Goal: Task Accomplishment & Management: Use online tool/utility

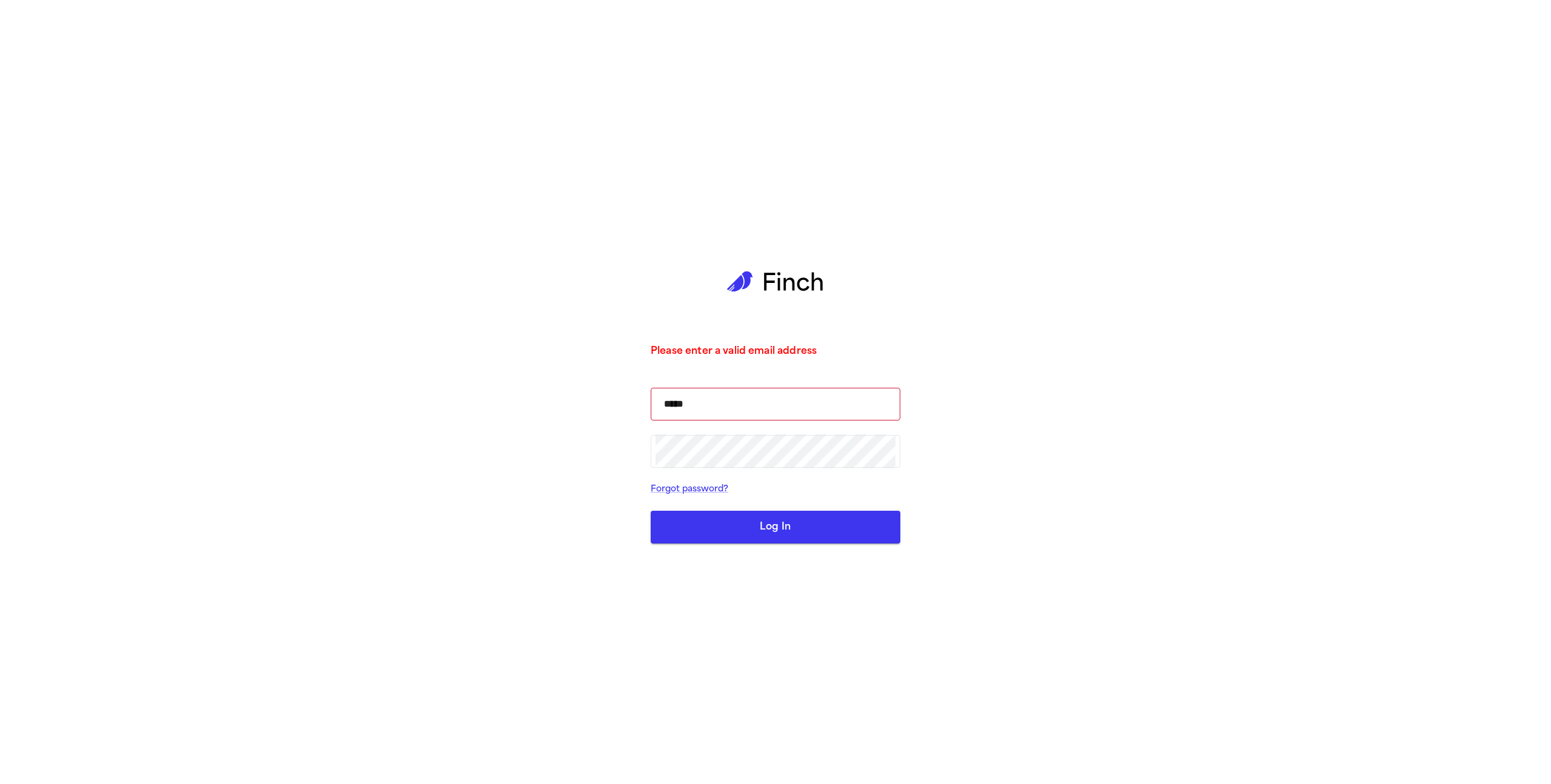
click at [797, 514] on button "Log In" at bounding box center [776, 527] width 250 height 32
click at [750, 406] on input "*****" at bounding box center [775, 404] width 240 height 34
type input "**********"
click at [651, 511] on button "Log In" at bounding box center [776, 527] width 250 height 32
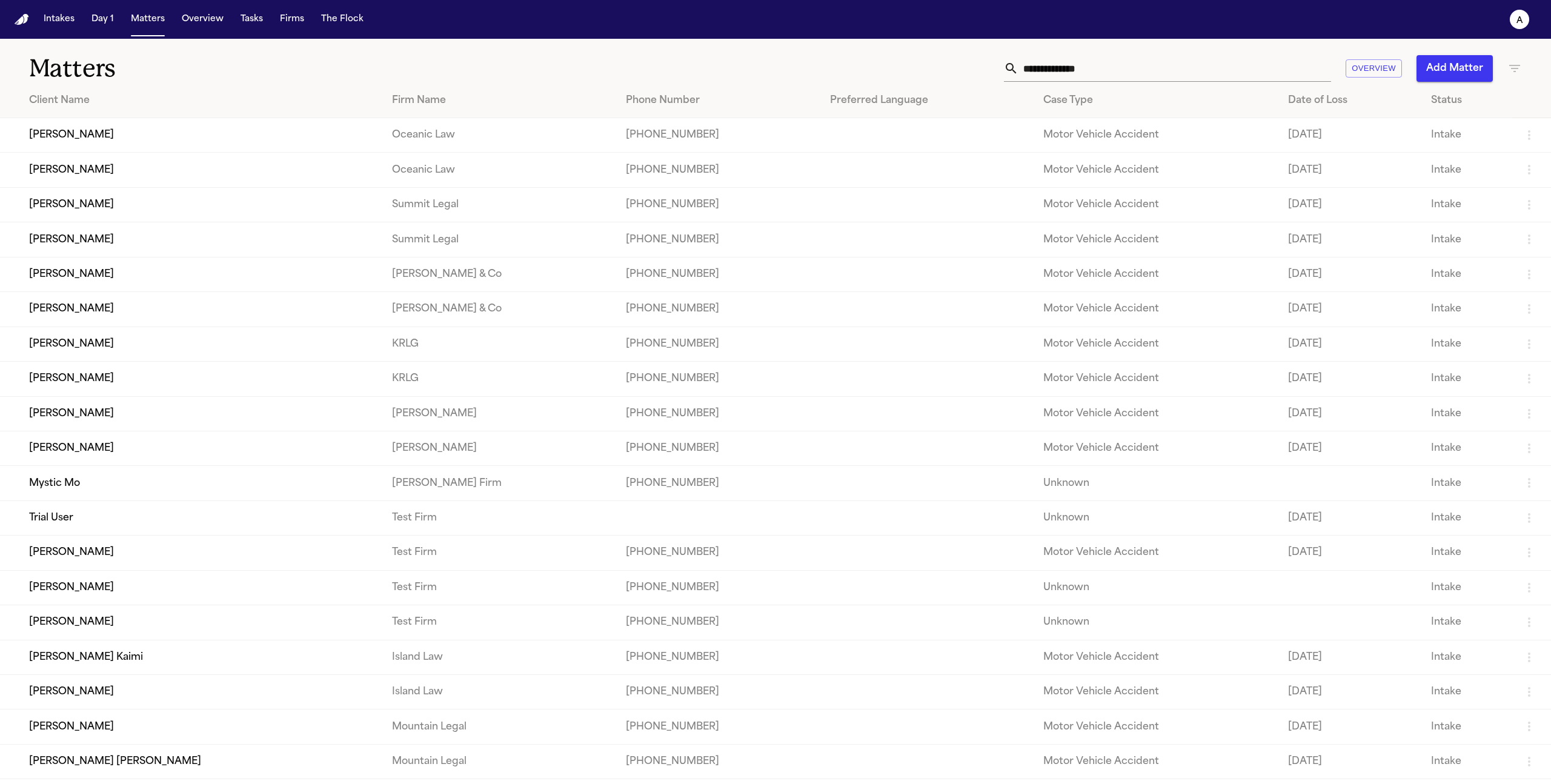
click at [131, 492] on td "Mystic Mo" at bounding box center [191, 483] width 382 height 35
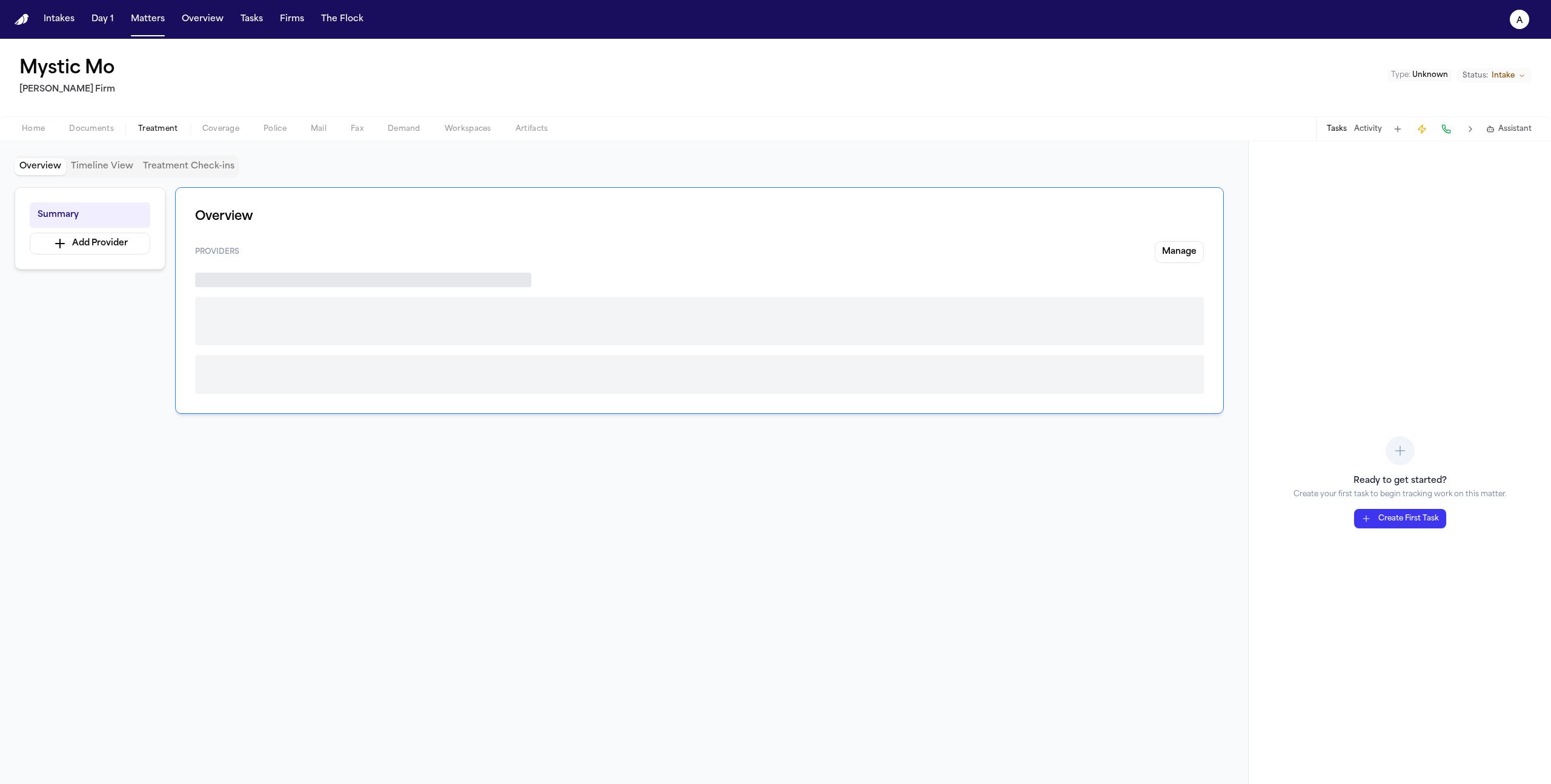
click at [176, 132] on span "Treatment" at bounding box center [158, 129] width 40 height 10
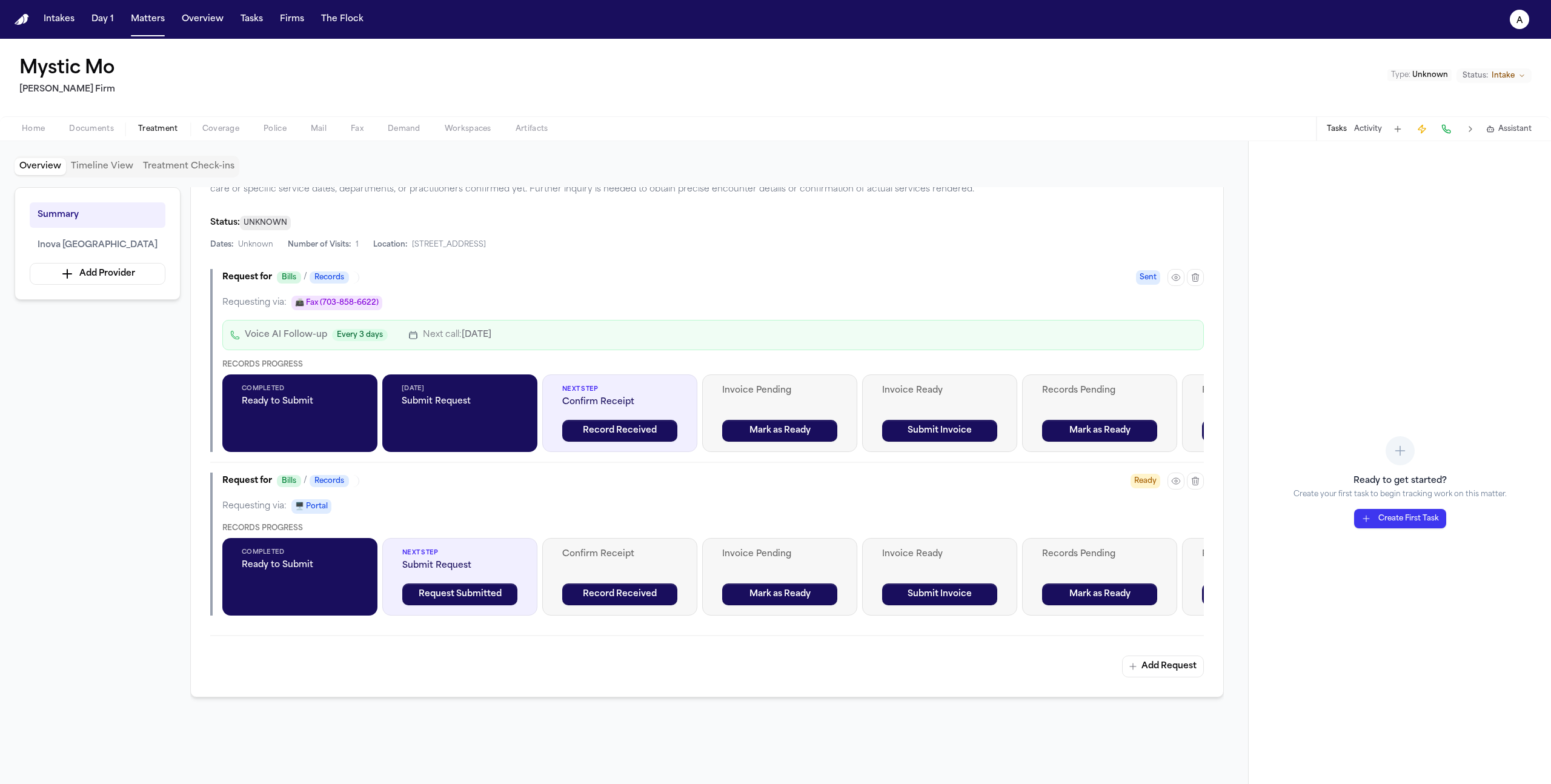
scroll to position [316, 0]
click at [1167, 662] on button "Add Request" at bounding box center [1163, 665] width 82 height 22
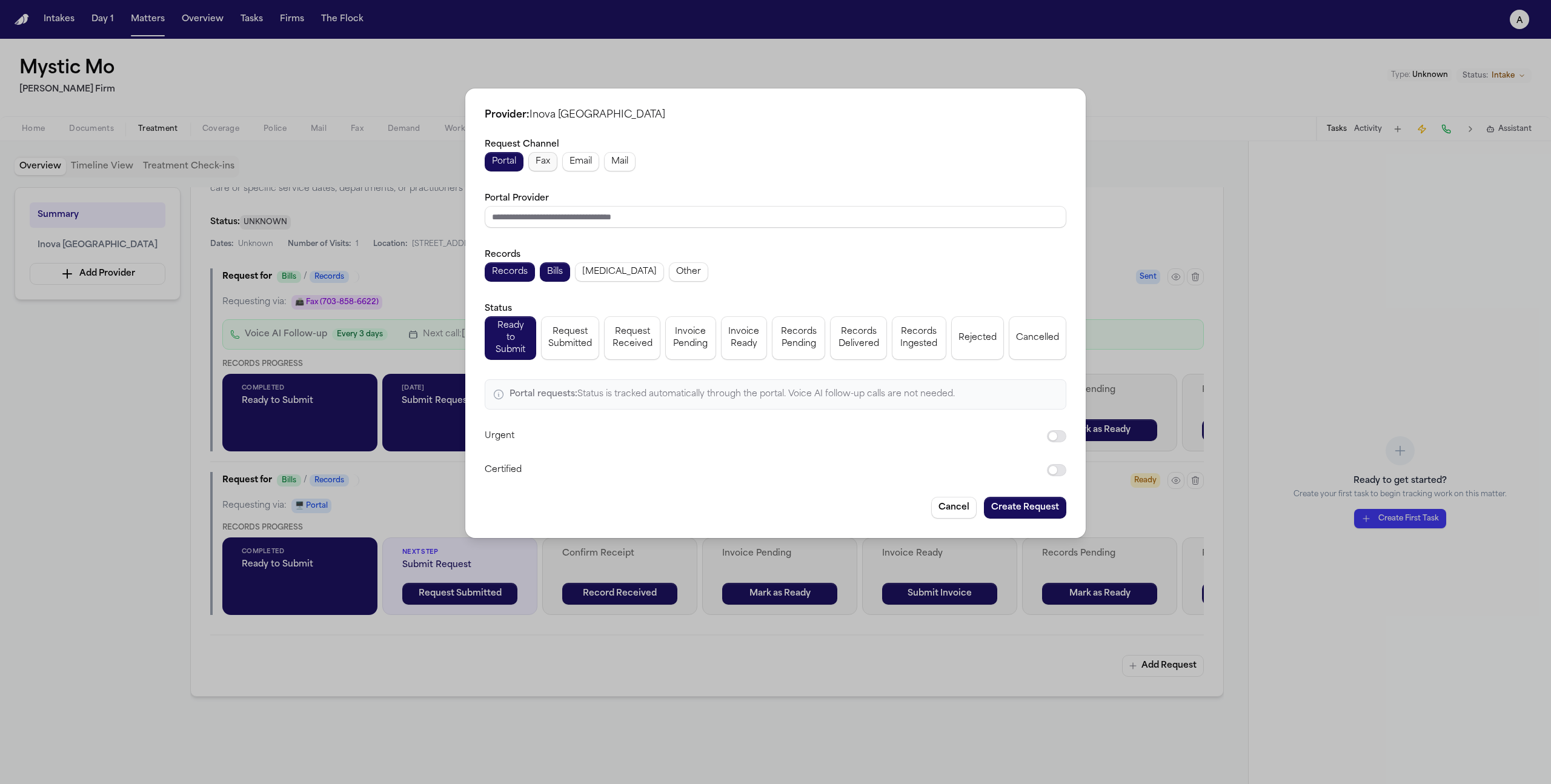
click at [540, 166] on span "Fax" at bounding box center [542, 162] width 15 height 12
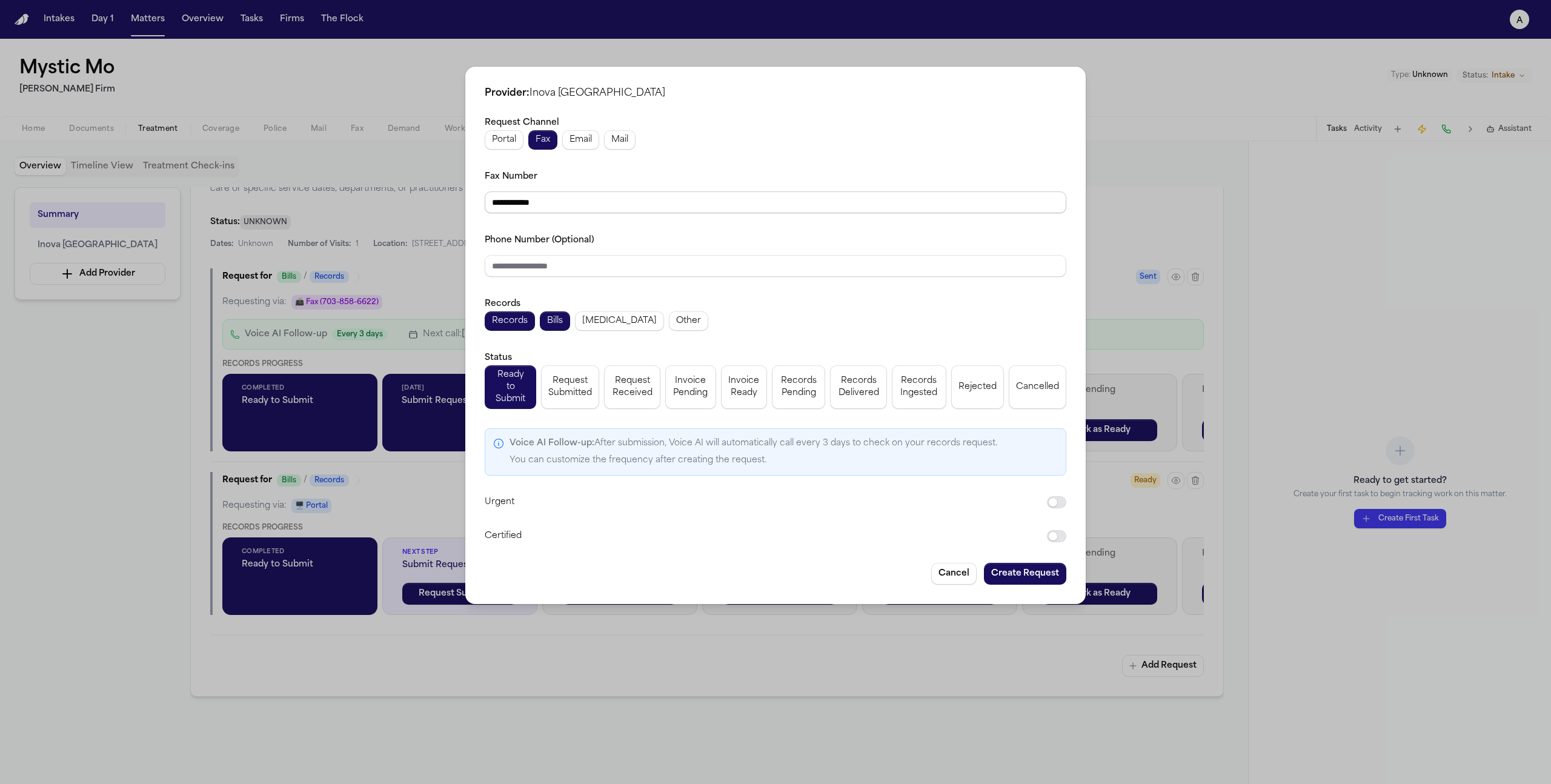
click at [565, 211] on input "**********" at bounding box center [775, 202] width 582 height 22
click at [1042, 574] on button "Create Request" at bounding box center [1025, 574] width 82 height 22
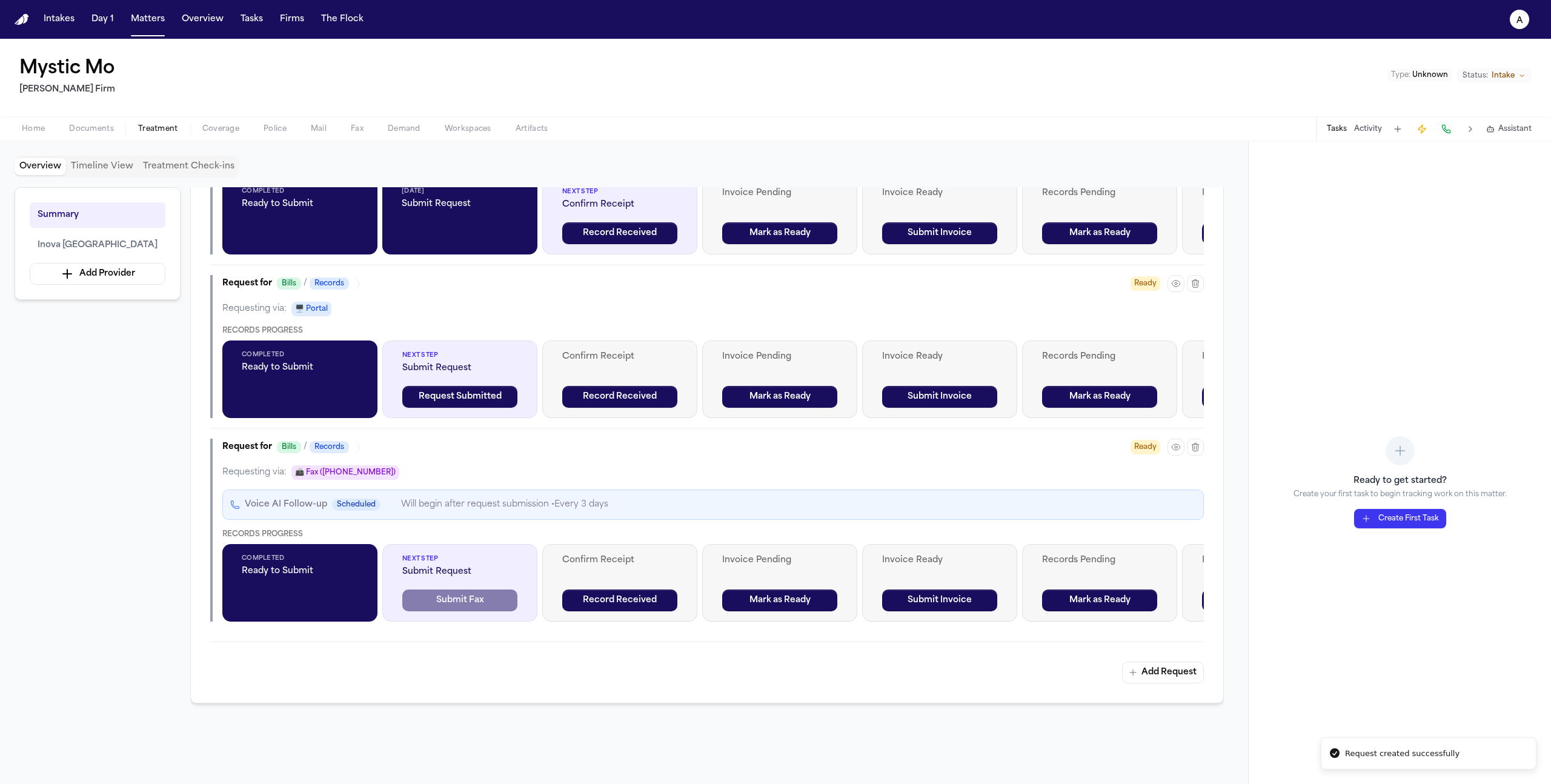
scroll to position [544, 0]
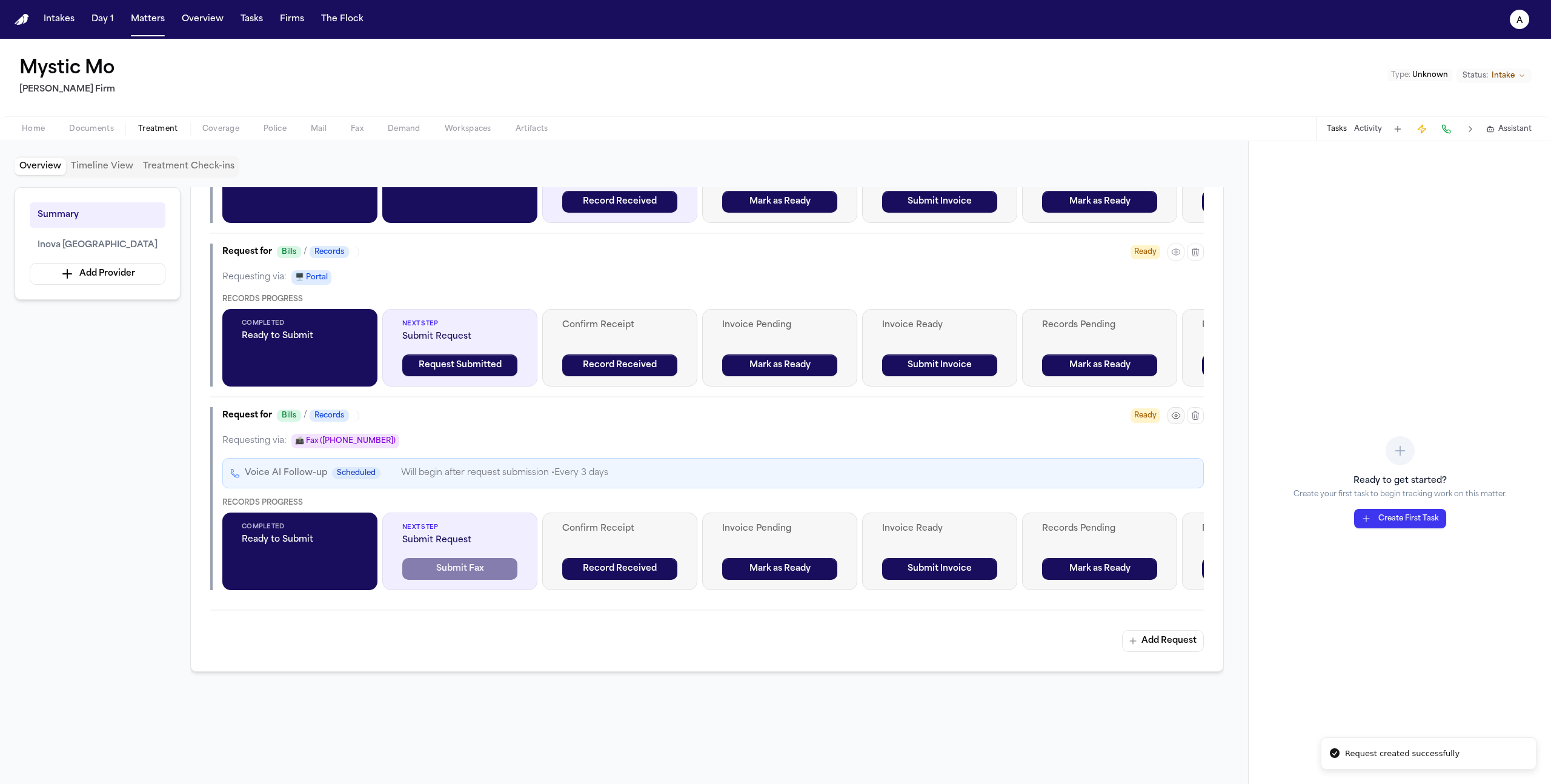
click at [1177, 413] on icon "button" at bounding box center [1176, 415] width 10 height 10
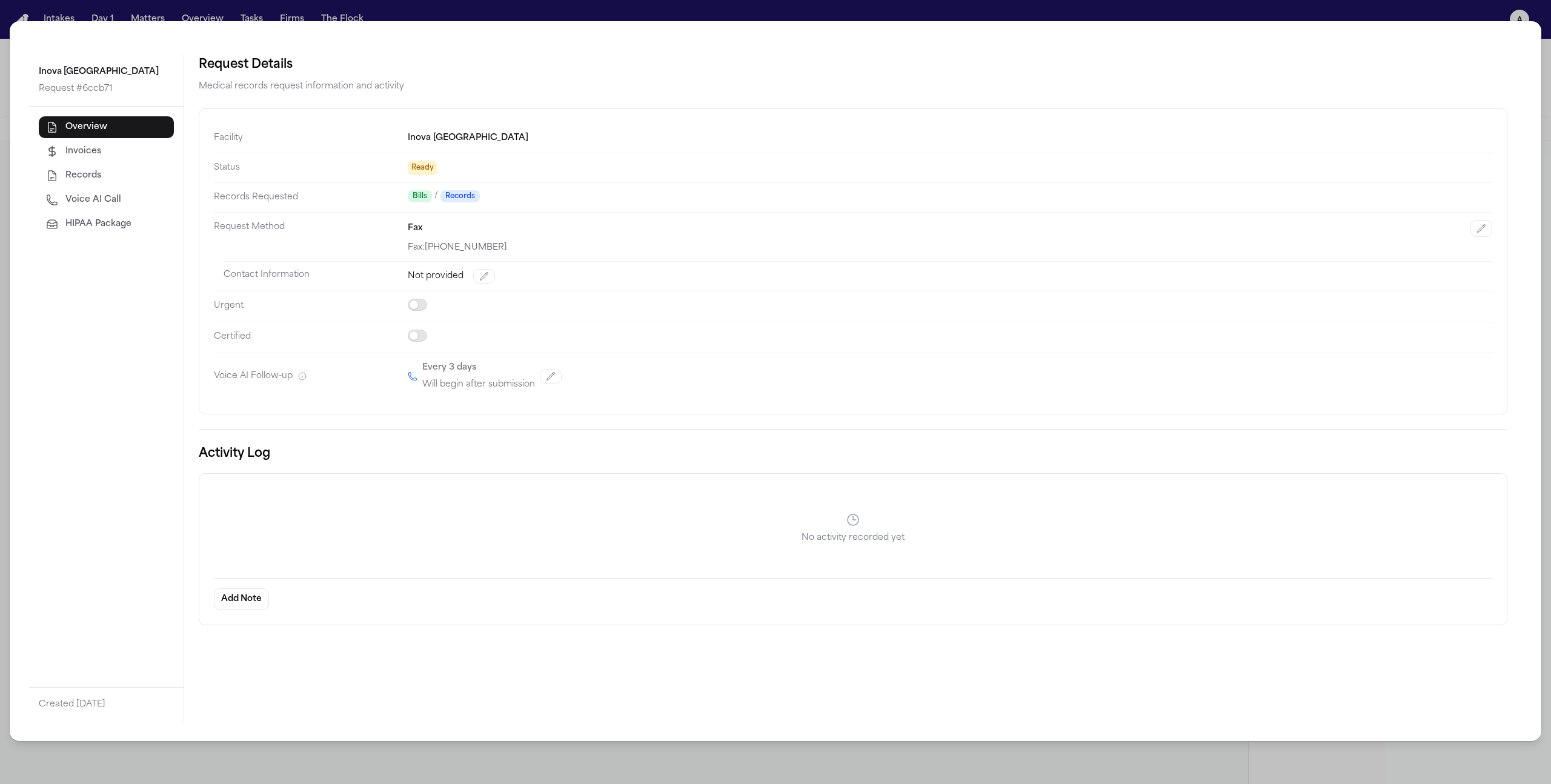
click at [144, 229] on button "HIPAA Package" at bounding box center [106, 224] width 135 height 22
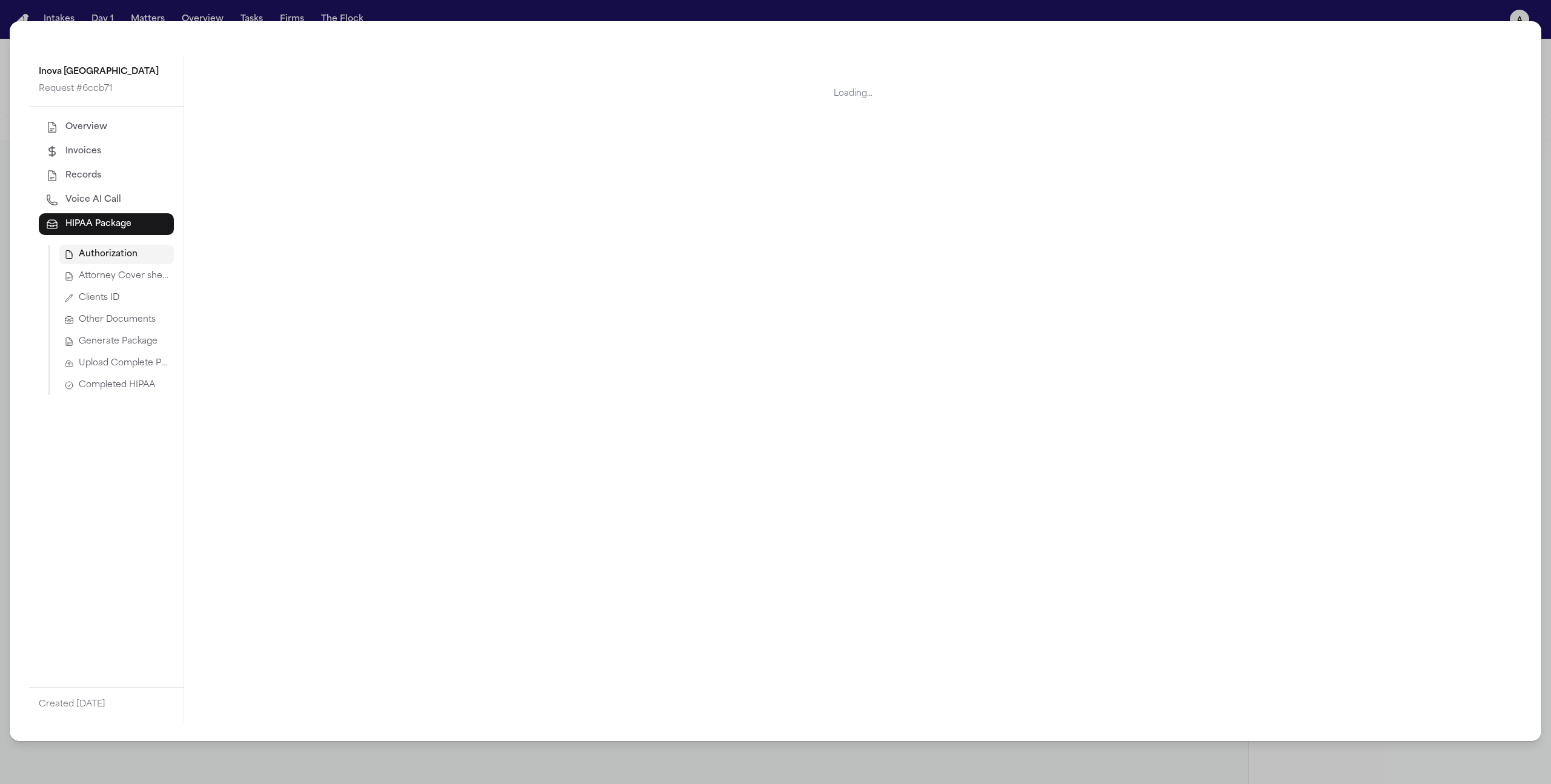
click at [130, 344] on span "Generate Package" at bounding box center [118, 342] width 79 height 12
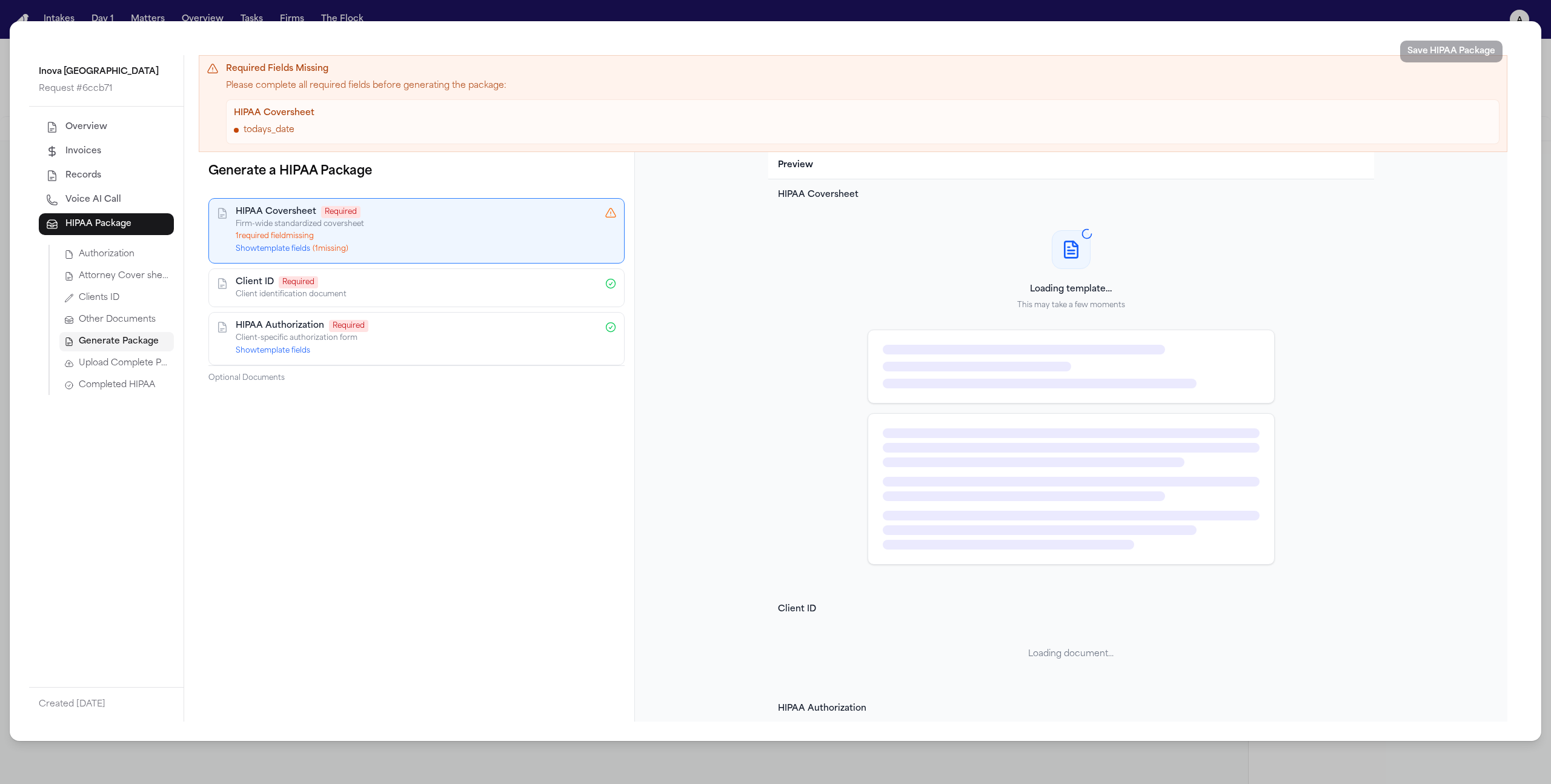
click at [298, 247] on button "Show template fields ( 1 missing)" at bounding box center [292, 249] width 112 height 10
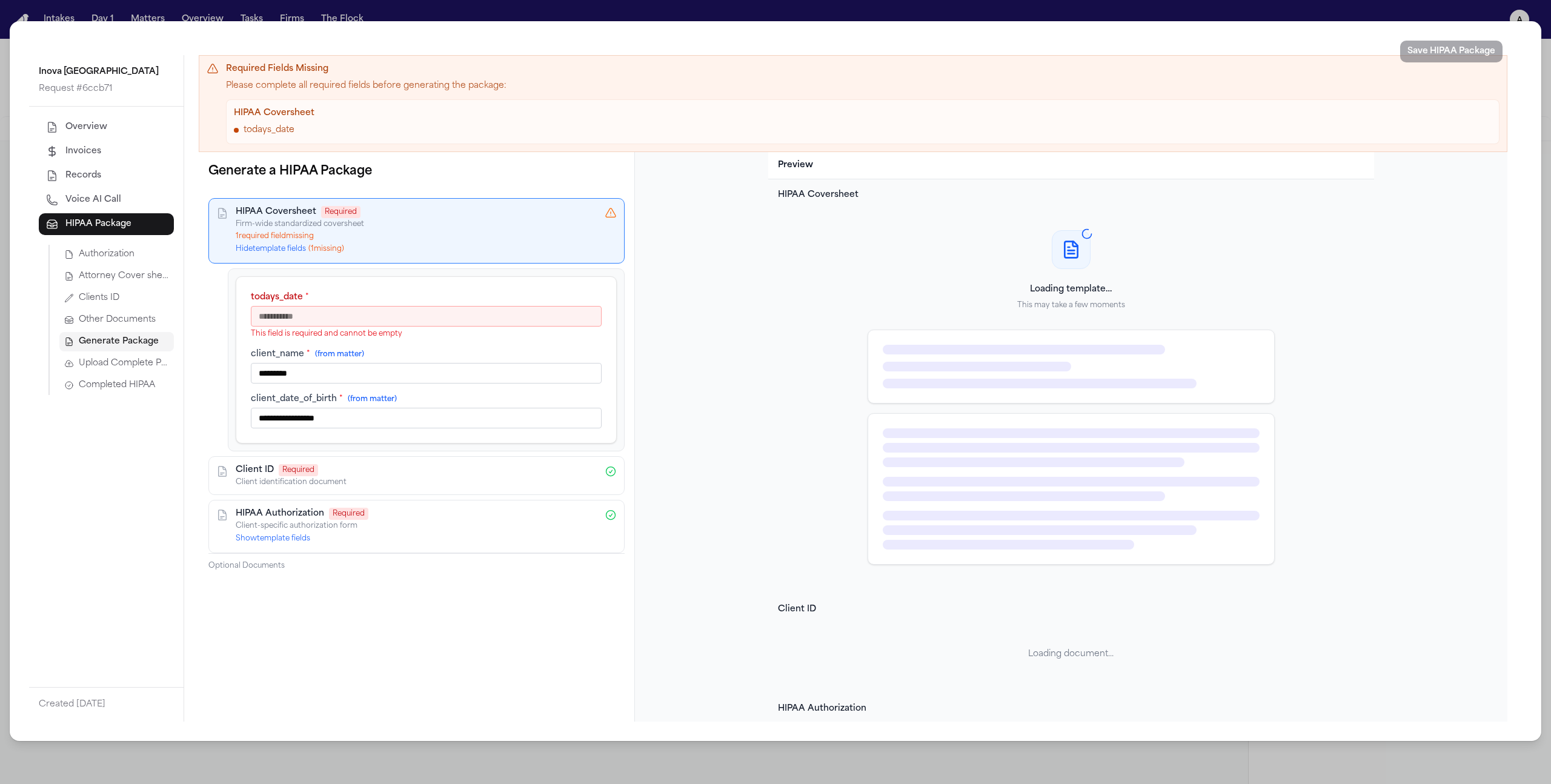
click at [339, 314] on input "todays_date *" at bounding box center [426, 316] width 351 height 21
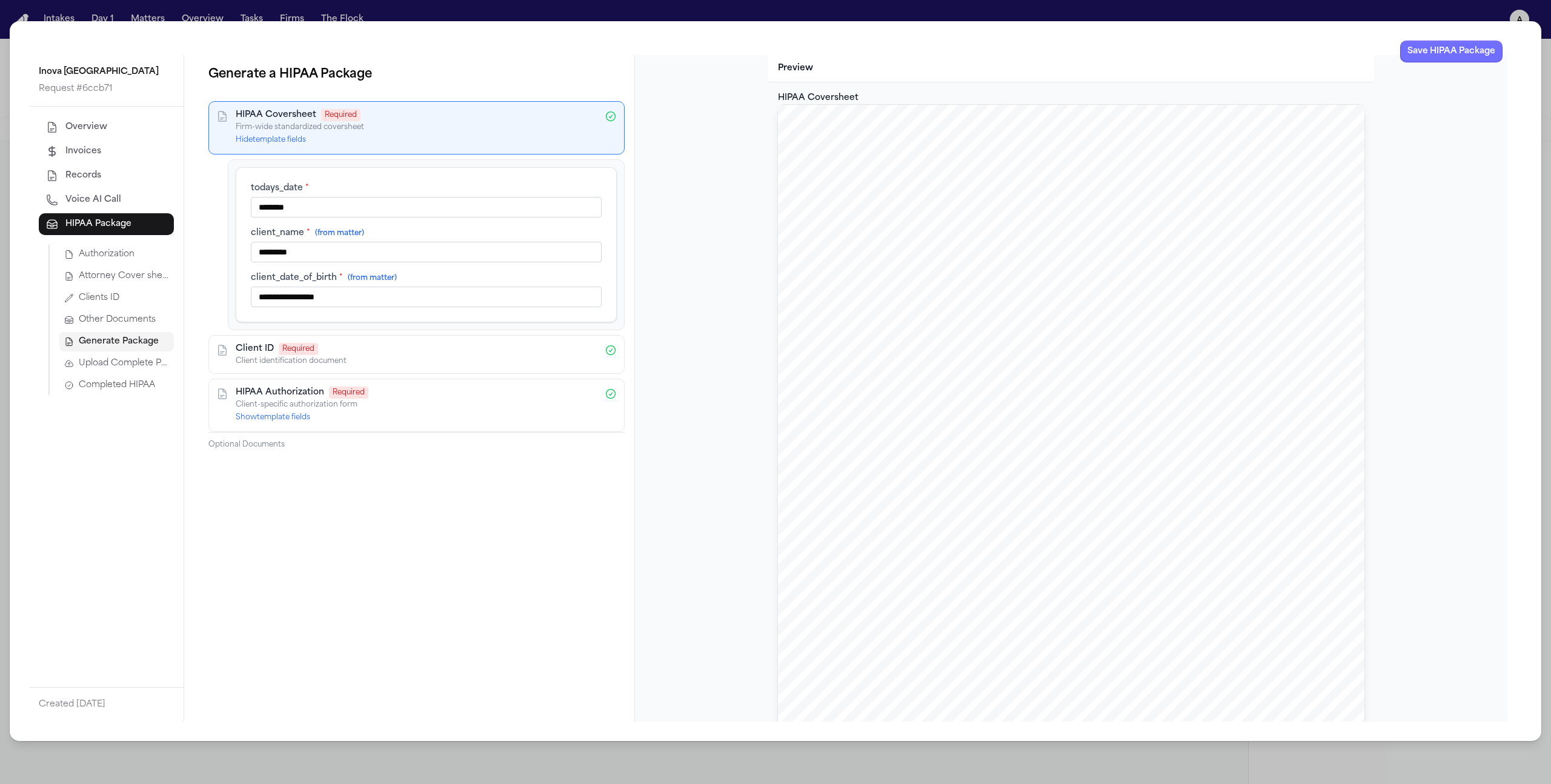
type input "********"
click at [1462, 55] on button "Save HIPAA Package" at bounding box center [1451, 52] width 102 height 22
click at [1005, 11] on div "**********" at bounding box center [775, 392] width 1551 height 784
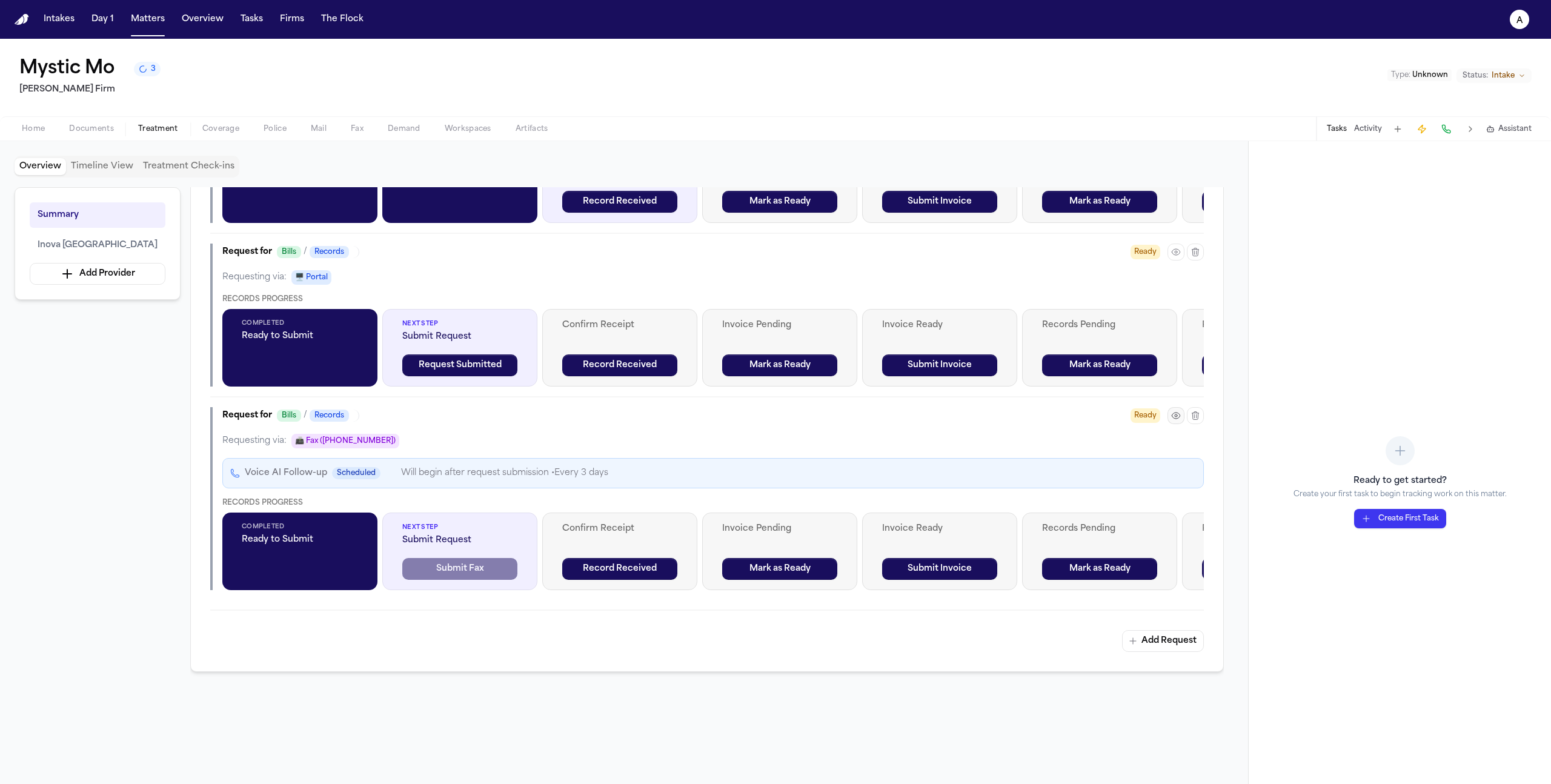
click at [1175, 420] on icon "button" at bounding box center [1176, 415] width 10 height 10
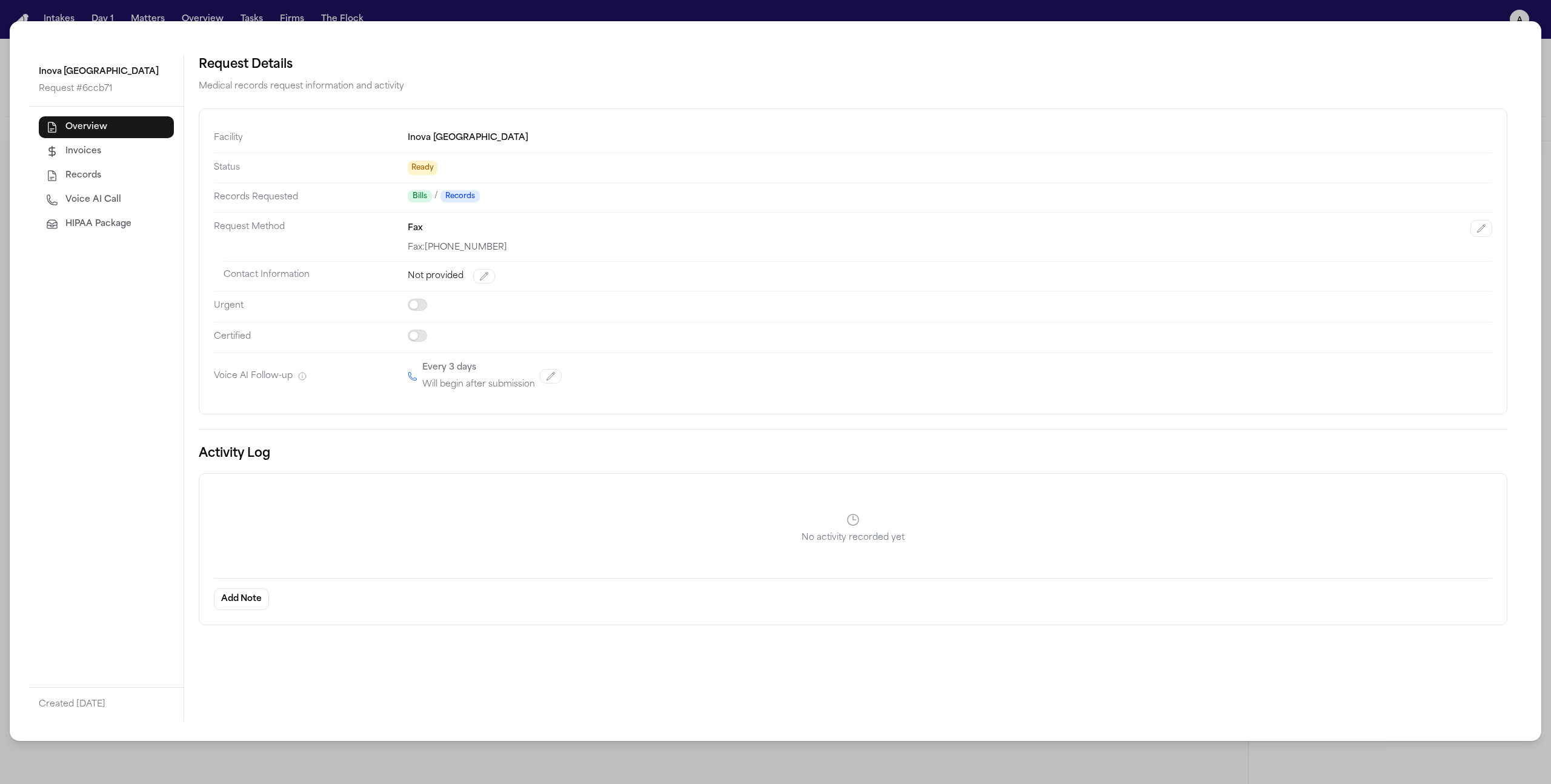
click at [129, 225] on span "HIPAA Package" at bounding box center [99, 224] width 66 height 12
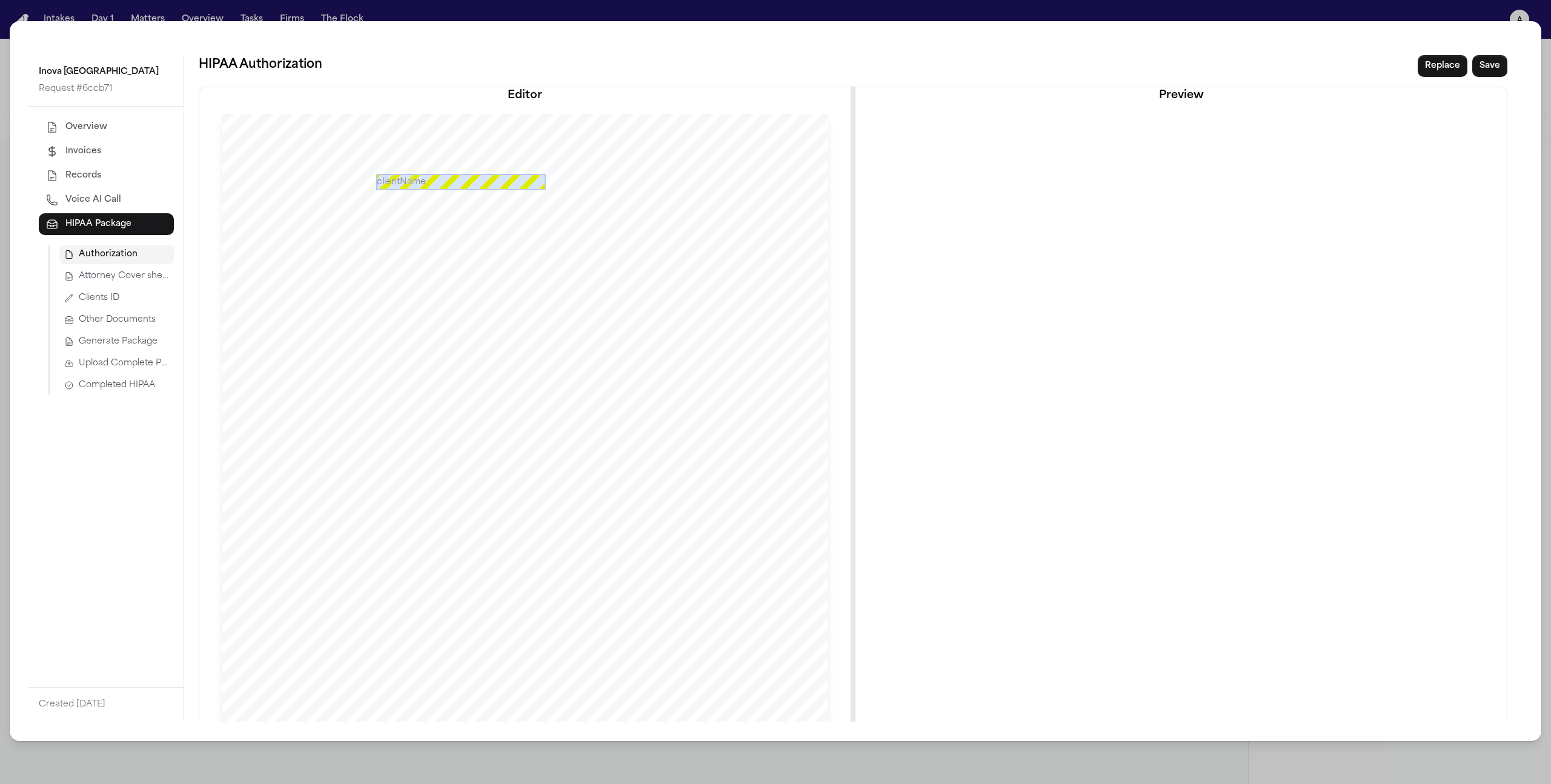
click at [125, 340] on span "Generate Package" at bounding box center [118, 342] width 79 height 12
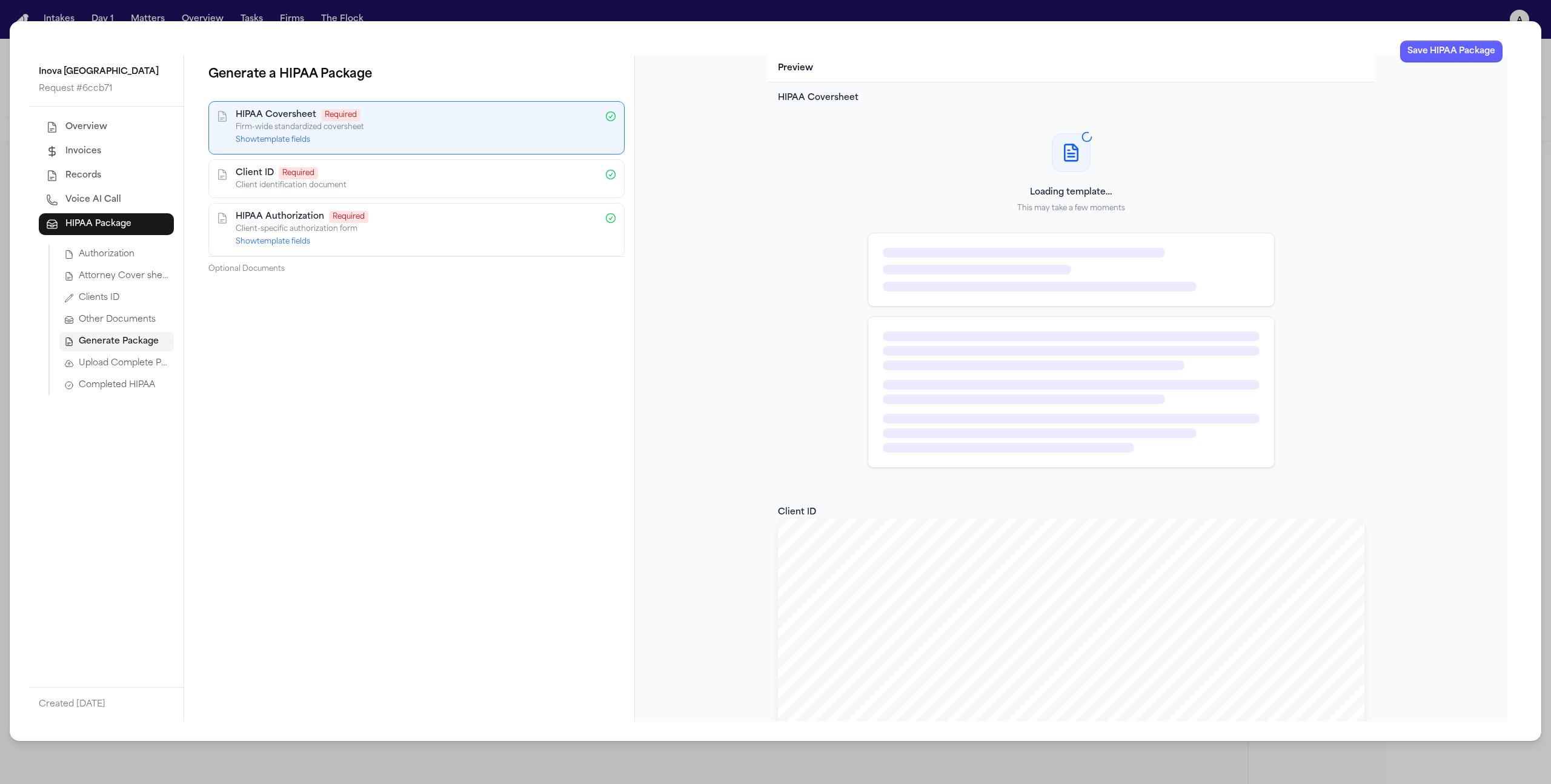
click at [279, 150] on div "HIPAA Coversheet Required Firm-wide standardized coversheet Show template fields" at bounding box center [417, 127] width 416 height 53
click at [280, 140] on button "Show template fields" at bounding box center [273, 139] width 75 height 10
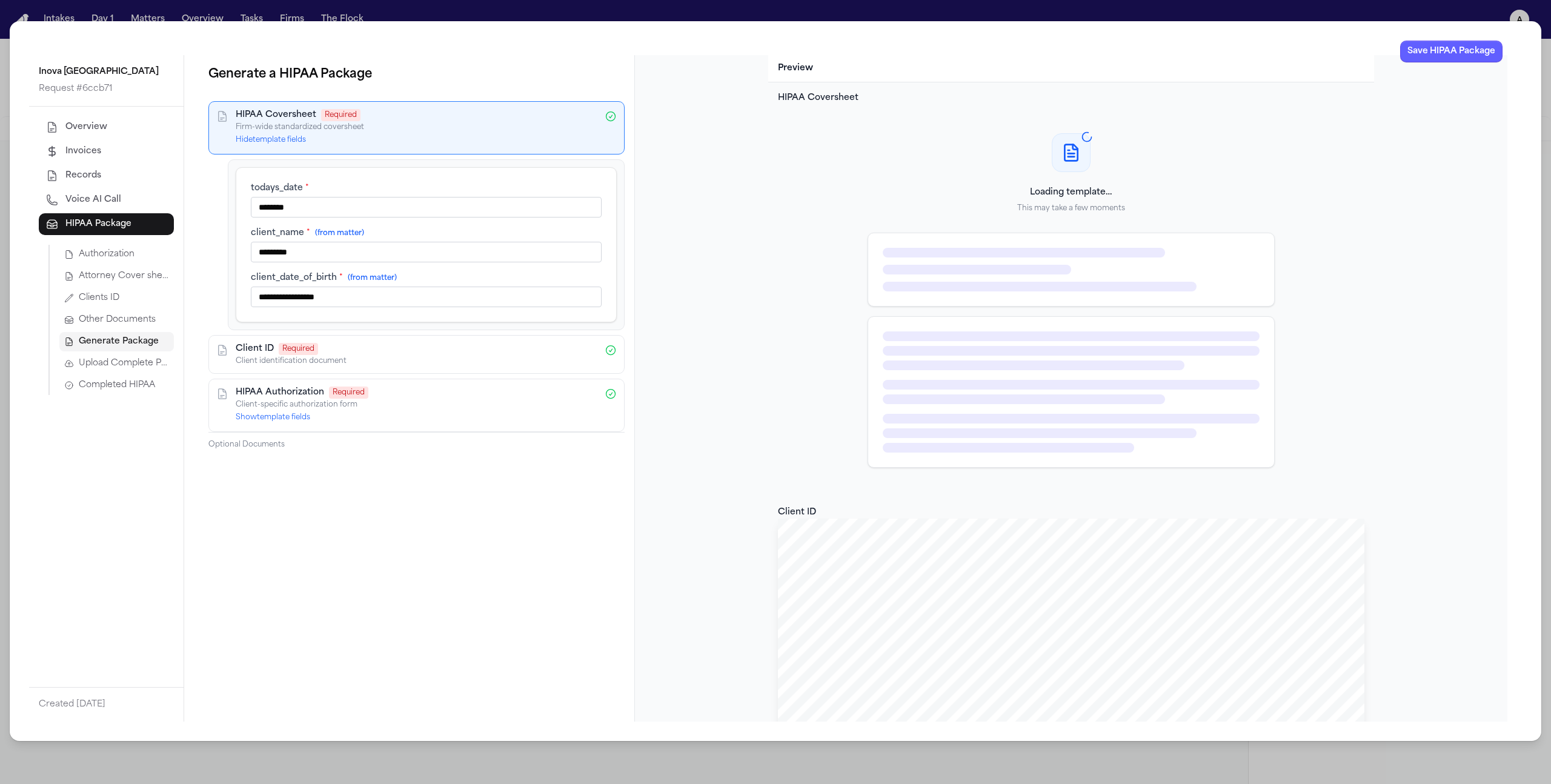
click at [324, 199] on input "********" at bounding box center [426, 207] width 351 height 21
type input "******"
click at [314, 348] on span "Required" at bounding box center [298, 349] width 39 height 12
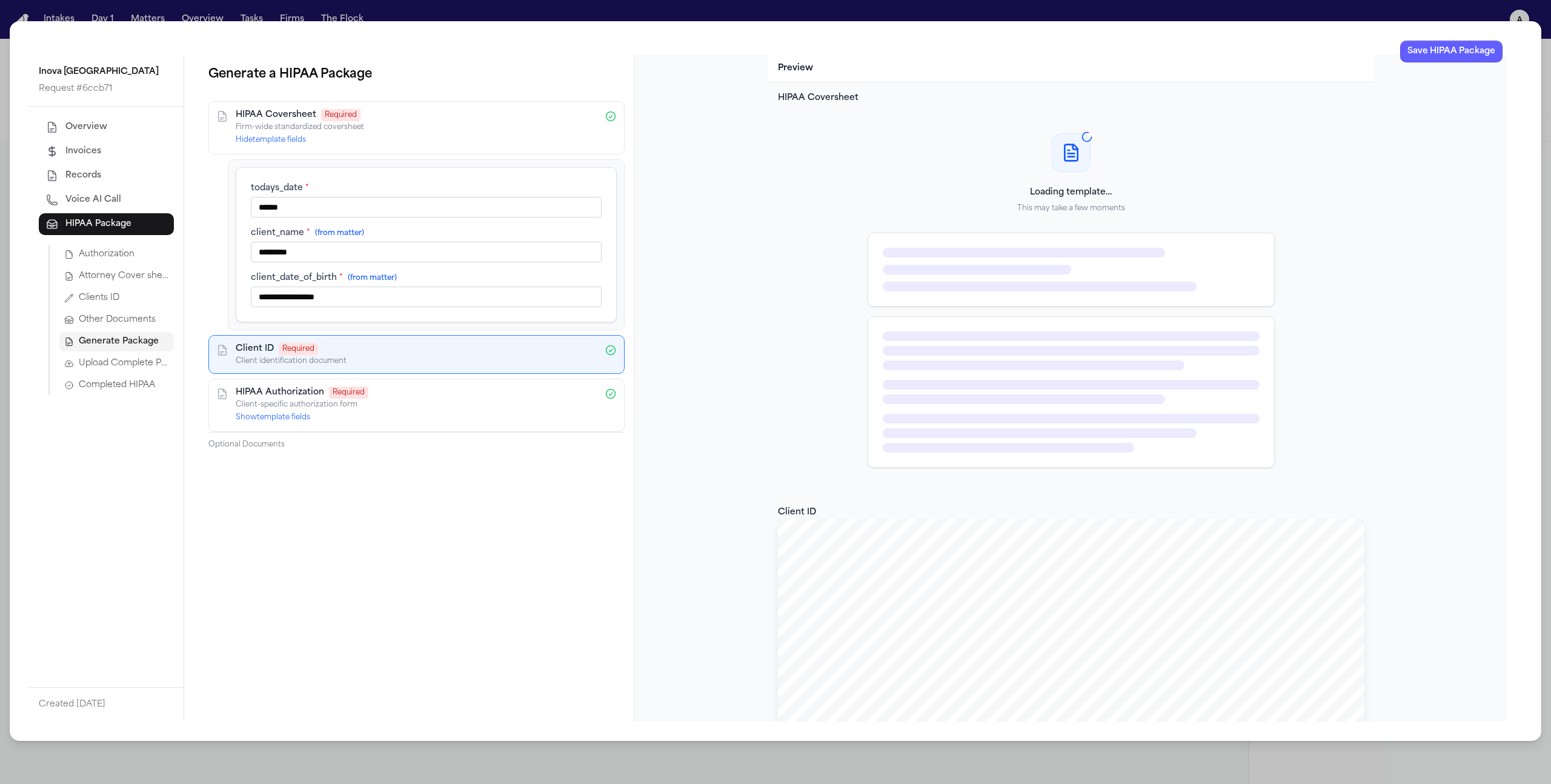
click at [344, 417] on div "HIPAA Authorization Required Client-specific authorization form Show template f…" at bounding box center [416, 405] width 361 height 38
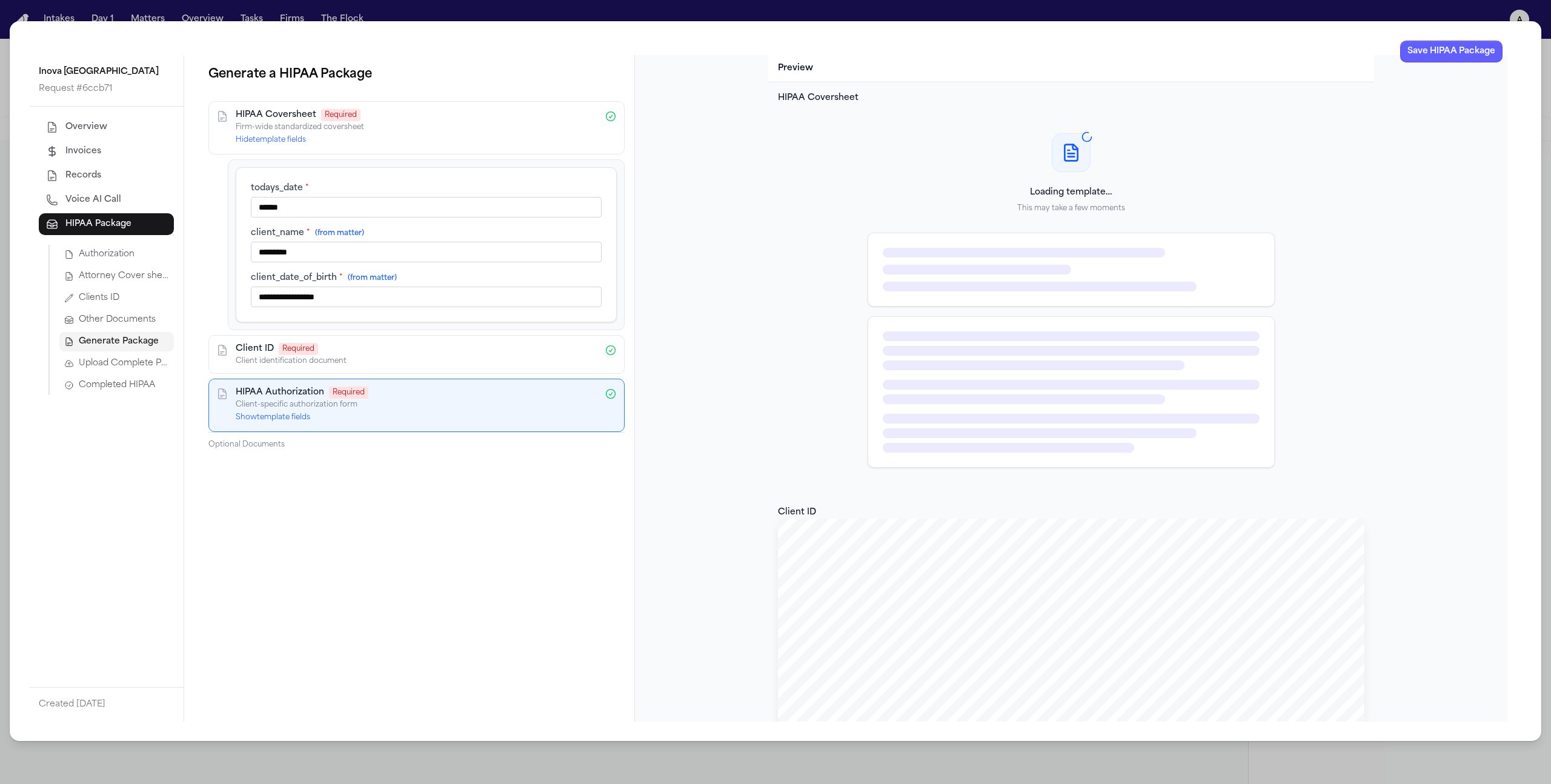
click at [288, 420] on button "Show template fields" at bounding box center [273, 417] width 75 height 10
click at [422, 587] on div "**********" at bounding box center [416, 410] width 435 height 620
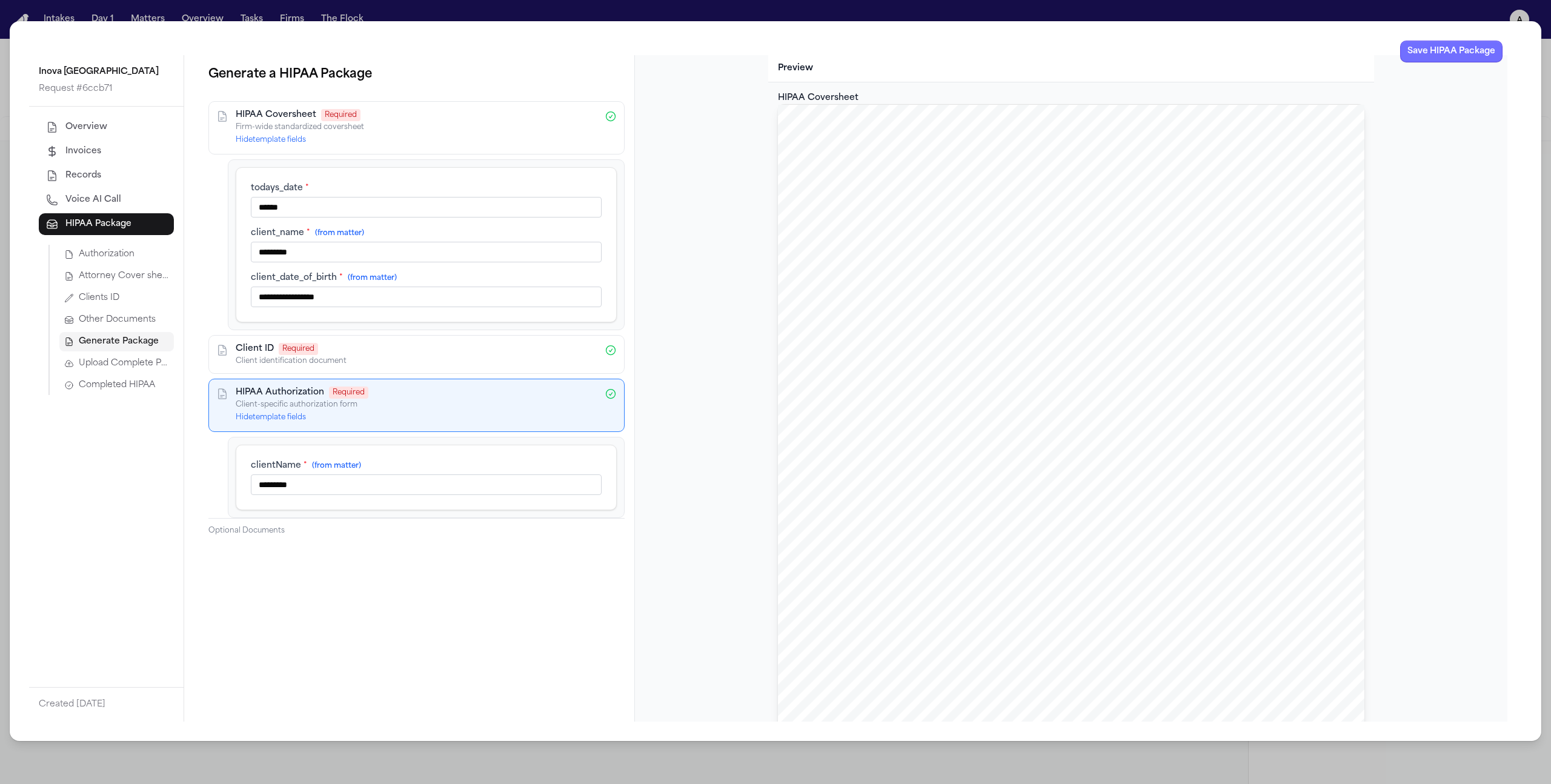
click at [1462, 59] on button "Save HIPAA Package" at bounding box center [1451, 52] width 102 height 22
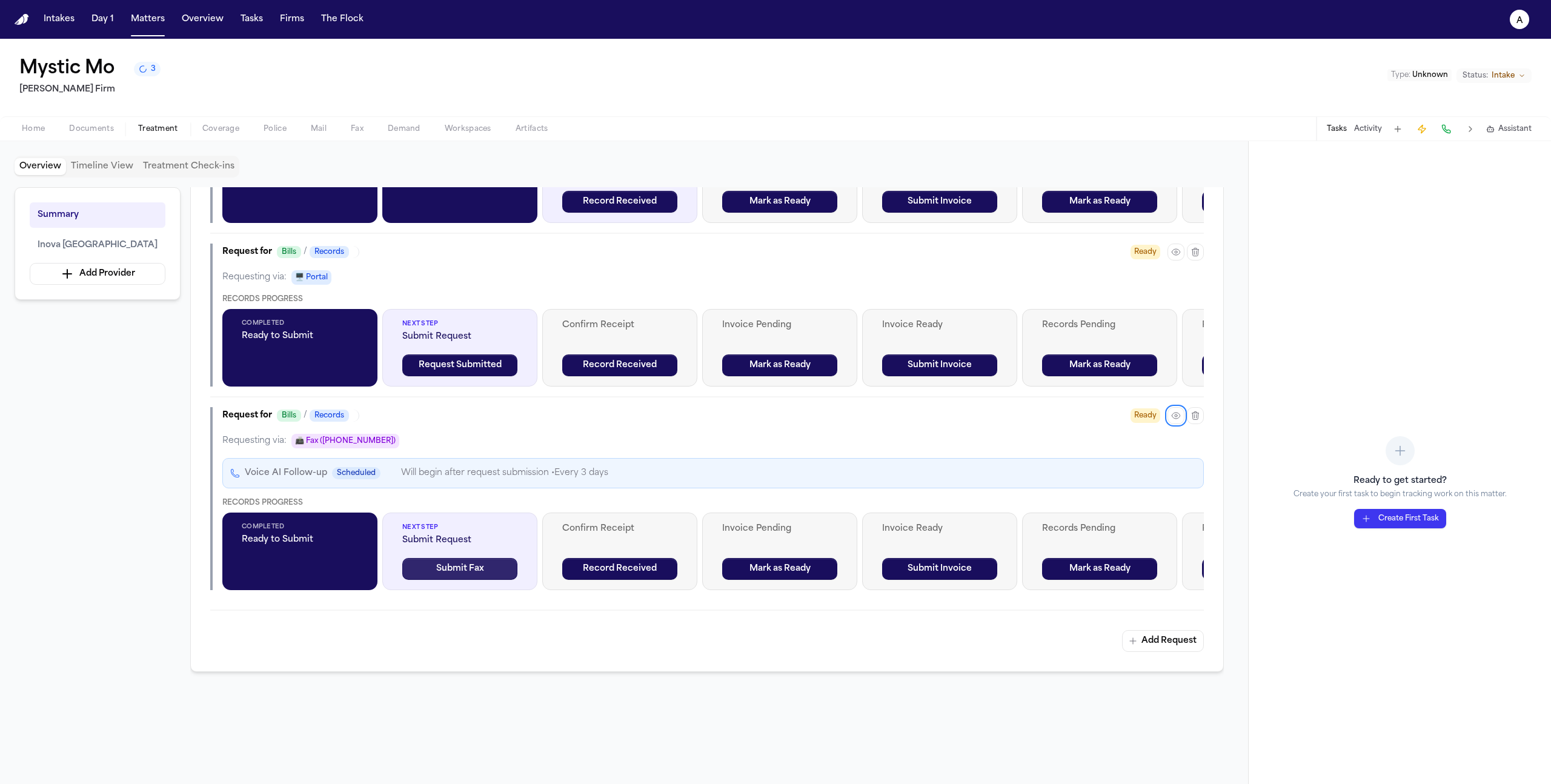
click at [494, 568] on button "Submit Fax" at bounding box center [459, 568] width 115 height 22
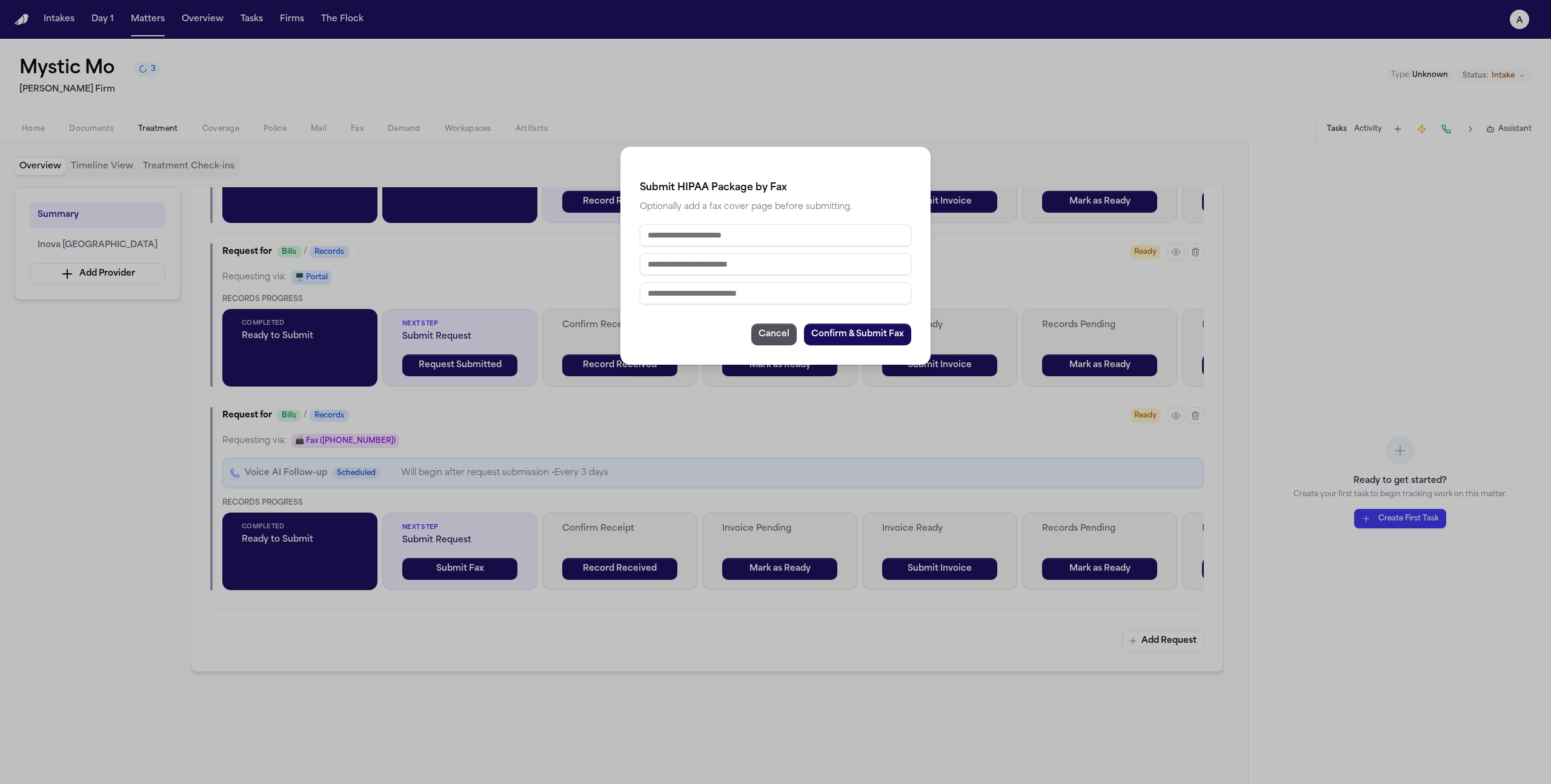
click at [793, 233] on input "text" at bounding box center [775, 235] width 271 height 22
type input "*"
type input "******"
type input "*"
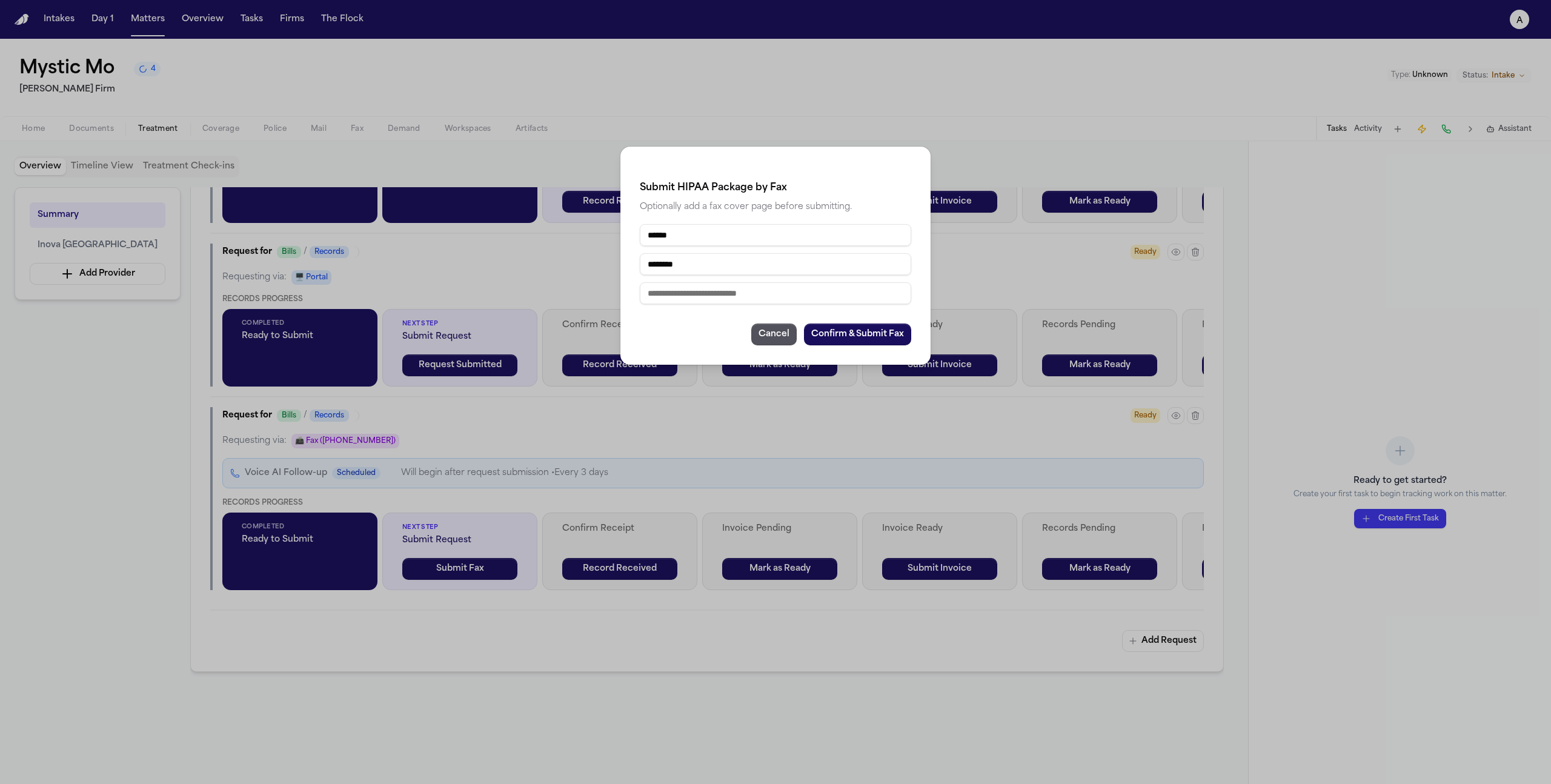
type input "********"
type input "**********"
click at [861, 333] on button "Confirm & Submit Fax" at bounding box center [858, 334] width 107 height 22
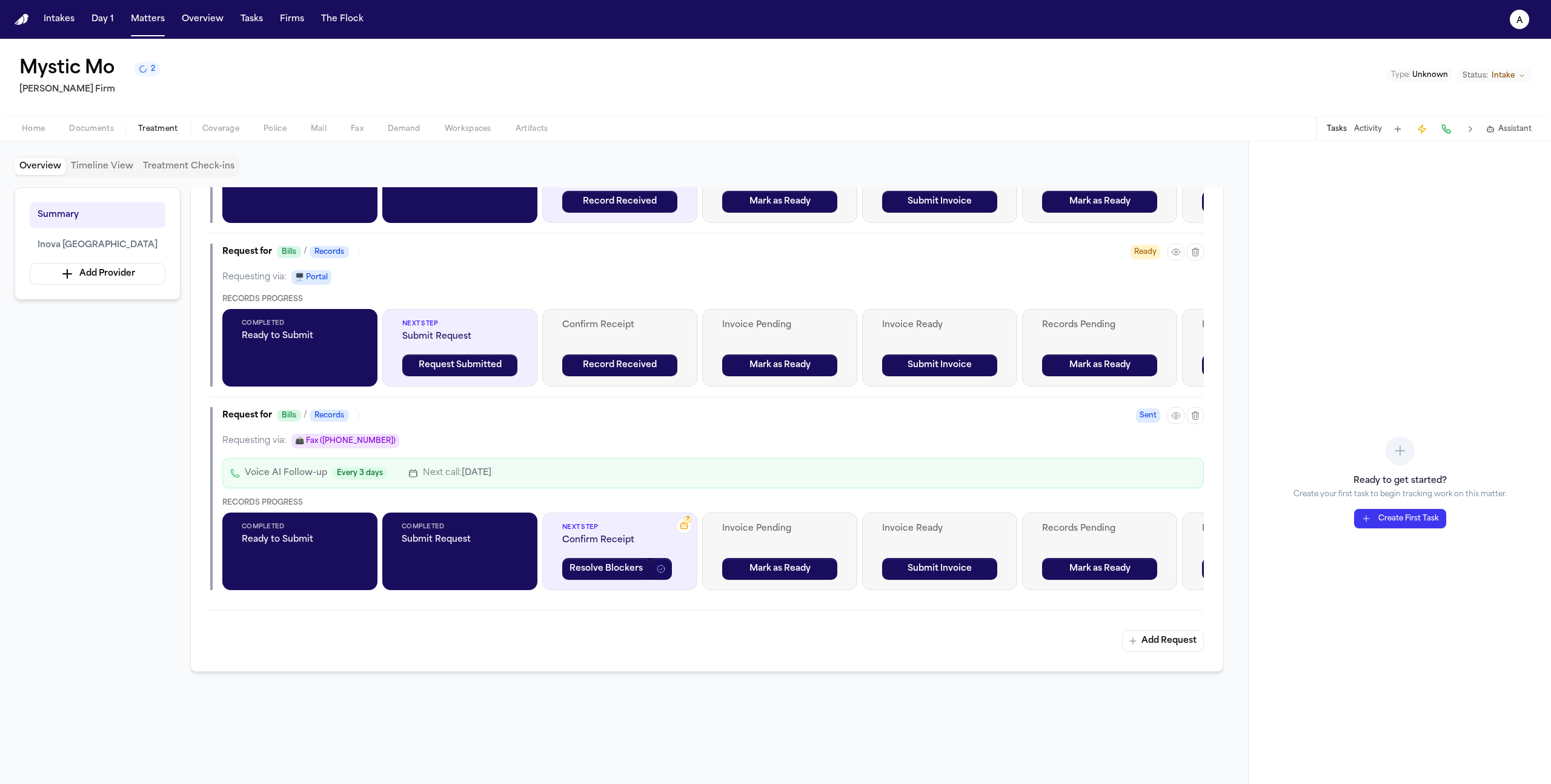
click at [356, 136] on span "button" at bounding box center [357, 136] width 27 height 2
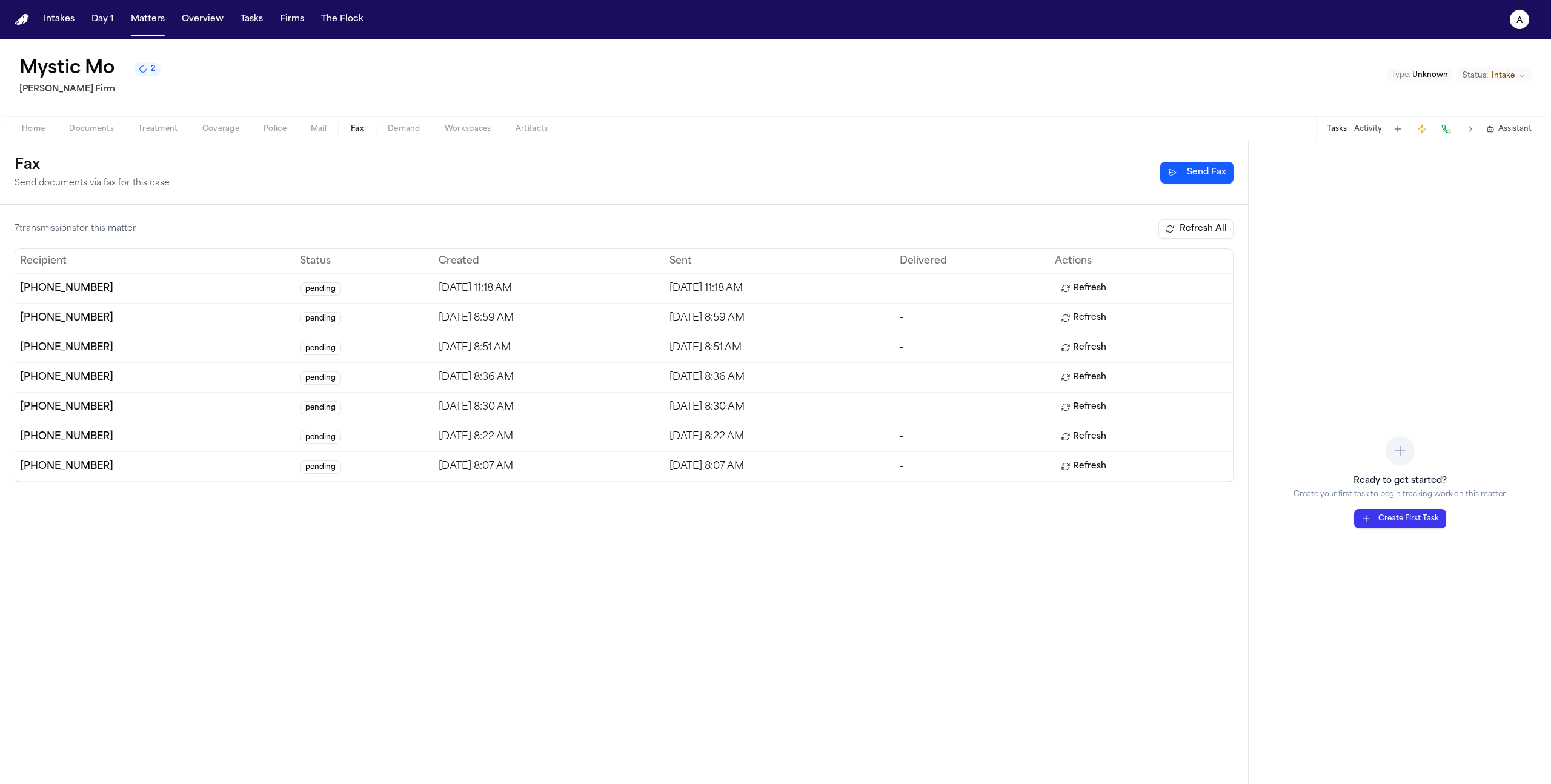
click at [1106, 282] on button "Refresh" at bounding box center [1083, 288] width 58 height 19
click at [1106, 283] on button "Refresh" at bounding box center [1083, 288] width 58 height 19
click at [1106, 286] on button "Refresh" at bounding box center [1083, 288] width 58 height 19
click at [1113, 290] on button "Refresh" at bounding box center [1083, 288] width 58 height 19
click at [170, 127] on span "Treatment" at bounding box center [158, 129] width 40 height 10
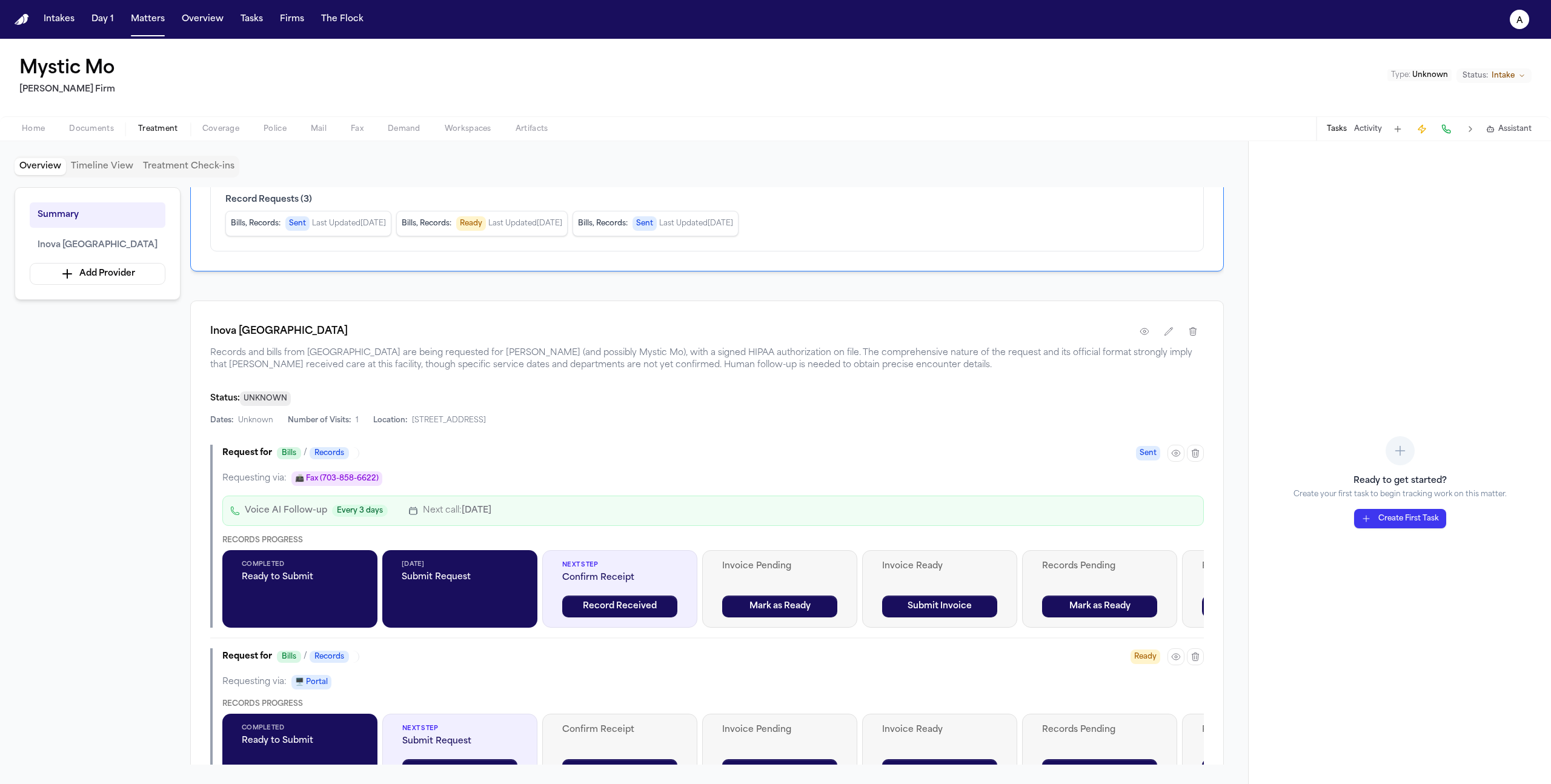
scroll to position [636, 0]
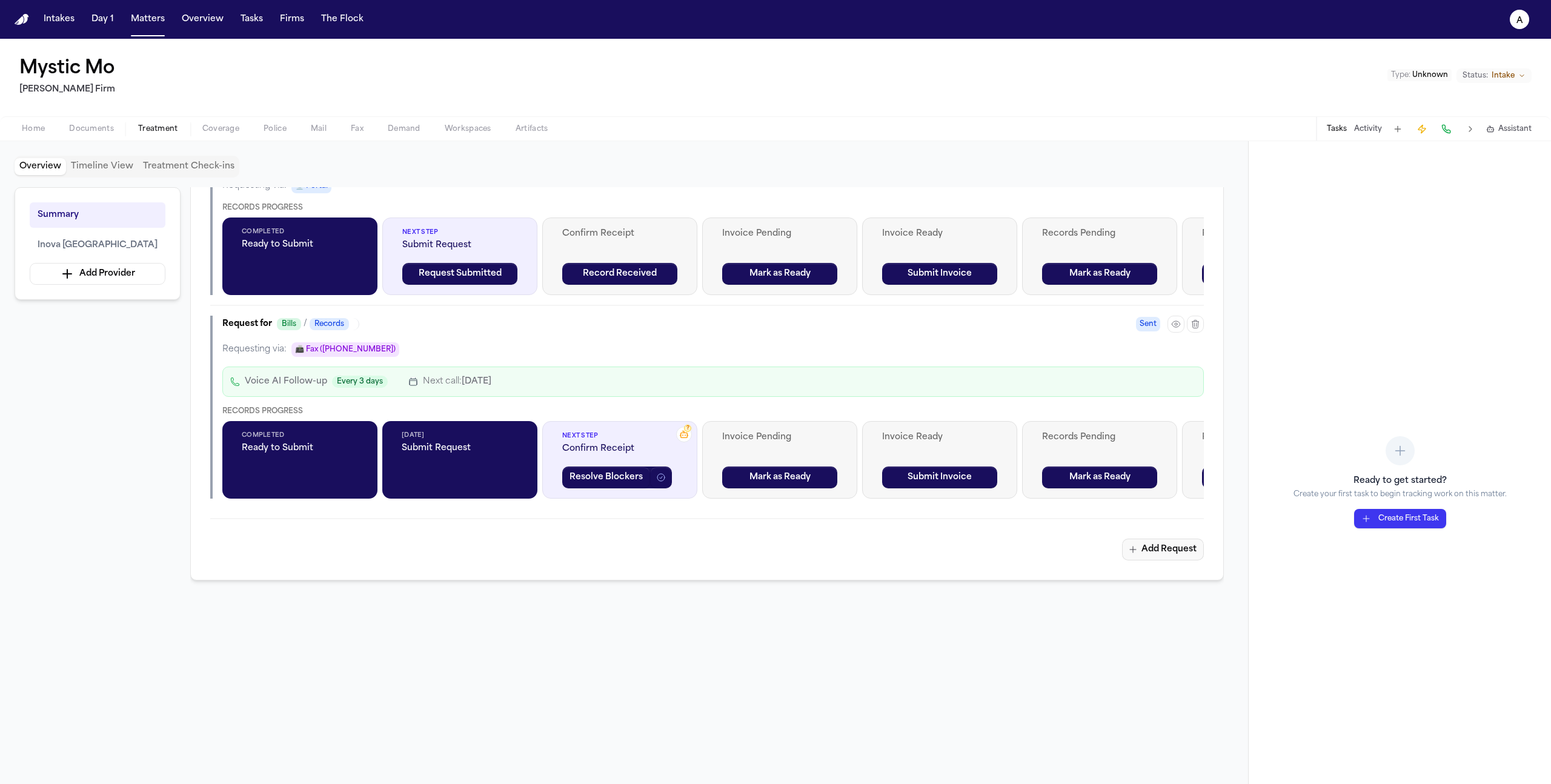
click at [1144, 546] on button "Add Request" at bounding box center [1163, 549] width 82 height 22
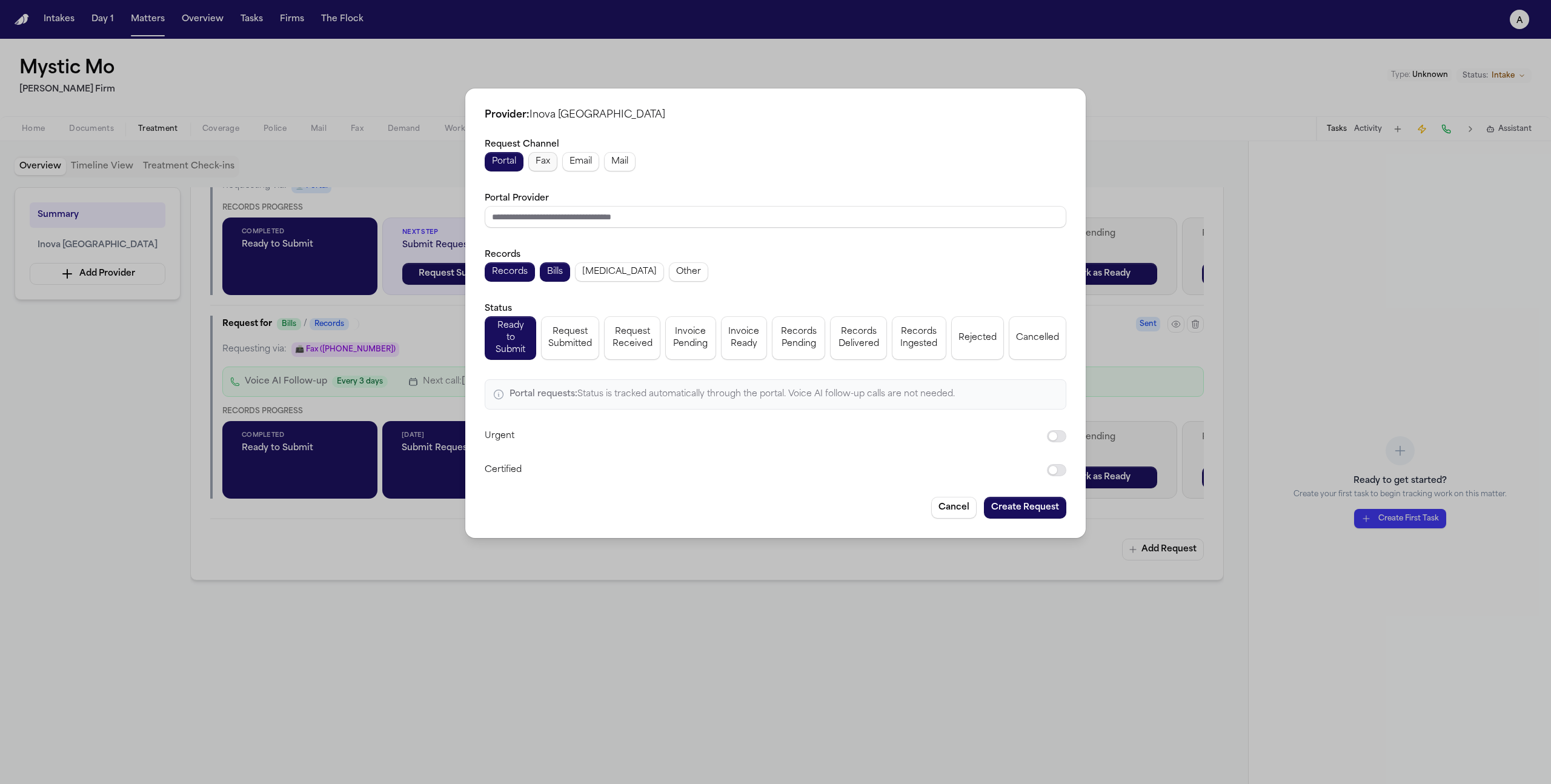
click at [551, 165] on button "Fax" at bounding box center [543, 161] width 29 height 19
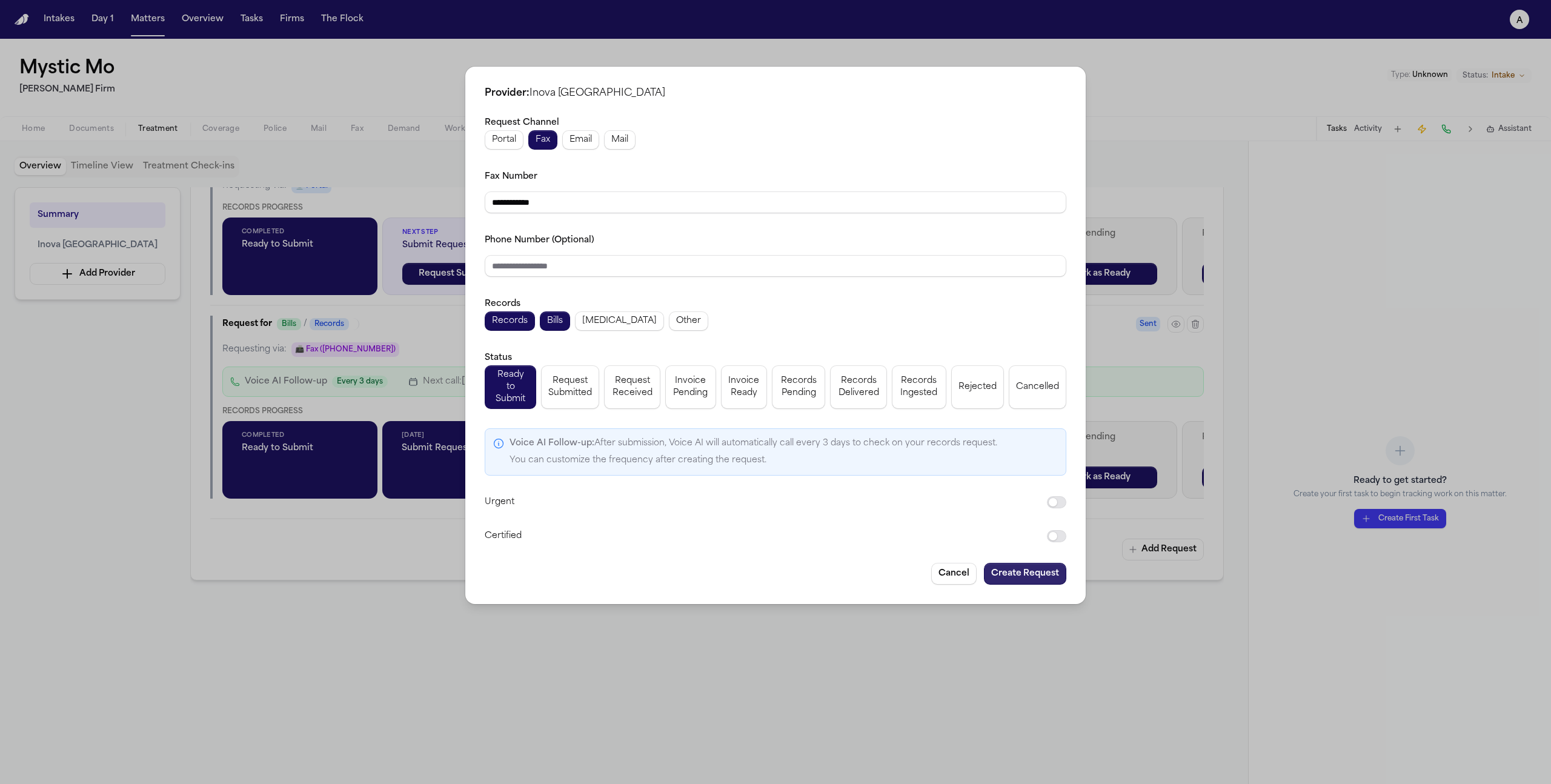
click at [1038, 565] on button "Create Request" at bounding box center [1025, 574] width 82 height 22
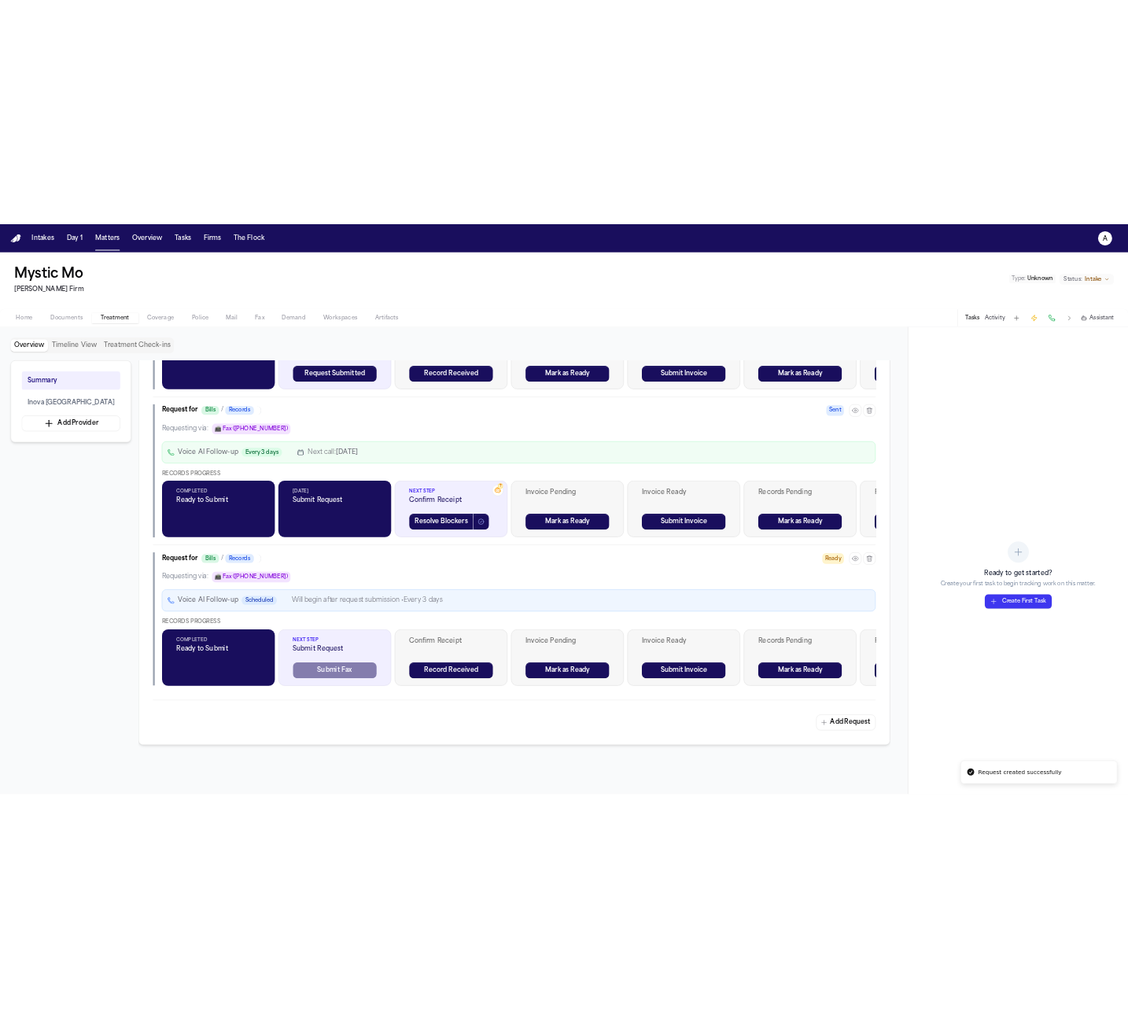
scroll to position [946, 0]
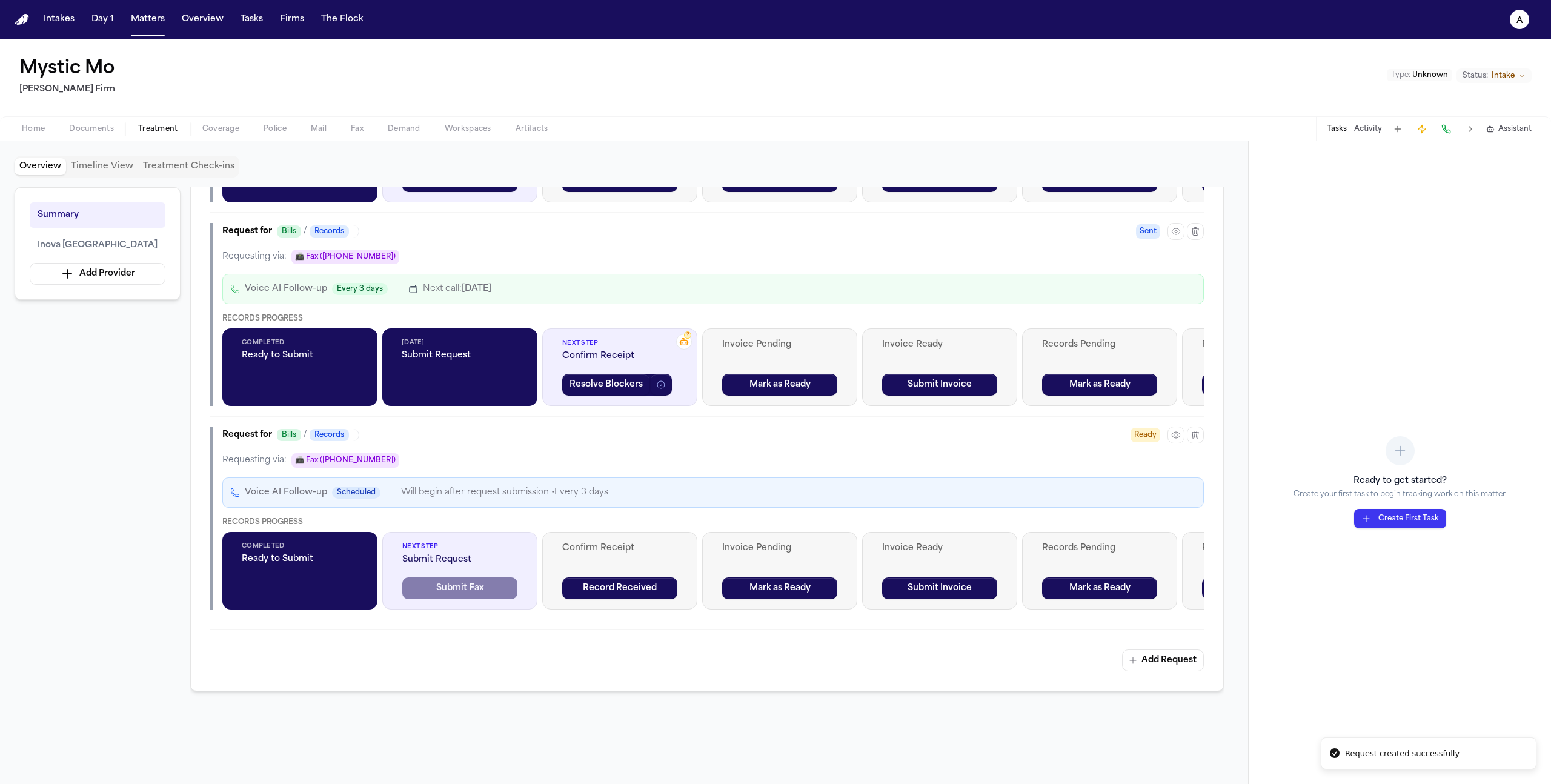
click at [1183, 438] on button "button" at bounding box center [1176, 435] width 17 height 17
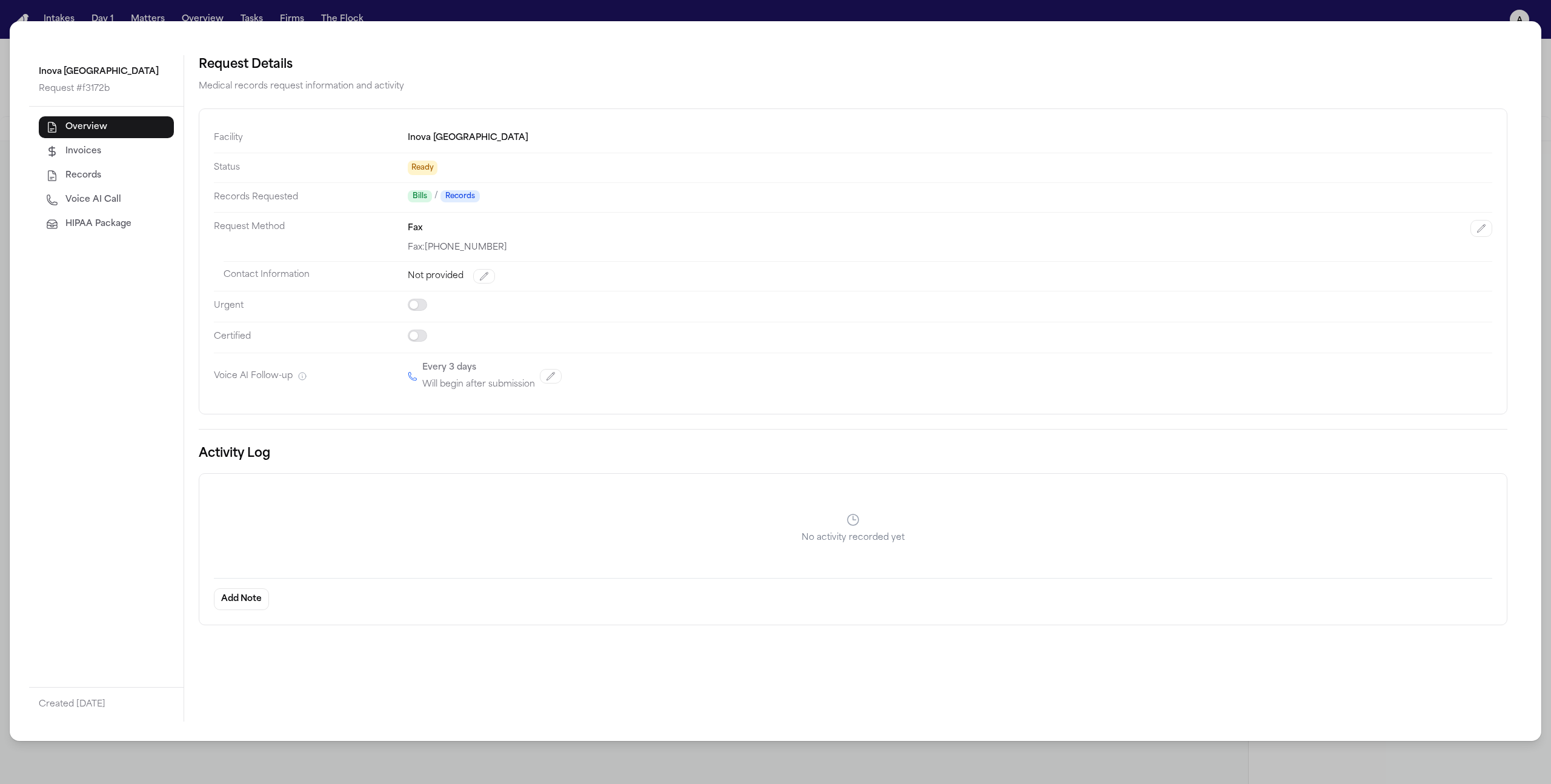
click at [103, 227] on span "HIPAA Package" at bounding box center [99, 224] width 66 height 12
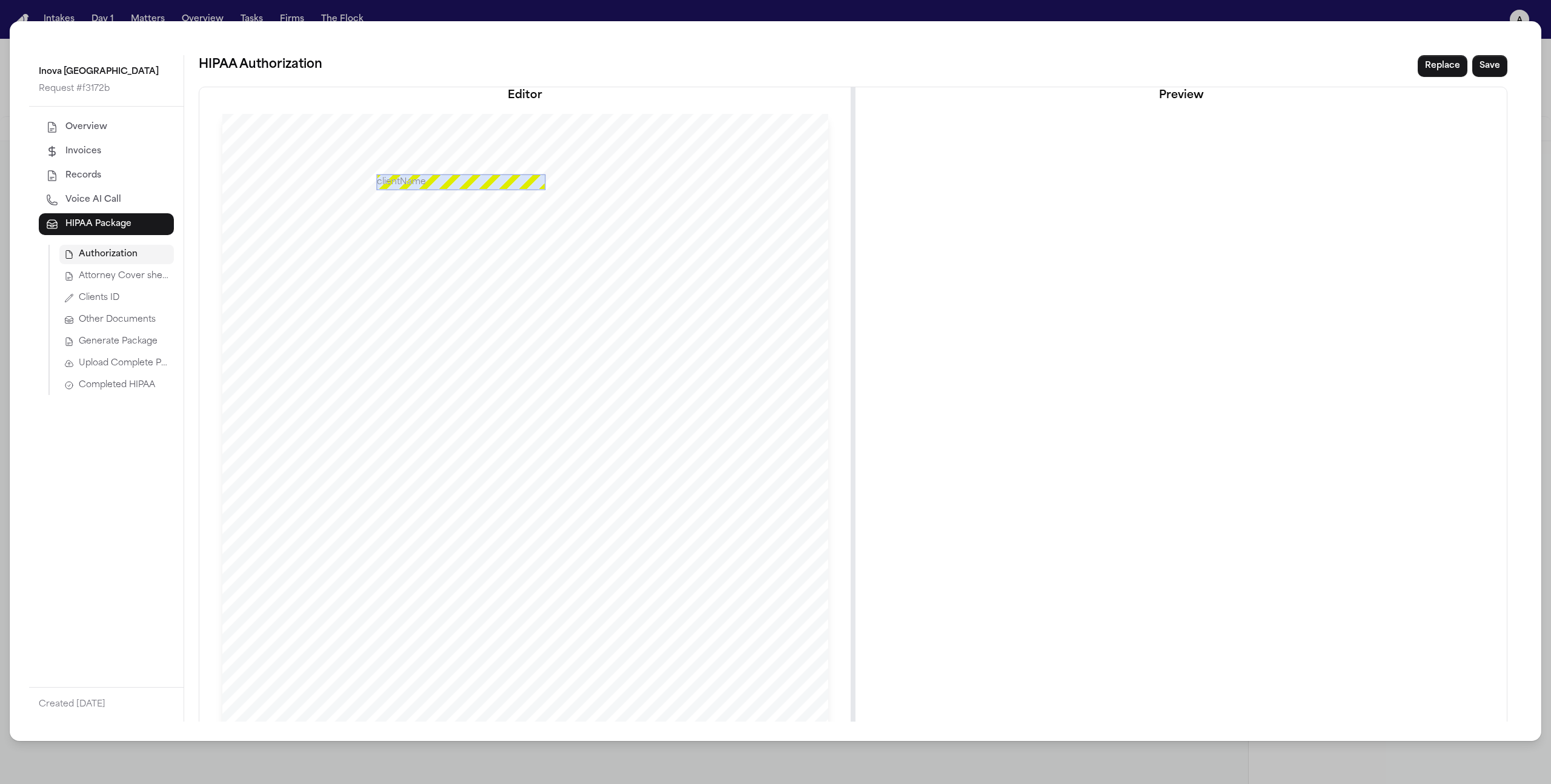
click at [132, 316] on span "Other Documents" at bounding box center [117, 320] width 77 height 12
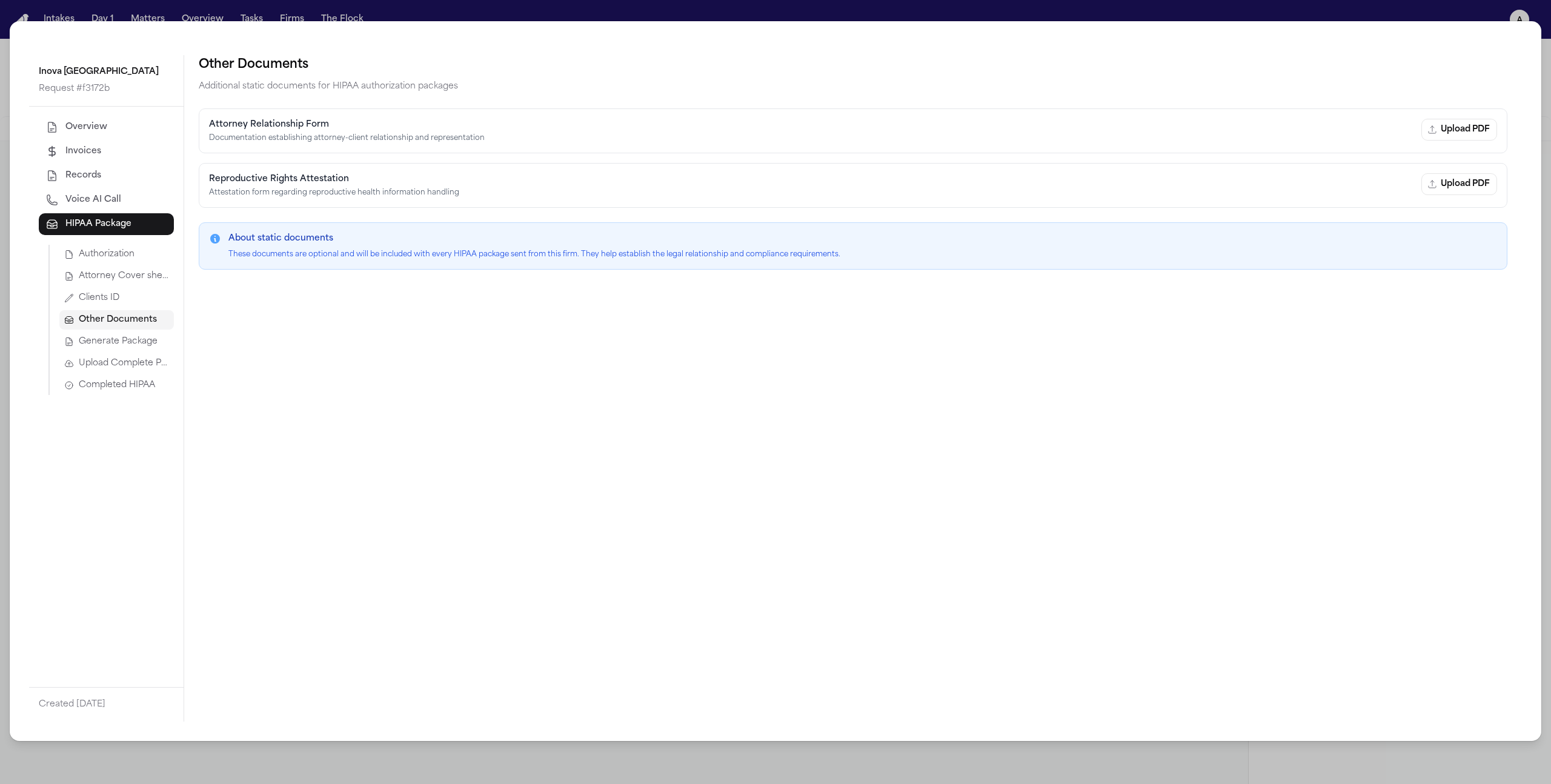
click at [144, 359] on span "Upload Complete Package" at bounding box center [123, 364] width 90 height 12
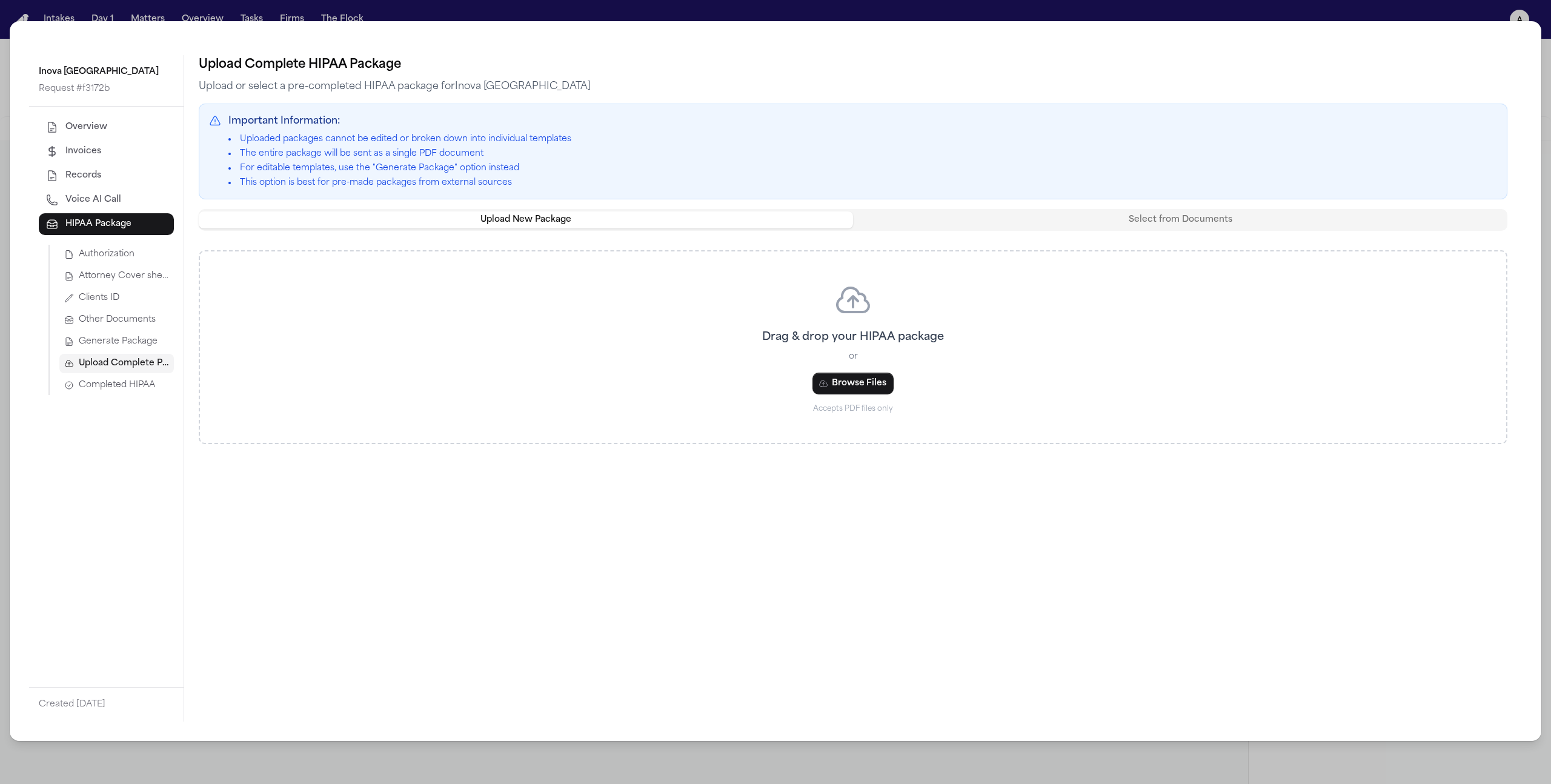
click at [146, 380] on span "Completed HIPAA" at bounding box center [116, 385] width 76 height 12
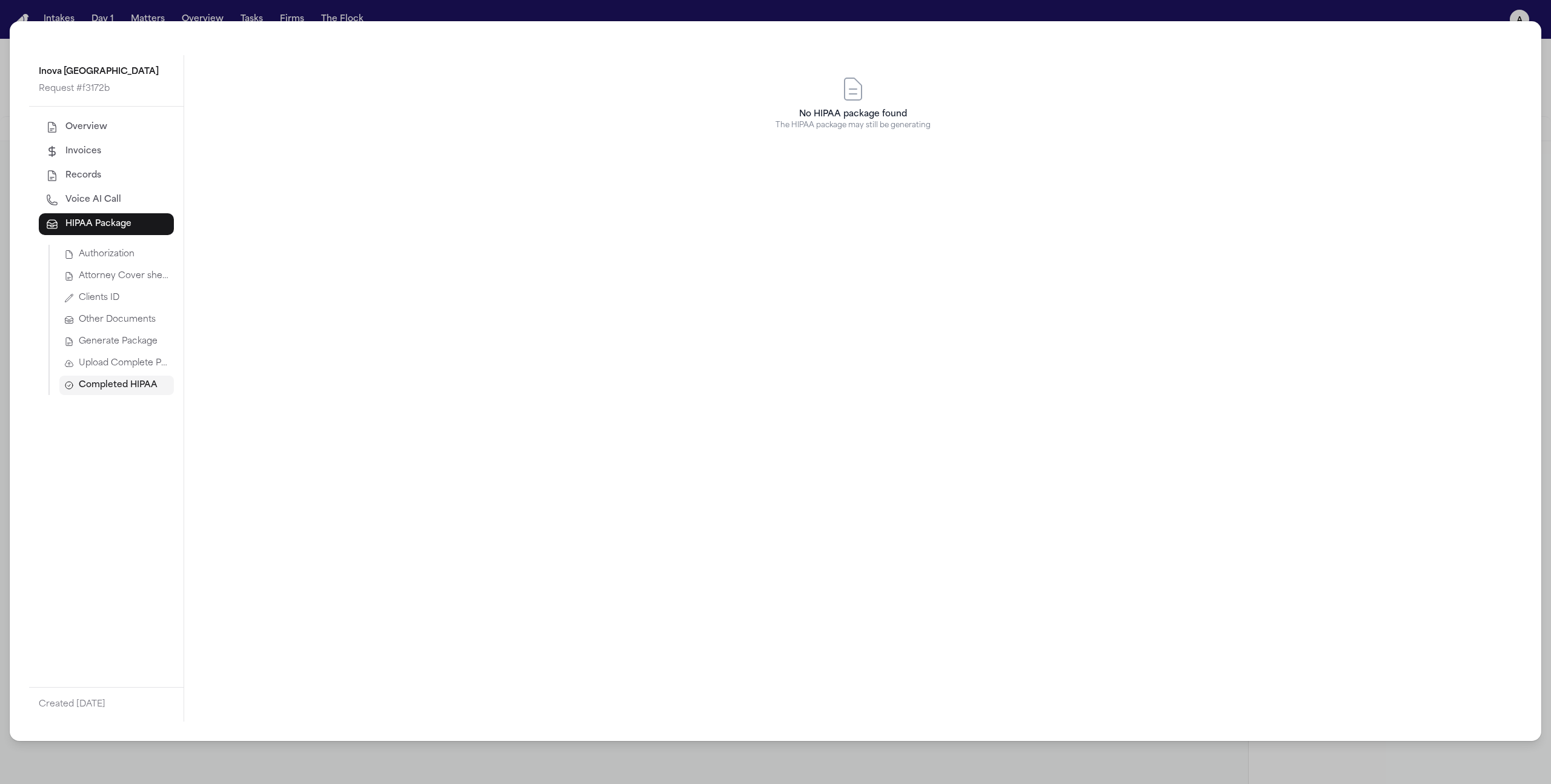
click at [126, 339] on span "Generate Package" at bounding box center [118, 342] width 79 height 12
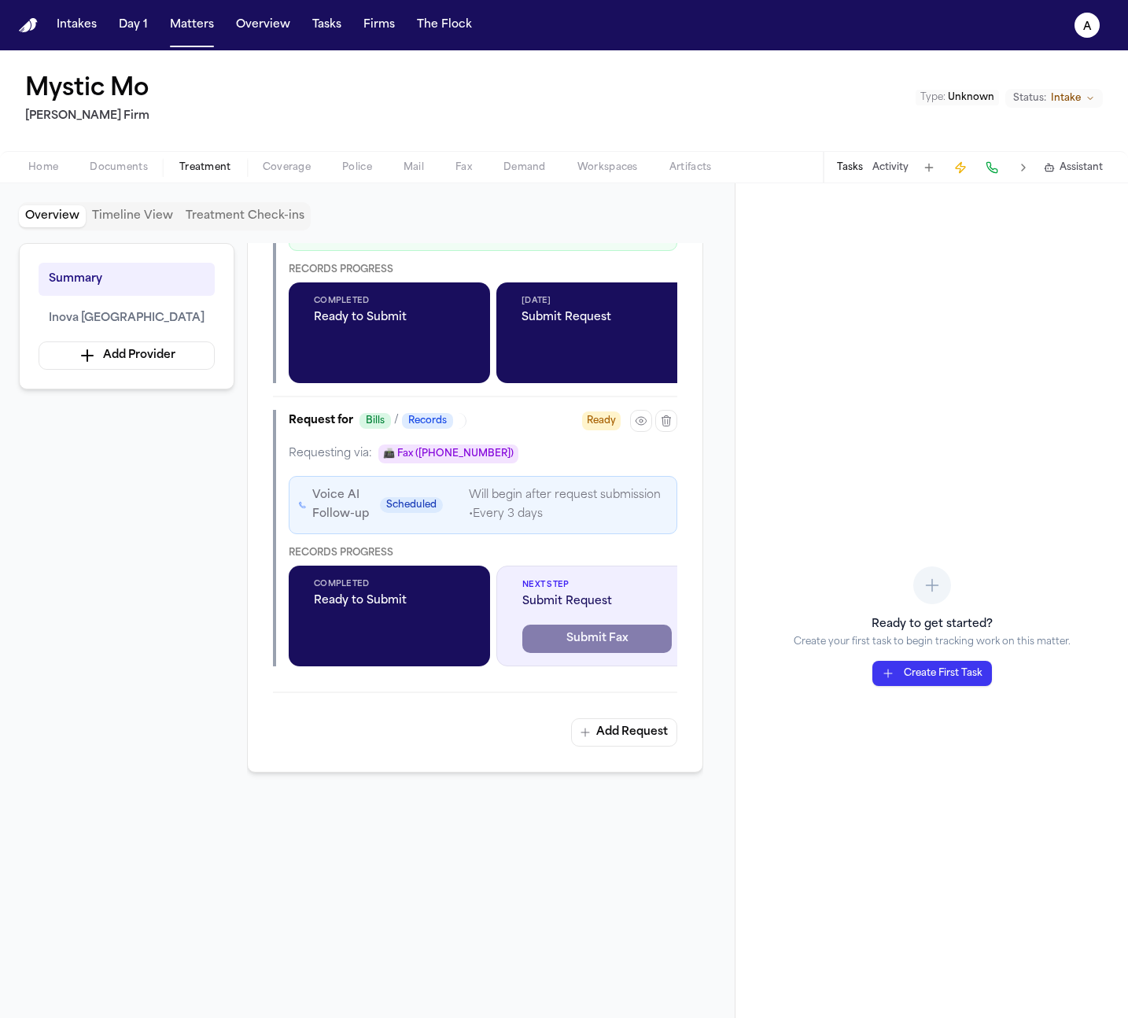
scroll to position [1303, 0]
click at [642, 426] on icon "button" at bounding box center [641, 420] width 13 height 13
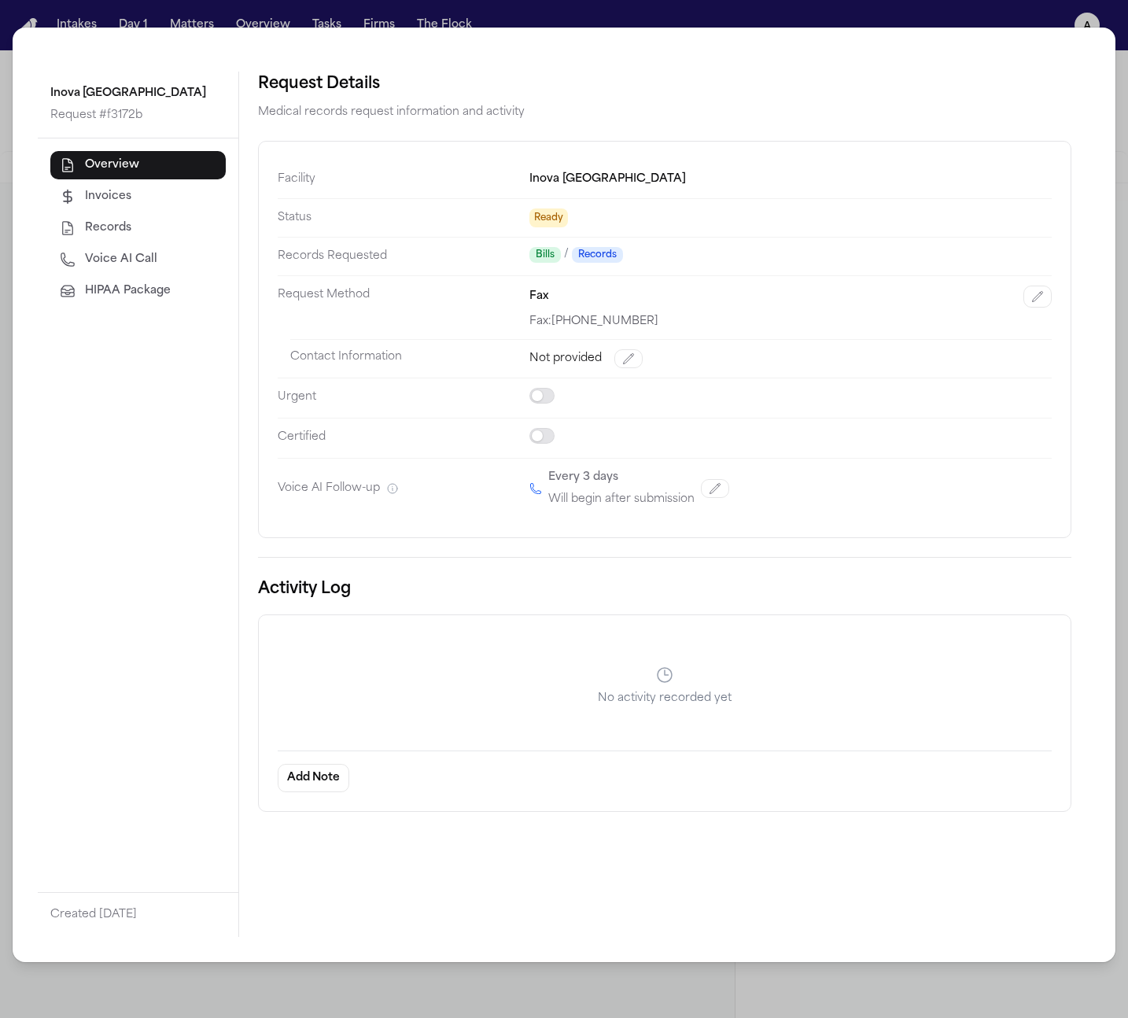
click at [109, 293] on span "HIPAA Package" at bounding box center [128, 291] width 86 height 16
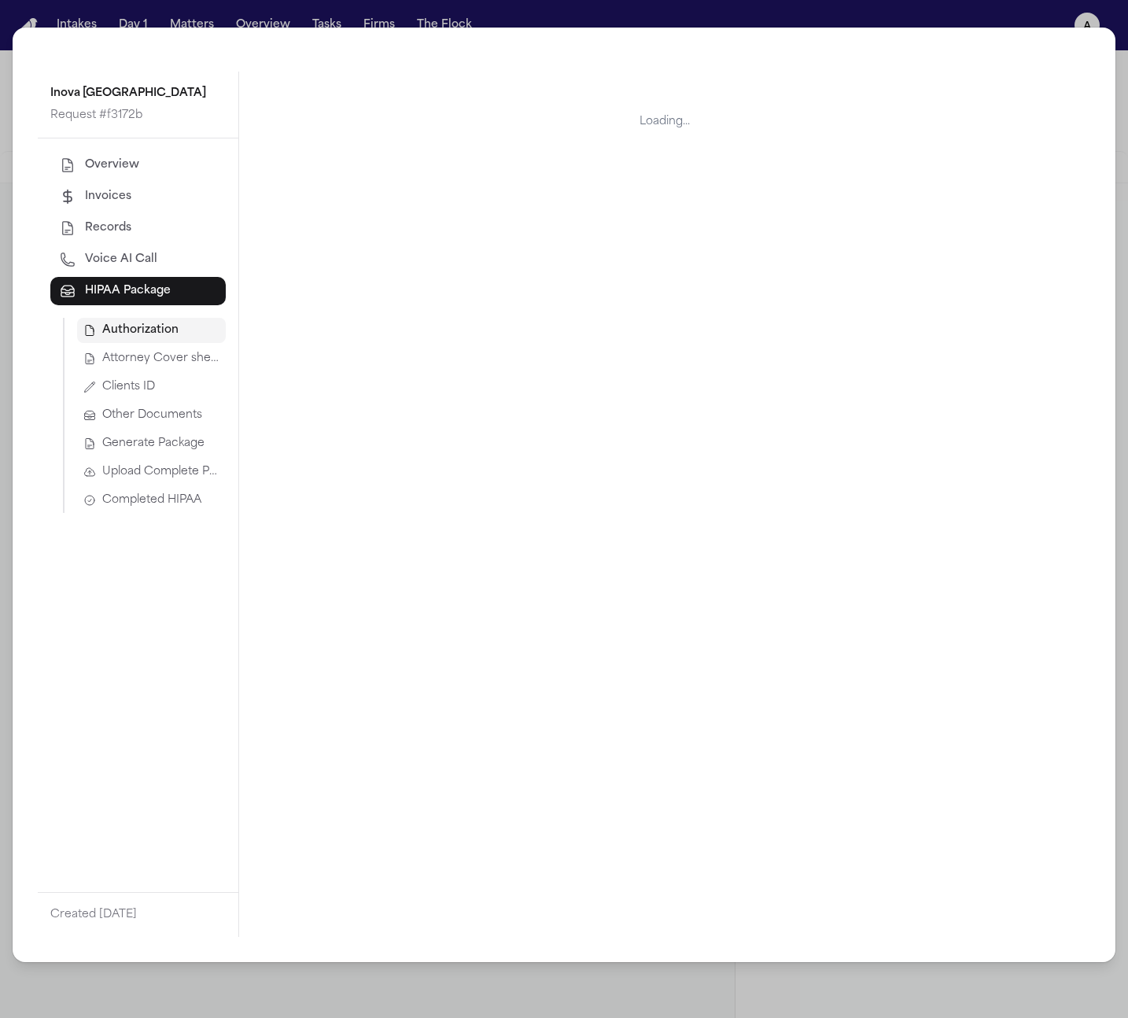
click at [134, 451] on button "Generate Package" at bounding box center [151, 443] width 149 height 25
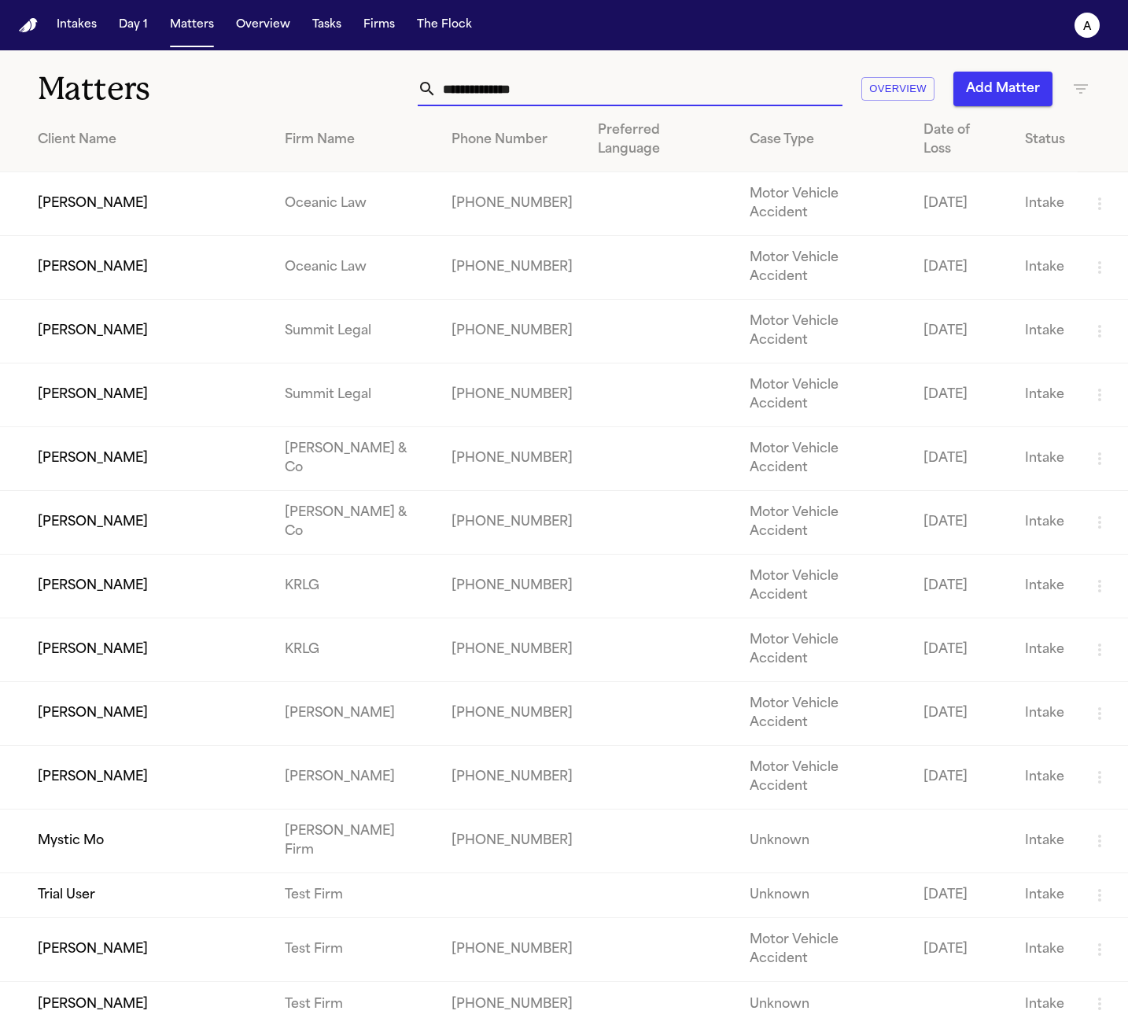
click at [598, 101] on input "text" at bounding box center [639, 89] width 406 height 35
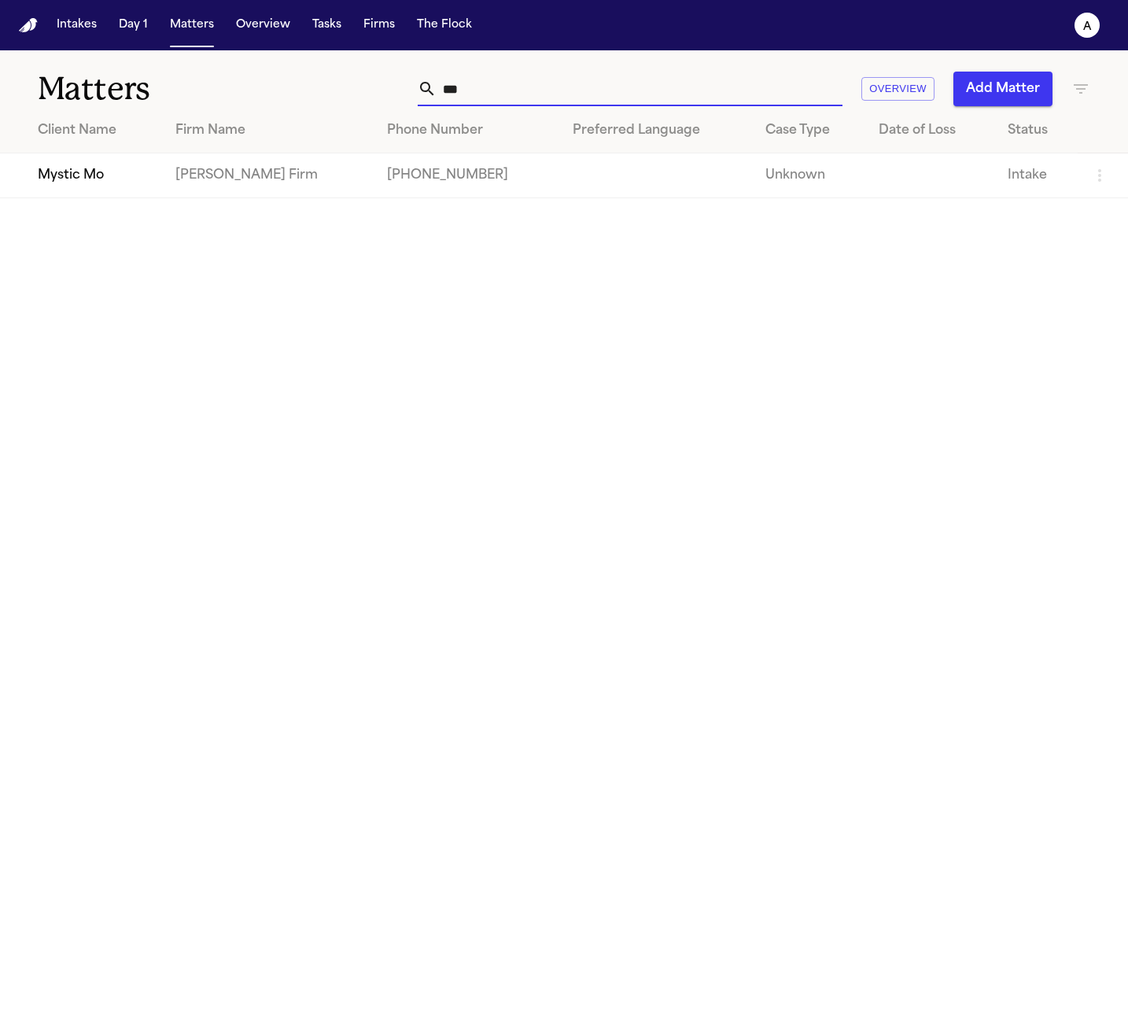
type input "***"
click at [163, 171] on td "Mystic Mo" at bounding box center [81, 175] width 163 height 45
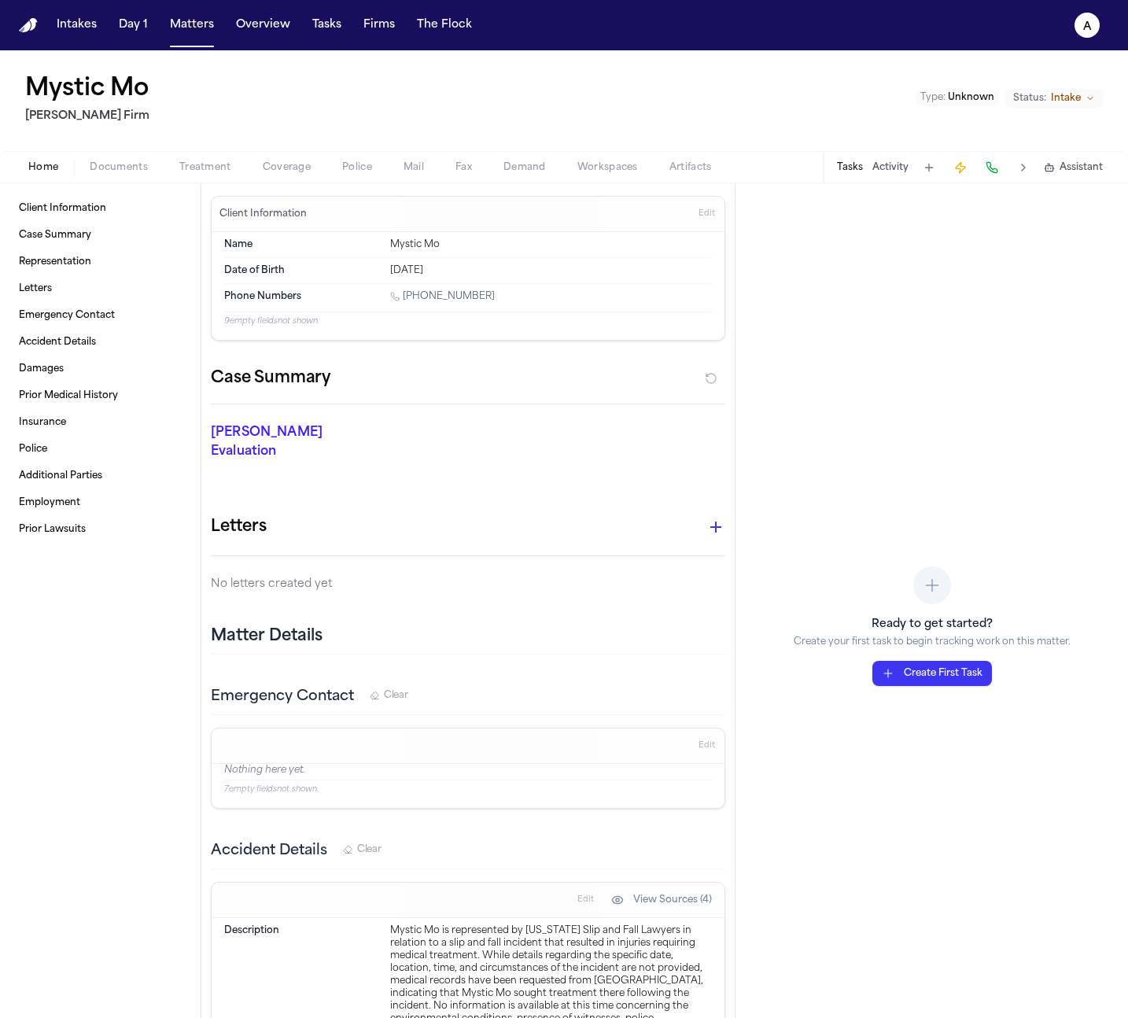
click at [190, 170] on span "Treatment" at bounding box center [205, 167] width 52 height 13
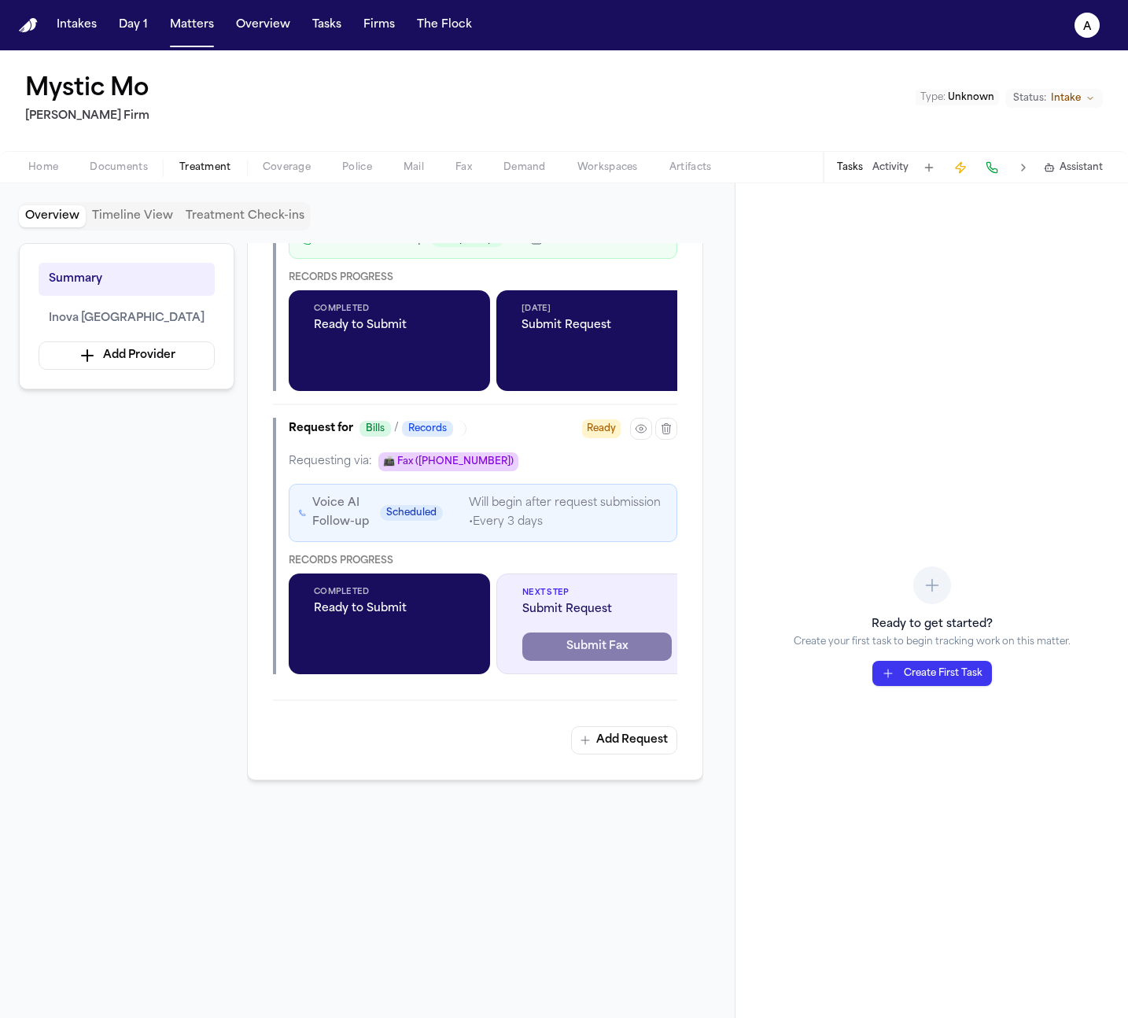
scroll to position [1298, 0]
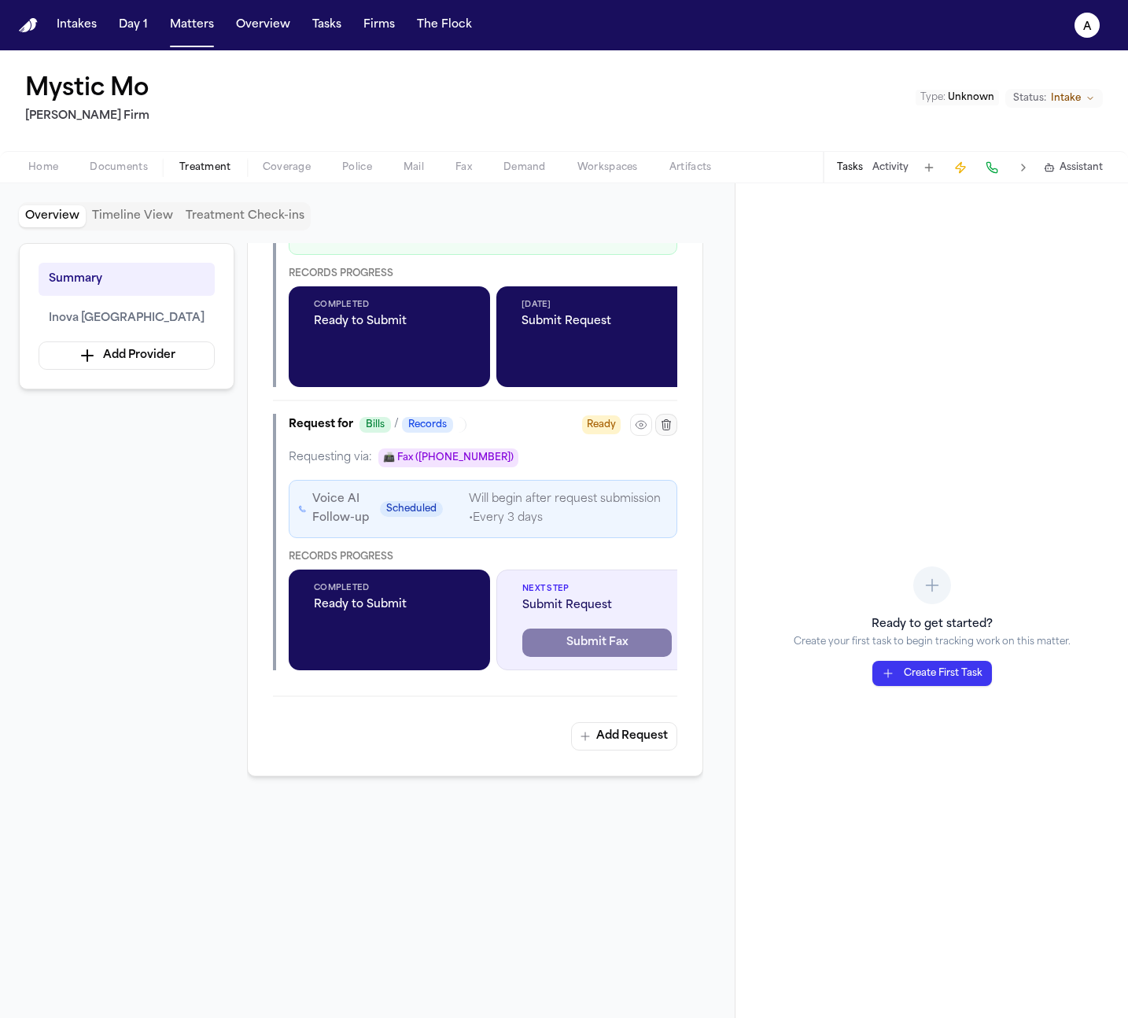
click at [653, 436] on div at bounding box center [653, 425] width 47 height 22
click at [650, 436] on button "button" at bounding box center [641, 425] width 22 height 22
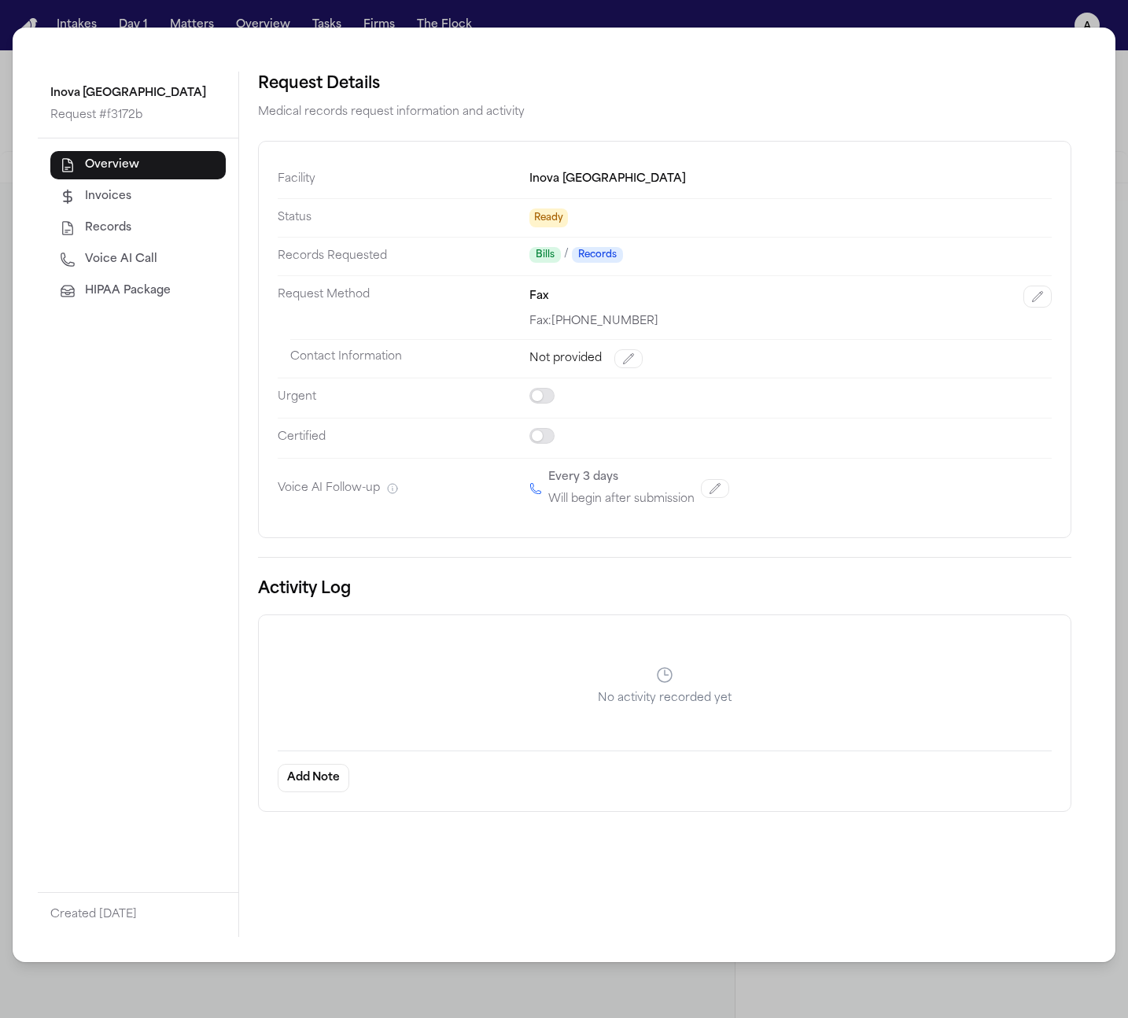
click at [179, 304] on div "Overview Invoices Records Voice AI Call HIPAA Package" at bounding box center [138, 514] width 201 height 753
click at [169, 289] on span "HIPAA Package" at bounding box center [128, 291] width 86 height 16
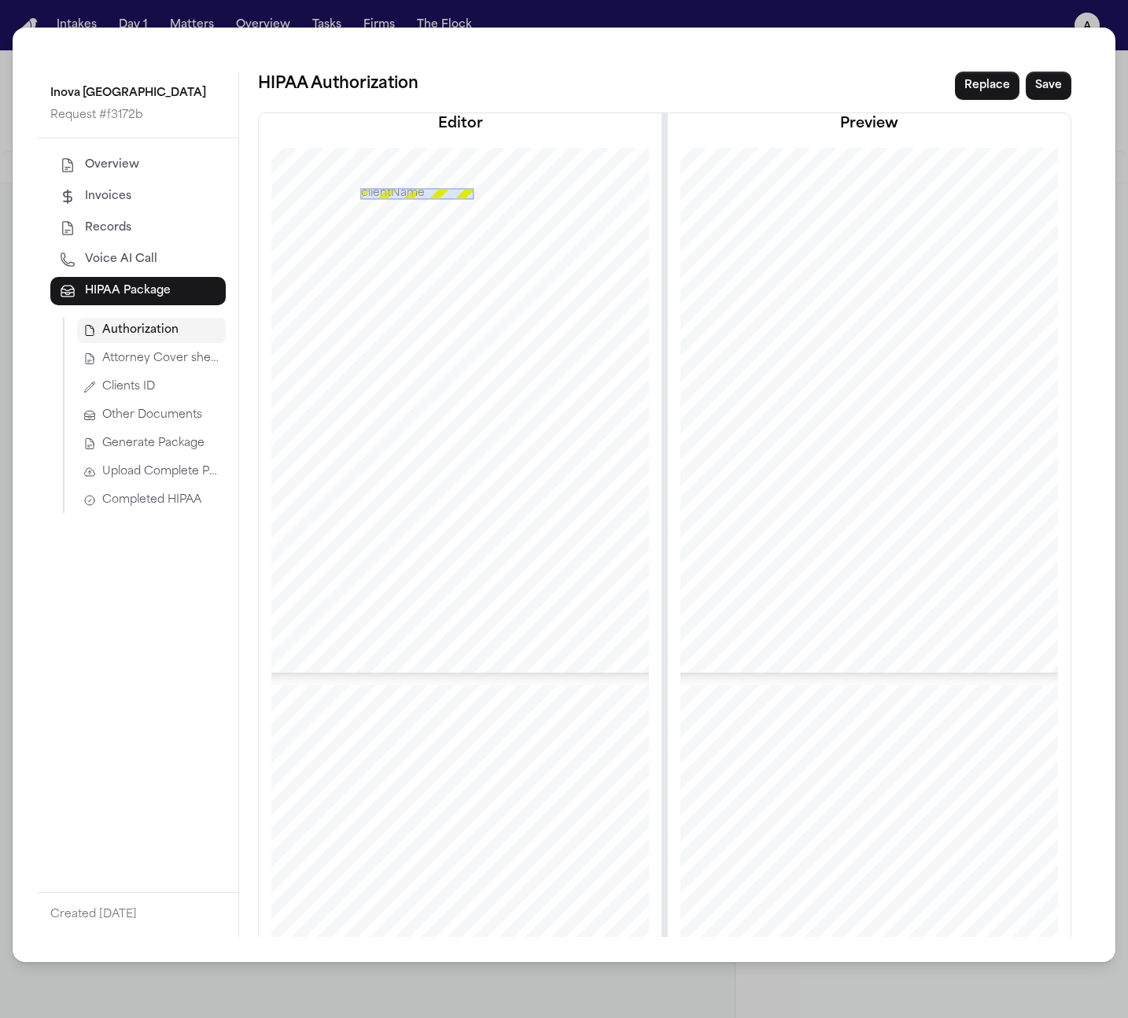
click at [119, 451] on button "Generate Package" at bounding box center [151, 443] width 149 height 25
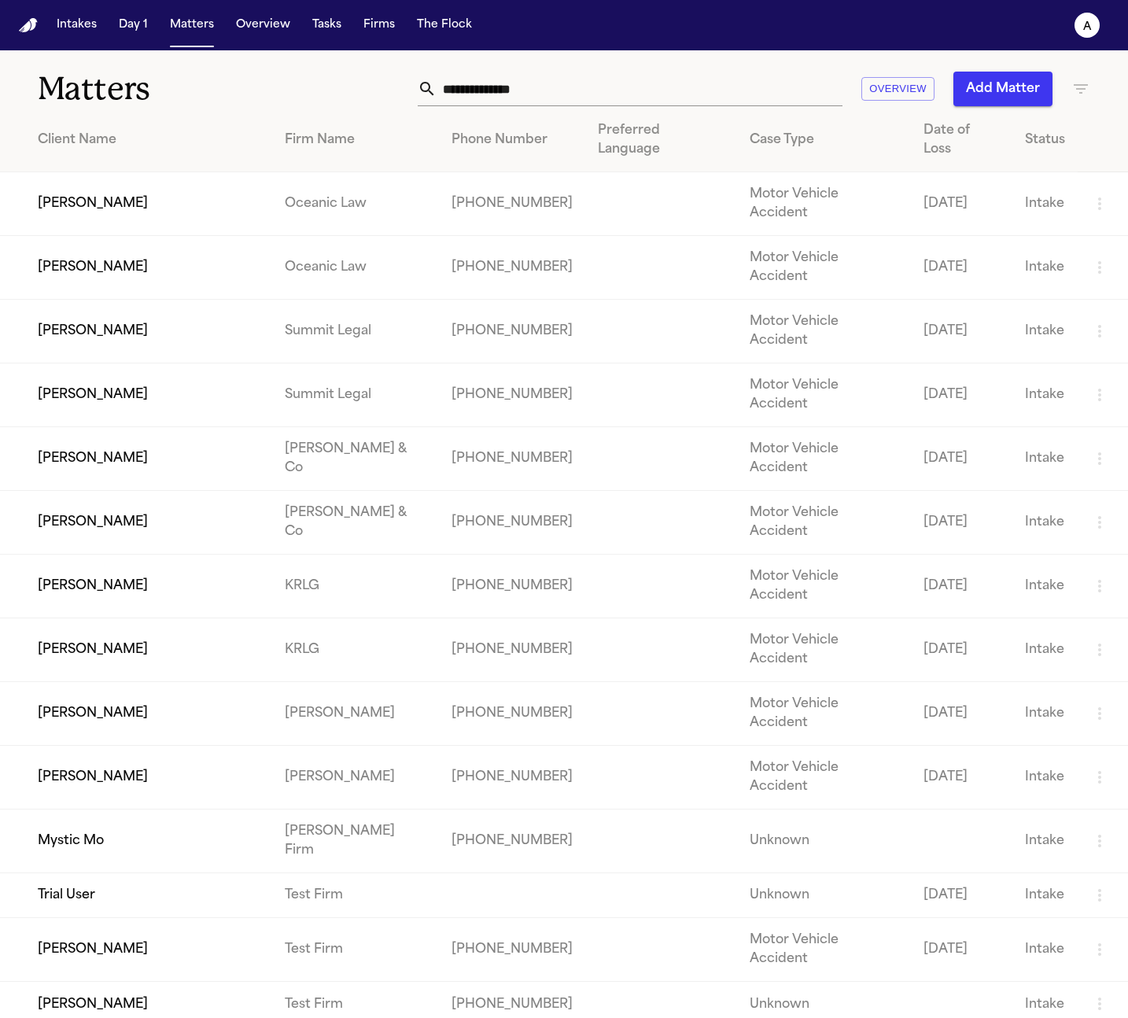
click at [101, 809] on td "Mystic Mo" at bounding box center [136, 841] width 272 height 64
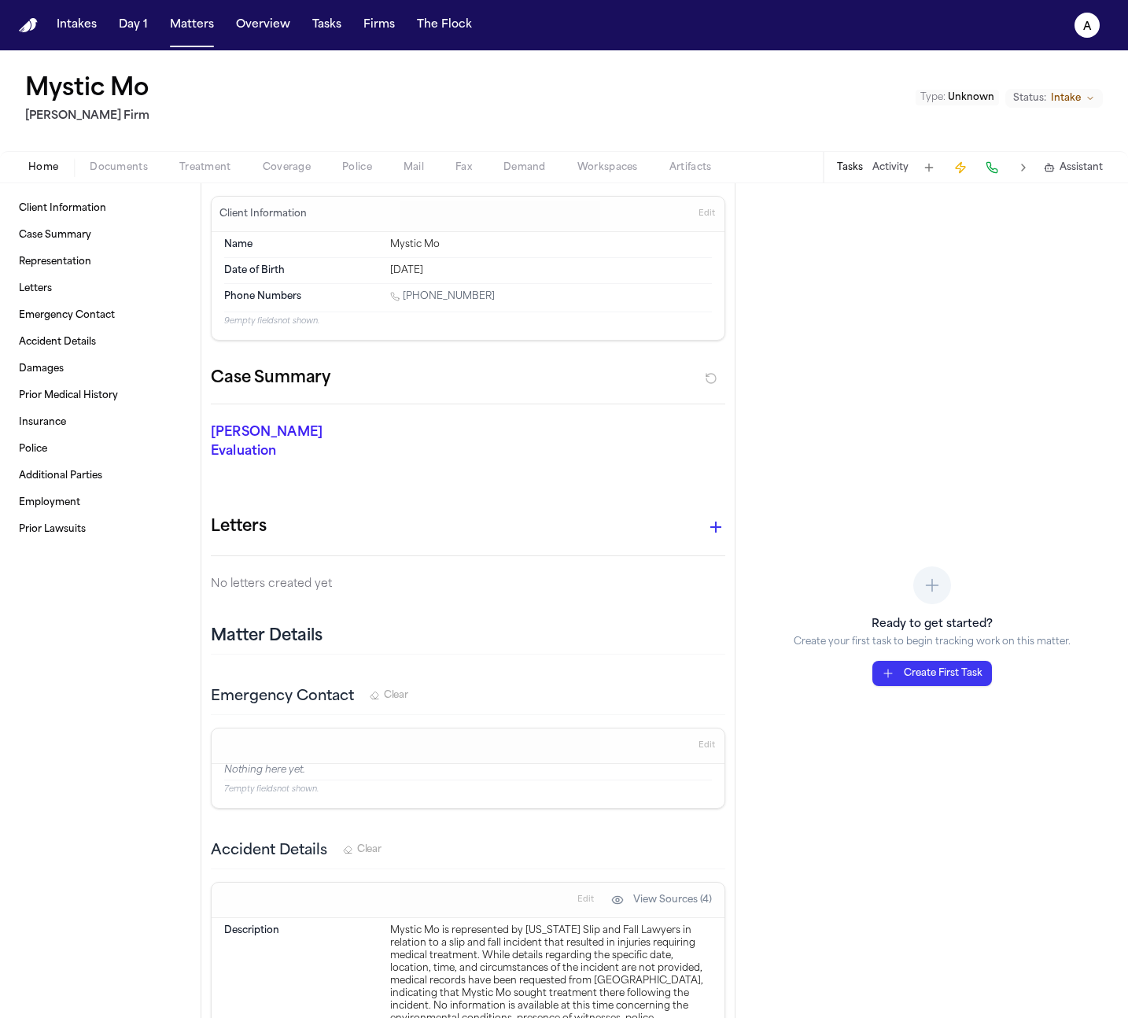
click at [214, 155] on div "Home Documents Treatment Coverage Police Mail Fax Demand Workspaces Artifacts T…" at bounding box center [564, 166] width 1128 height 31
click at [206, 167] on span "Treatment" at bounding box center [205, 167] width 52 height 13
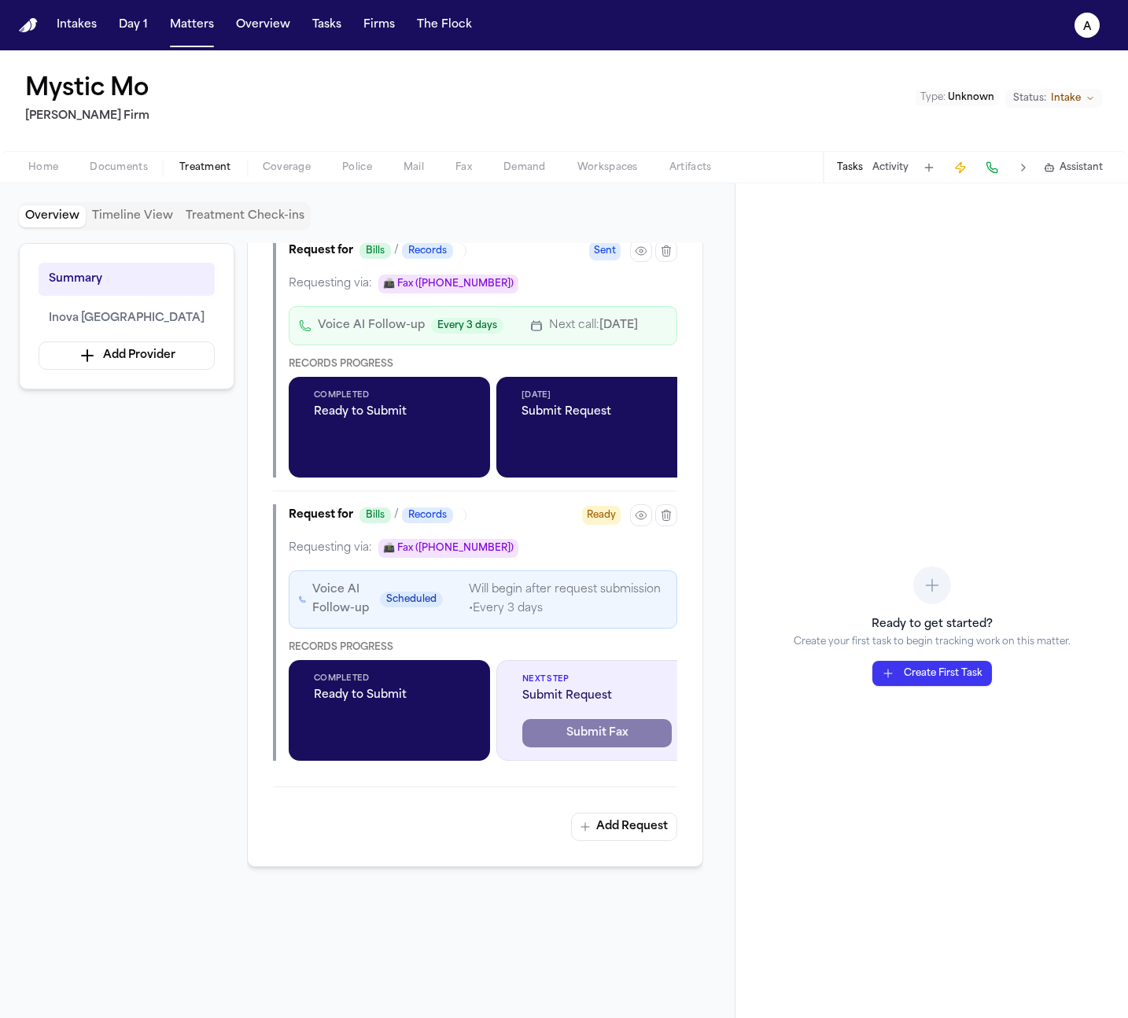
scroll to position [1250, 0]
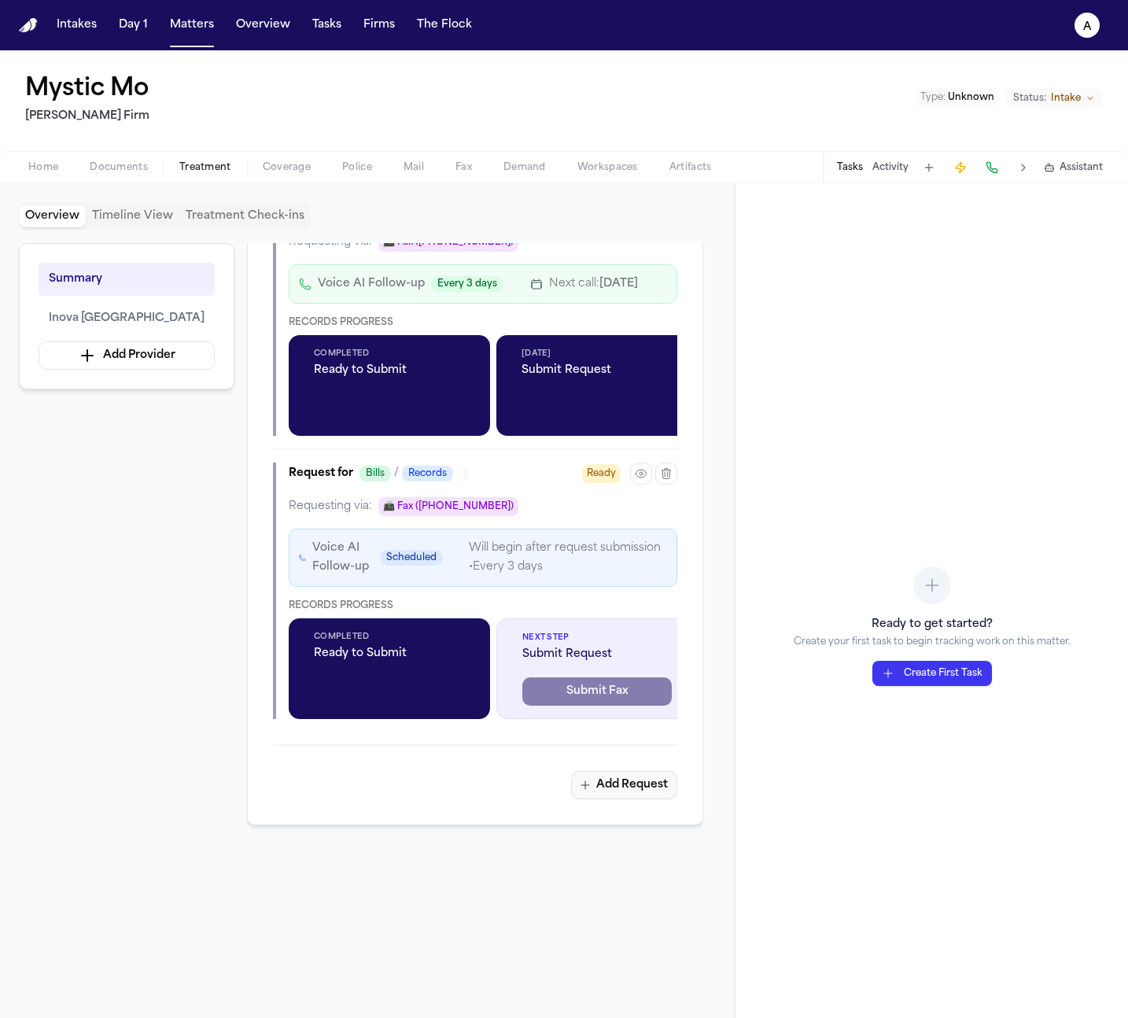
click at [607, 799] on button "Add Request" at bounding box center [624, 785] width 106 height 28
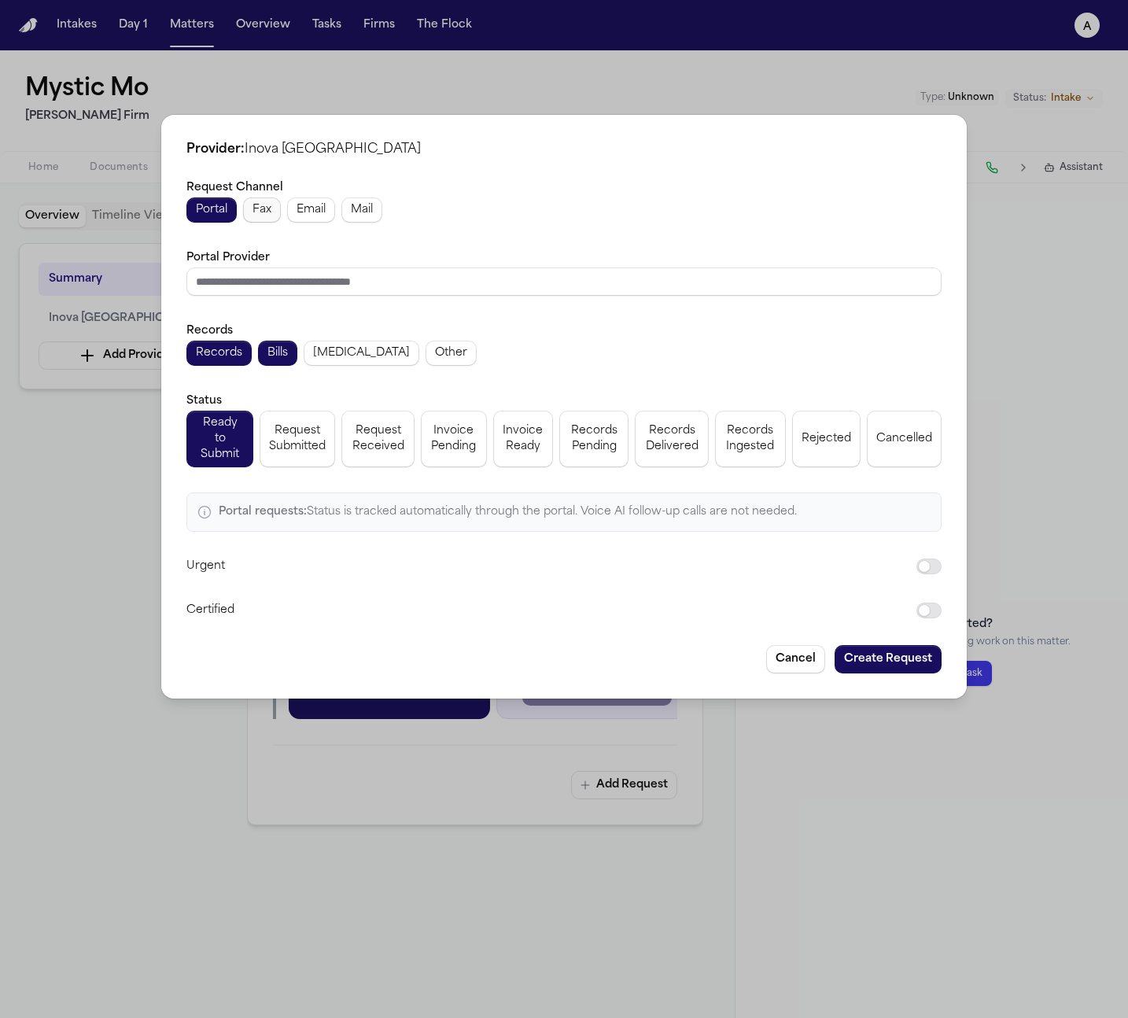
click at [260, 213] on span "Fax" at bounding box center [261, 210] width 19 height 16
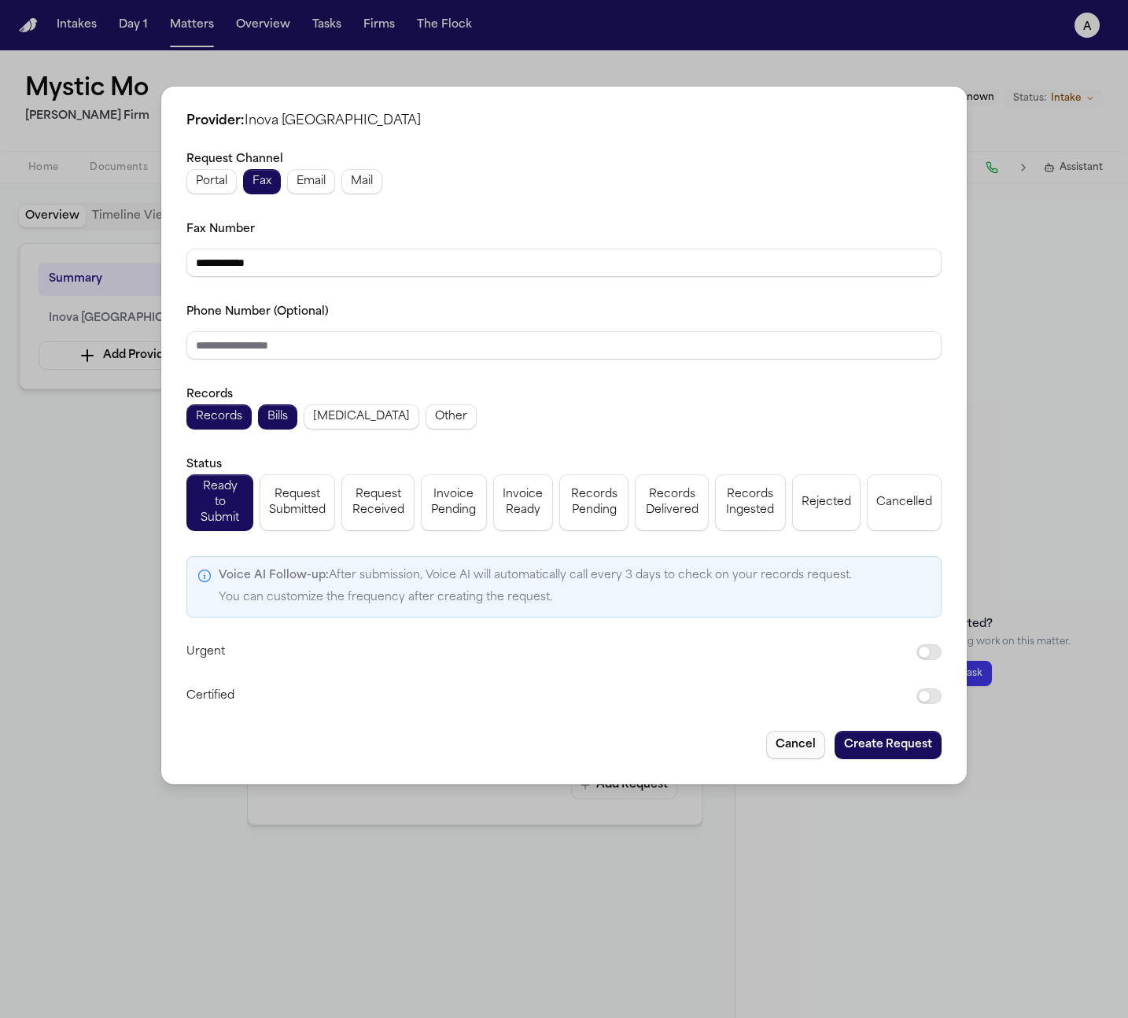
click at [802, 731] on button "Cancel" at bounding box center [795, 745] width 59 height 28
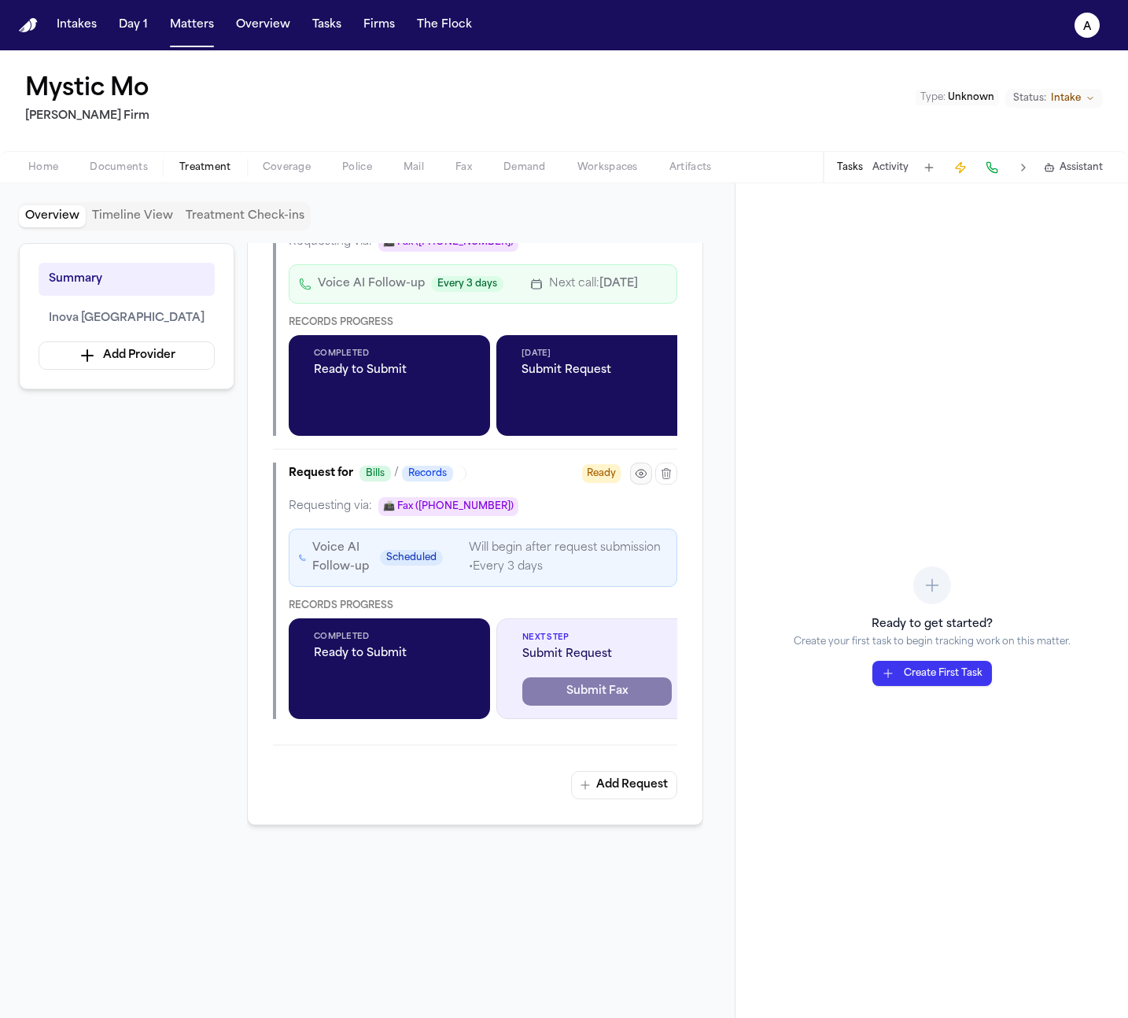
click at [639, 484] on button "button" at bounding box center [641, 473] width 22 height 22
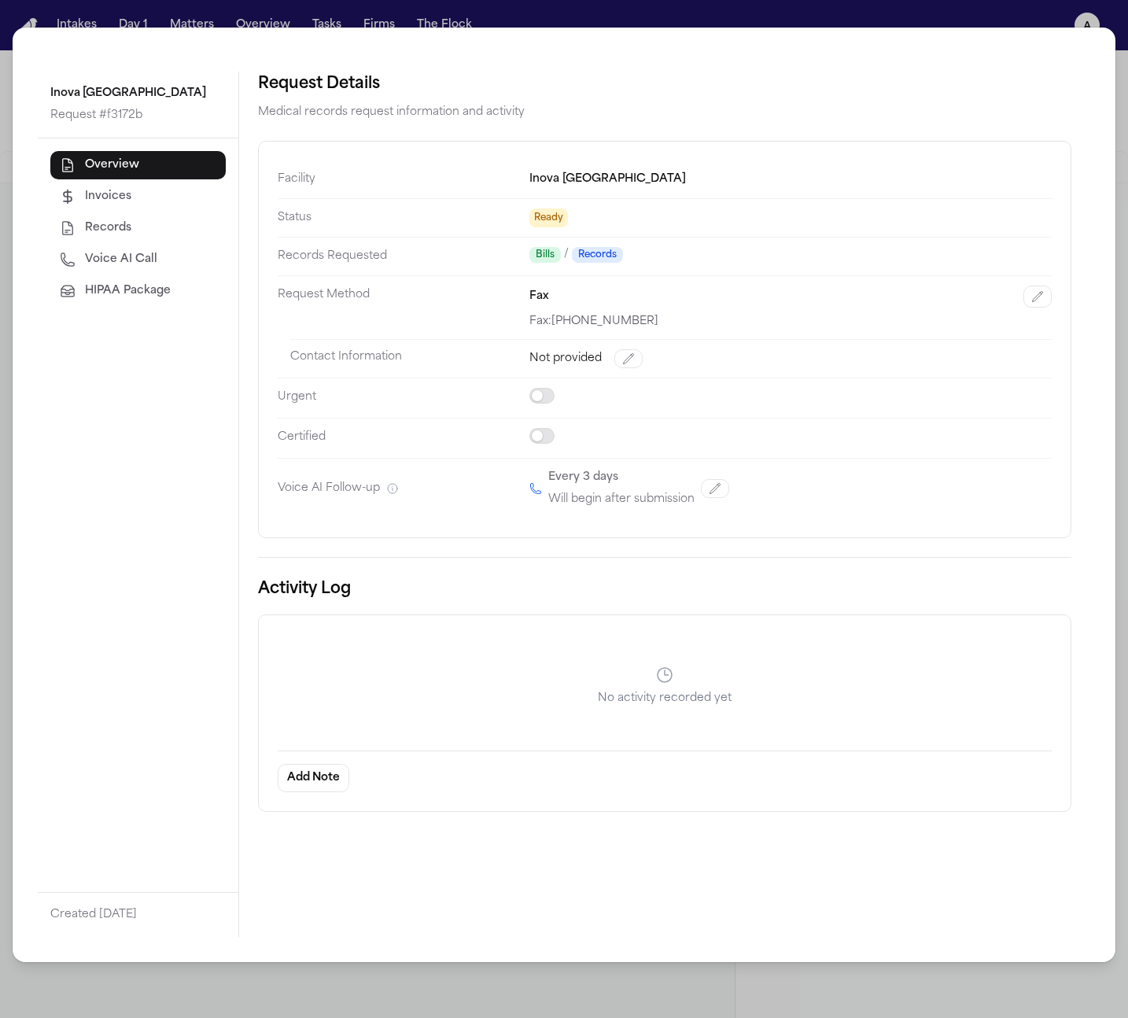
click at [179, 296] on button "HIPAA Package" at bounding box center [137, 291] width 175 height 28
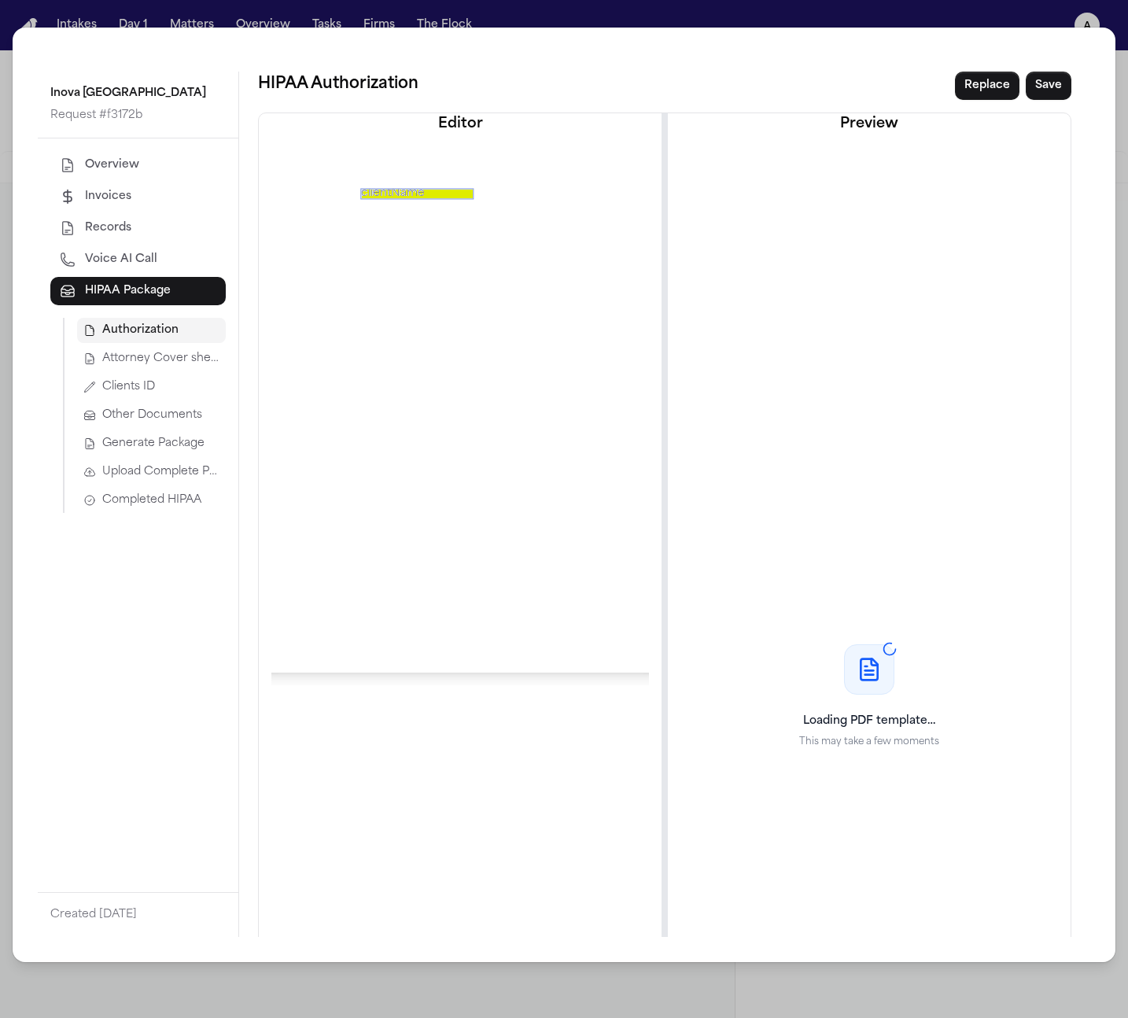
click at [164, 447] on span "Generate Package" at bounding box center [153, 444] width 102 height 16
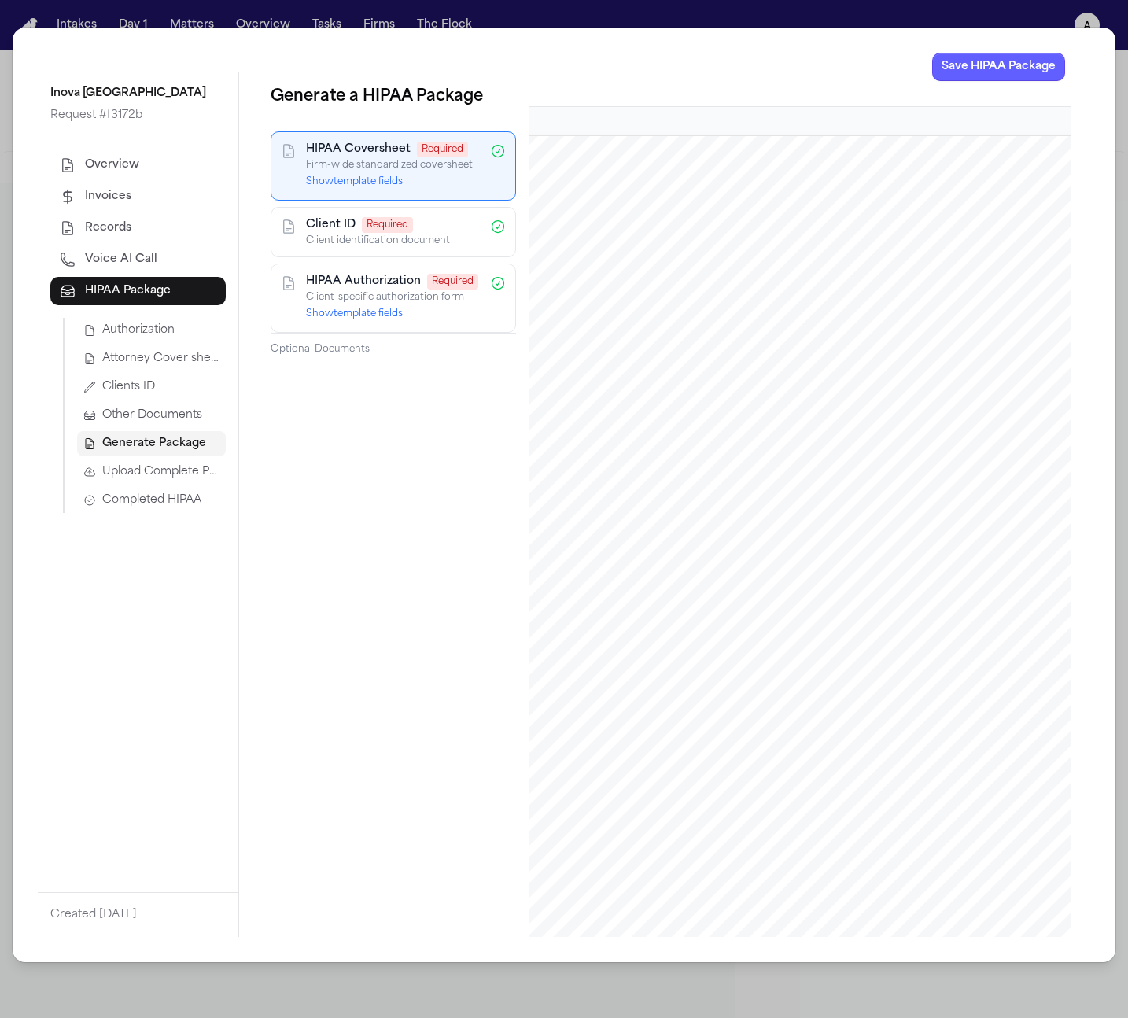
click at [1022, 8] on div "Inova Loudoun Hospital Request # f3172b Overview Invoices Records Voice AI Call…" at bounding box center [564, 509] width 1128 height 1018
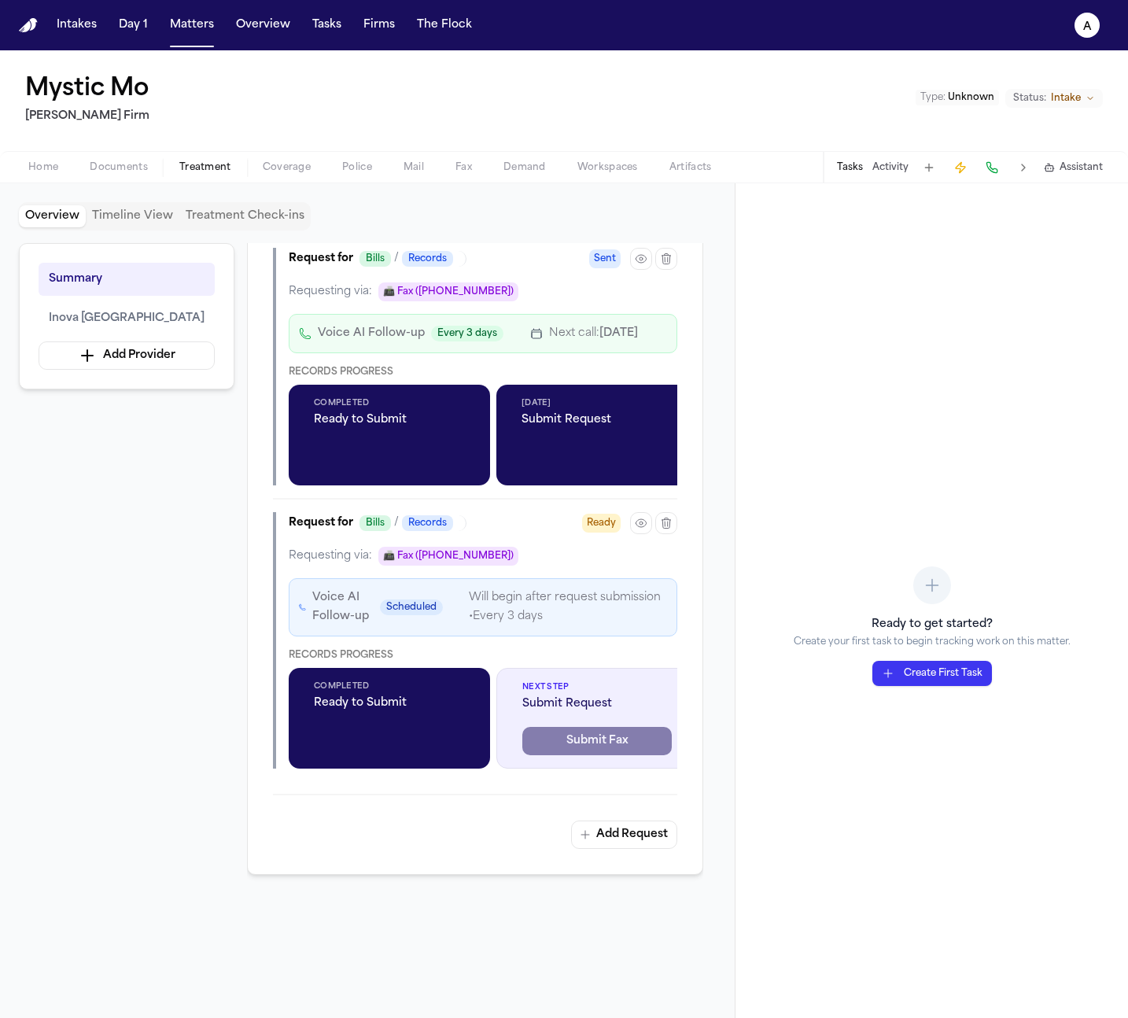
scroll to position [1356, 0]
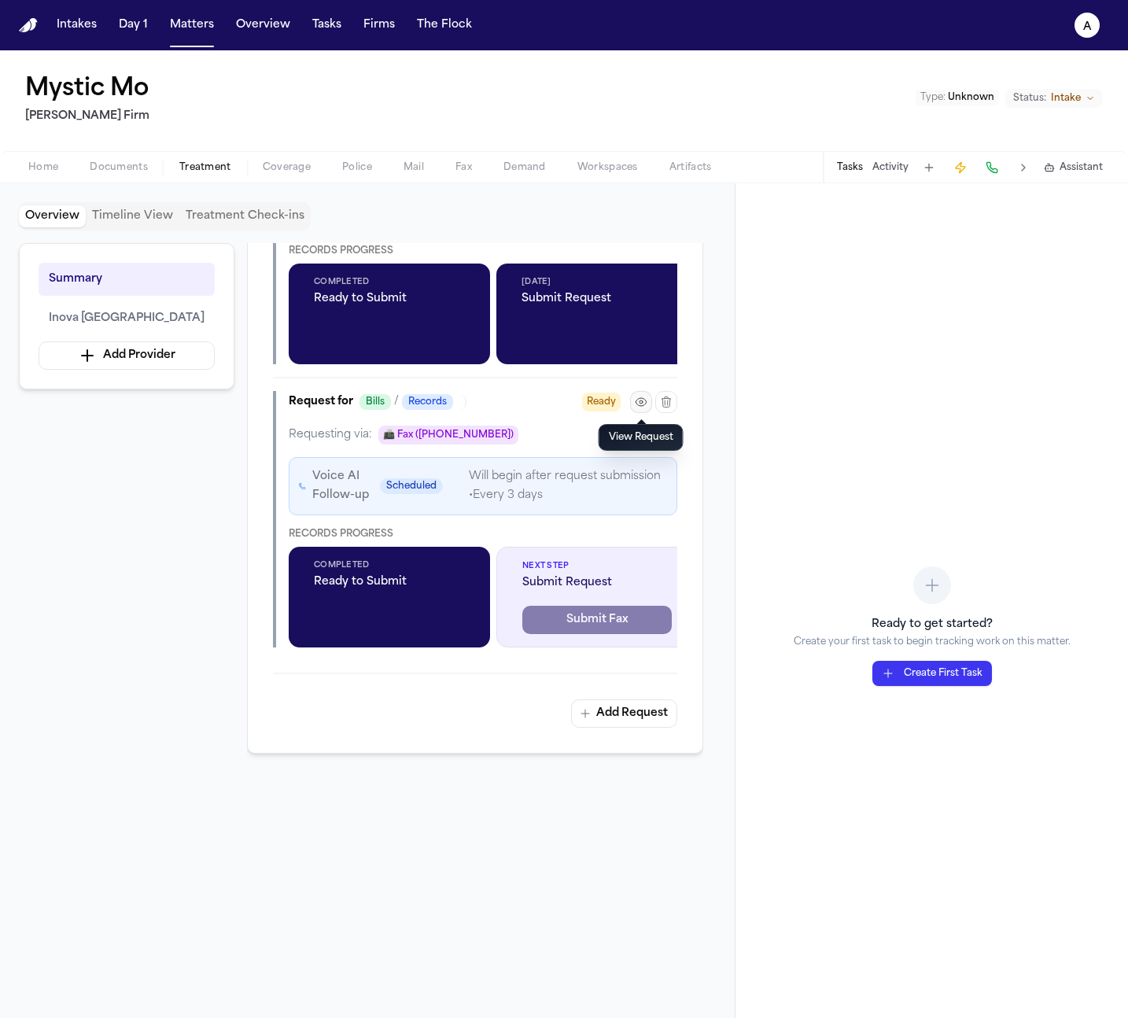
click at [642, 398] on icon "button" at bounding box center [640, 402] width 10 height 8
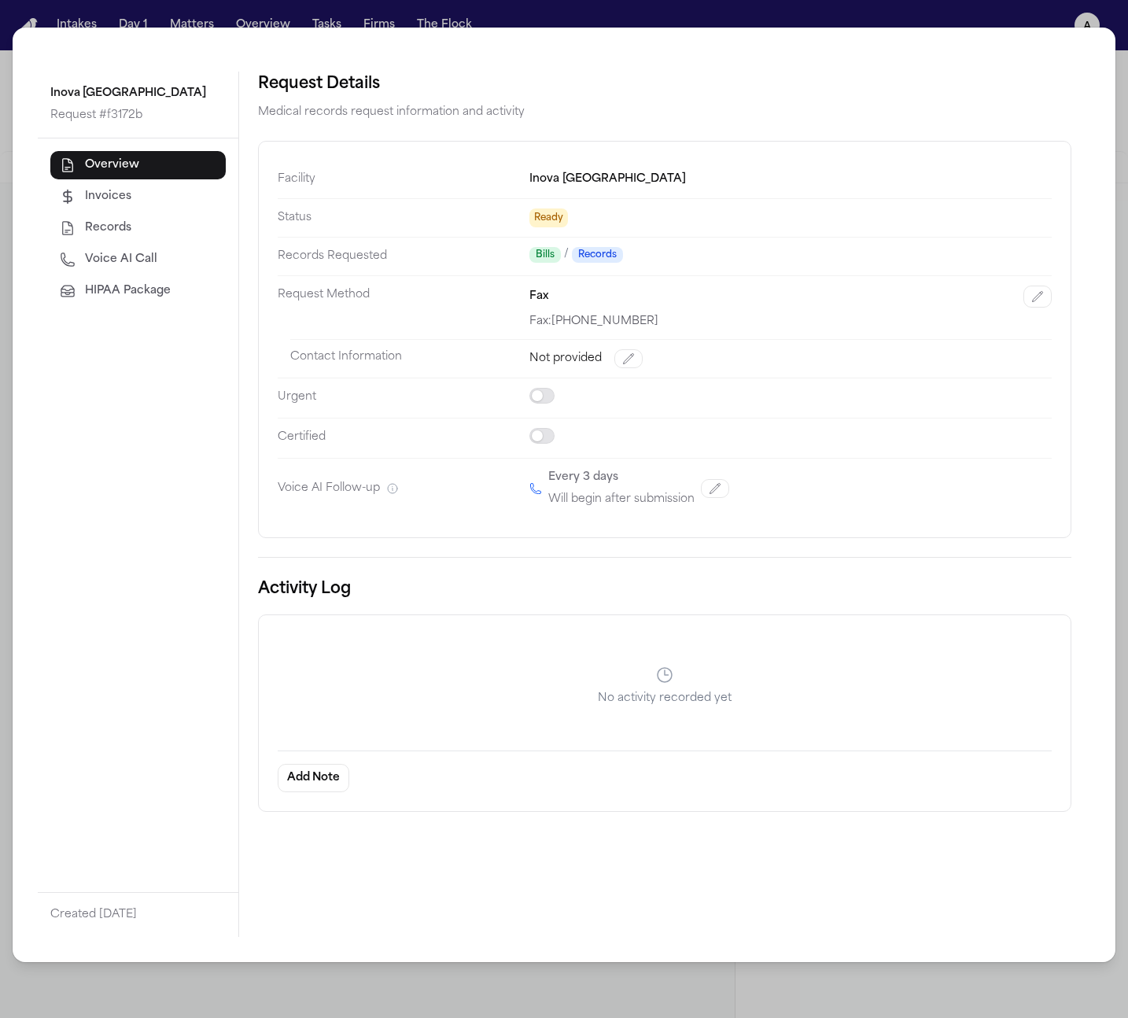
click at [148, 285] on span "HIPAA Package" at bounding box center [128, 291] width 86 height 16
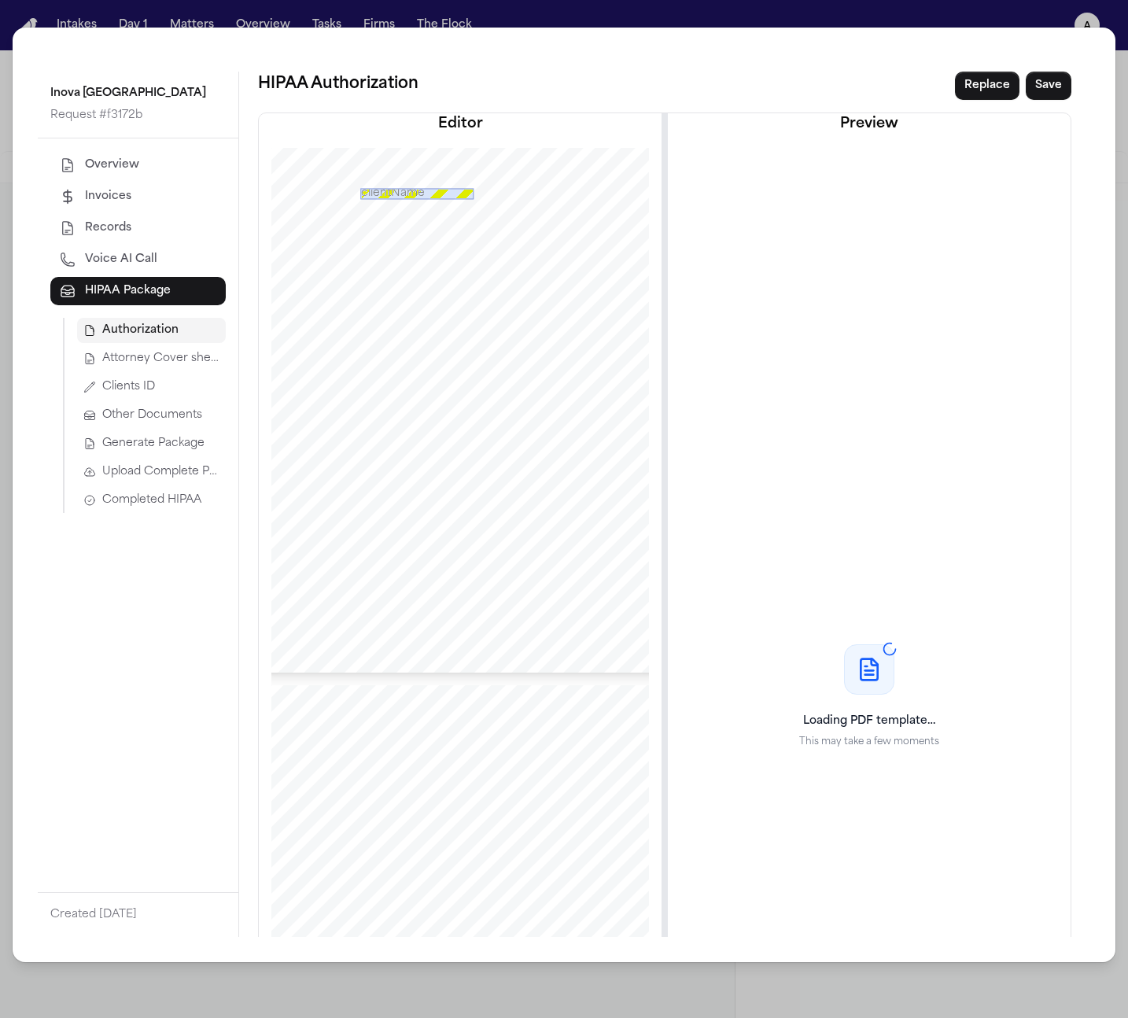
click at [113, 454] on button "Generate Package" at bounding box center [151, 443] width 149 height 25
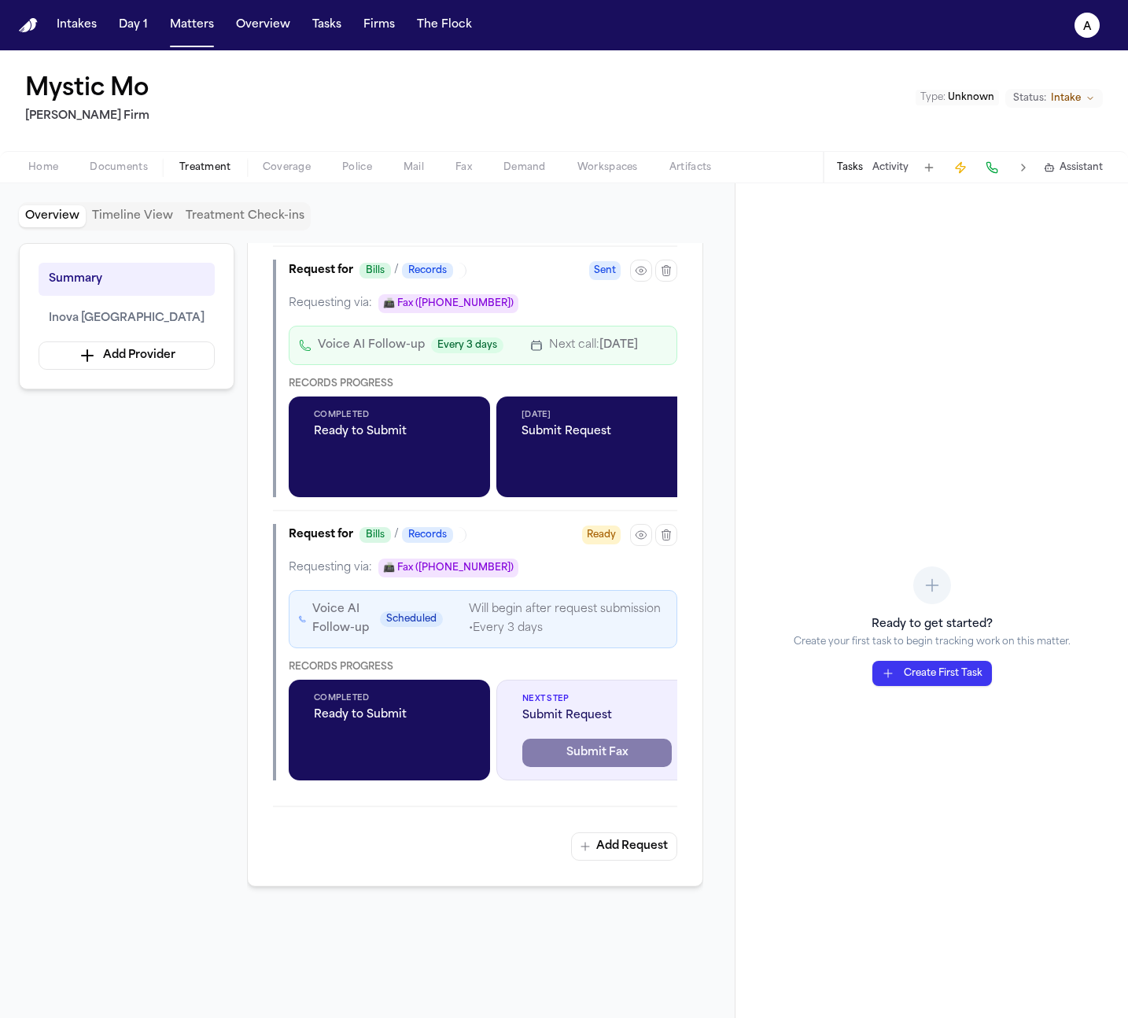
scroll to position [1356, 0]
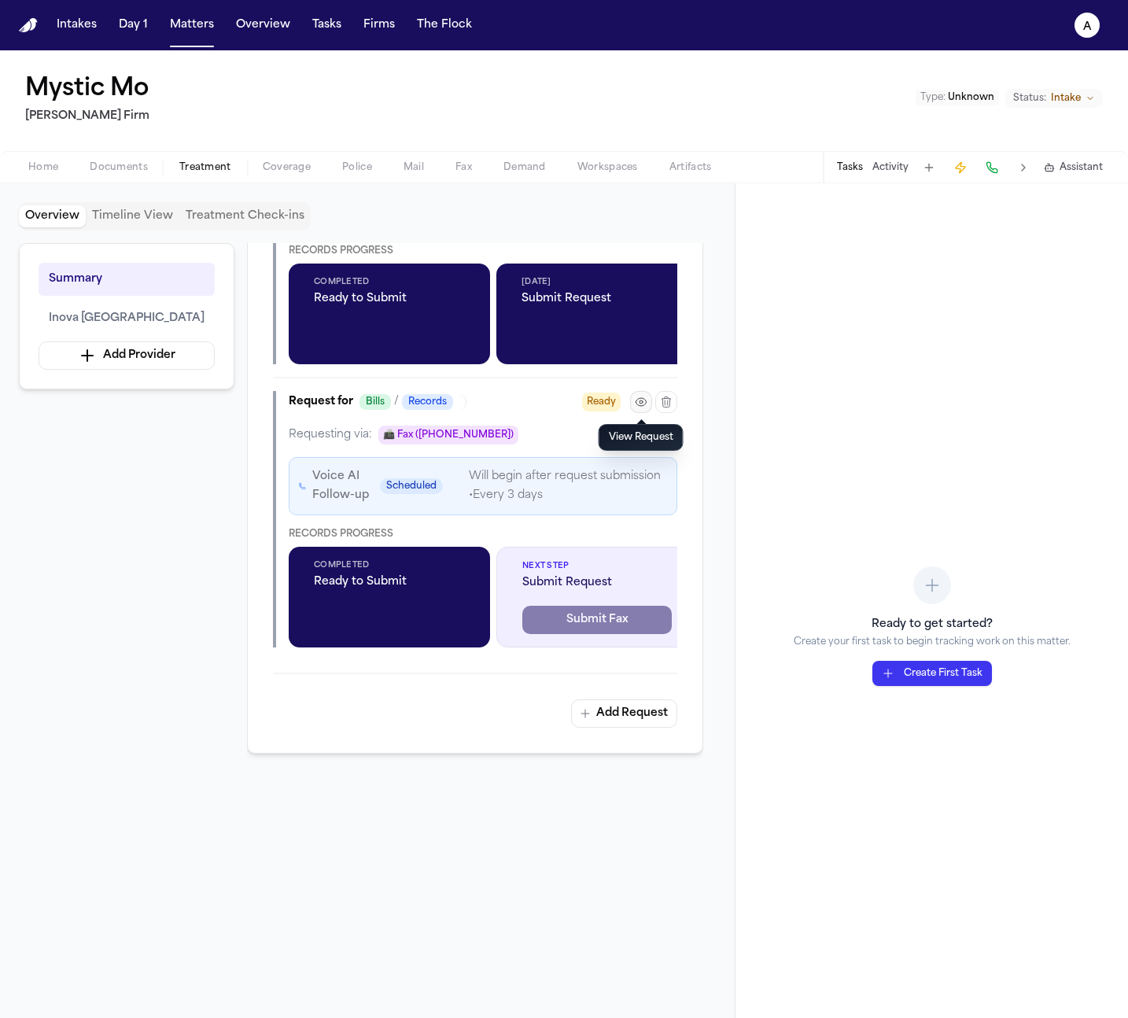
click at [640, 399] on icon "button" at bounding box center [641, 402] width 13 height 13
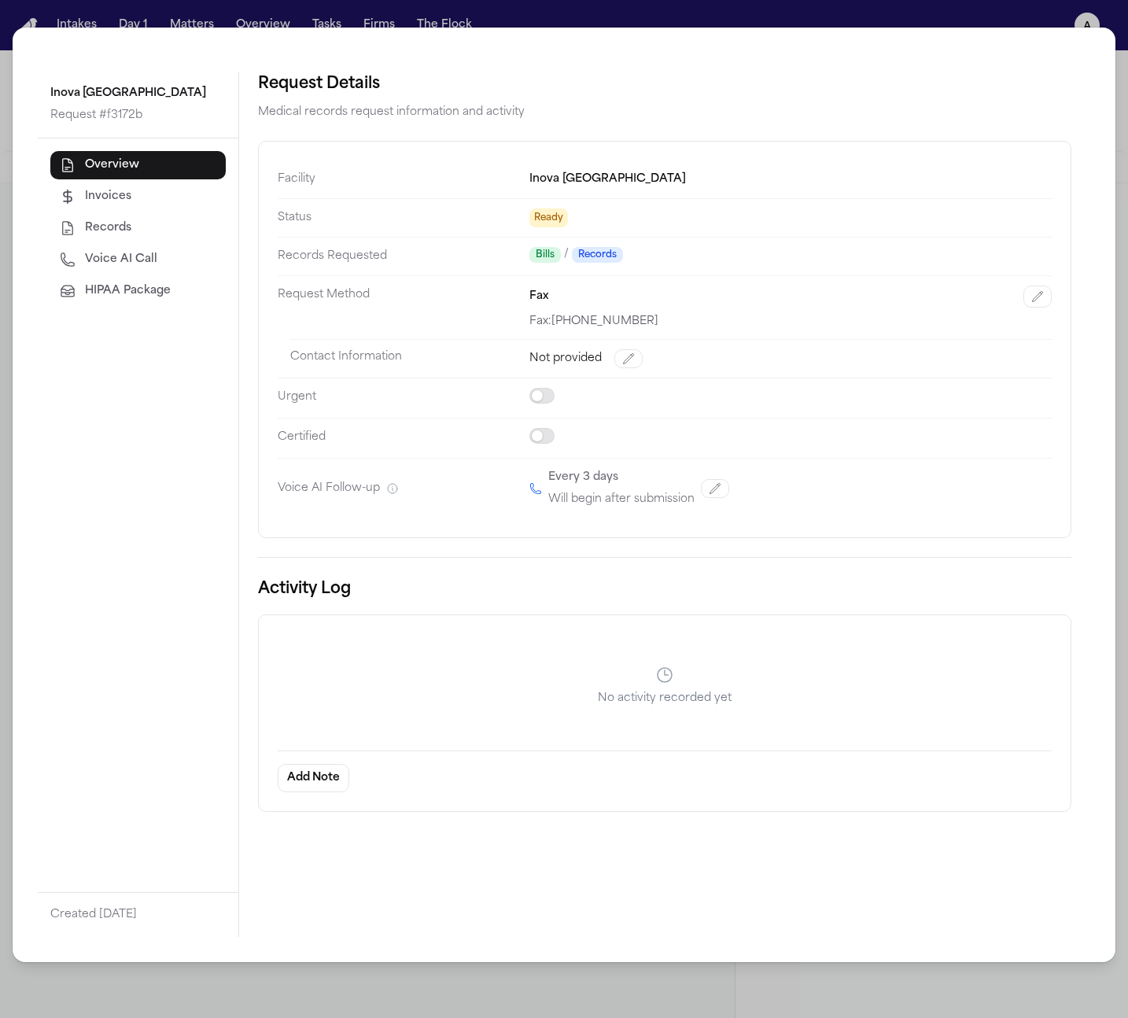
click at [133, 286] on span "HIPAA Package" at bounding box center [128, 291] width 86 height 16
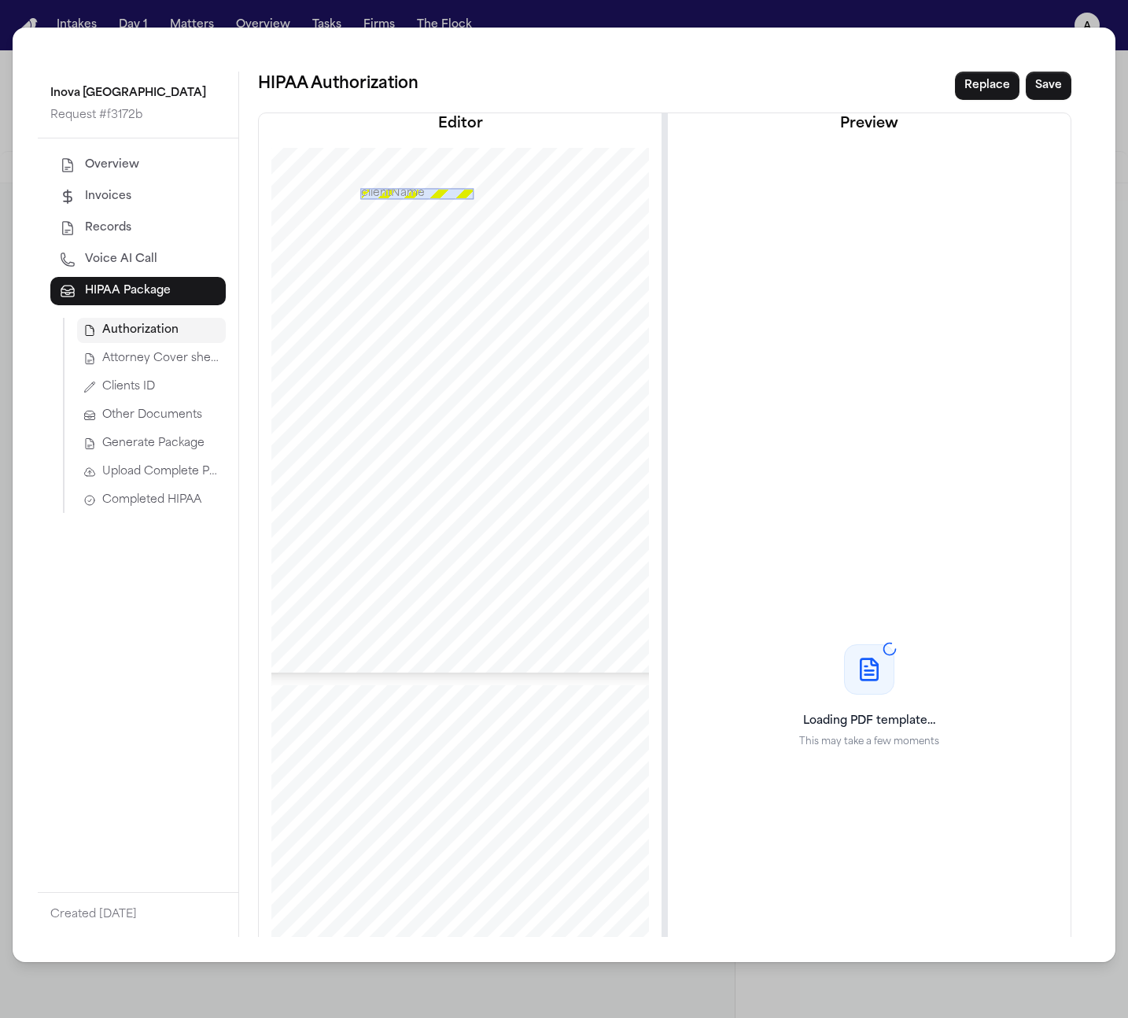
click at [103, 479] on span "Upload Complete Package" at bounding box center [160, 472] width 117 height 16
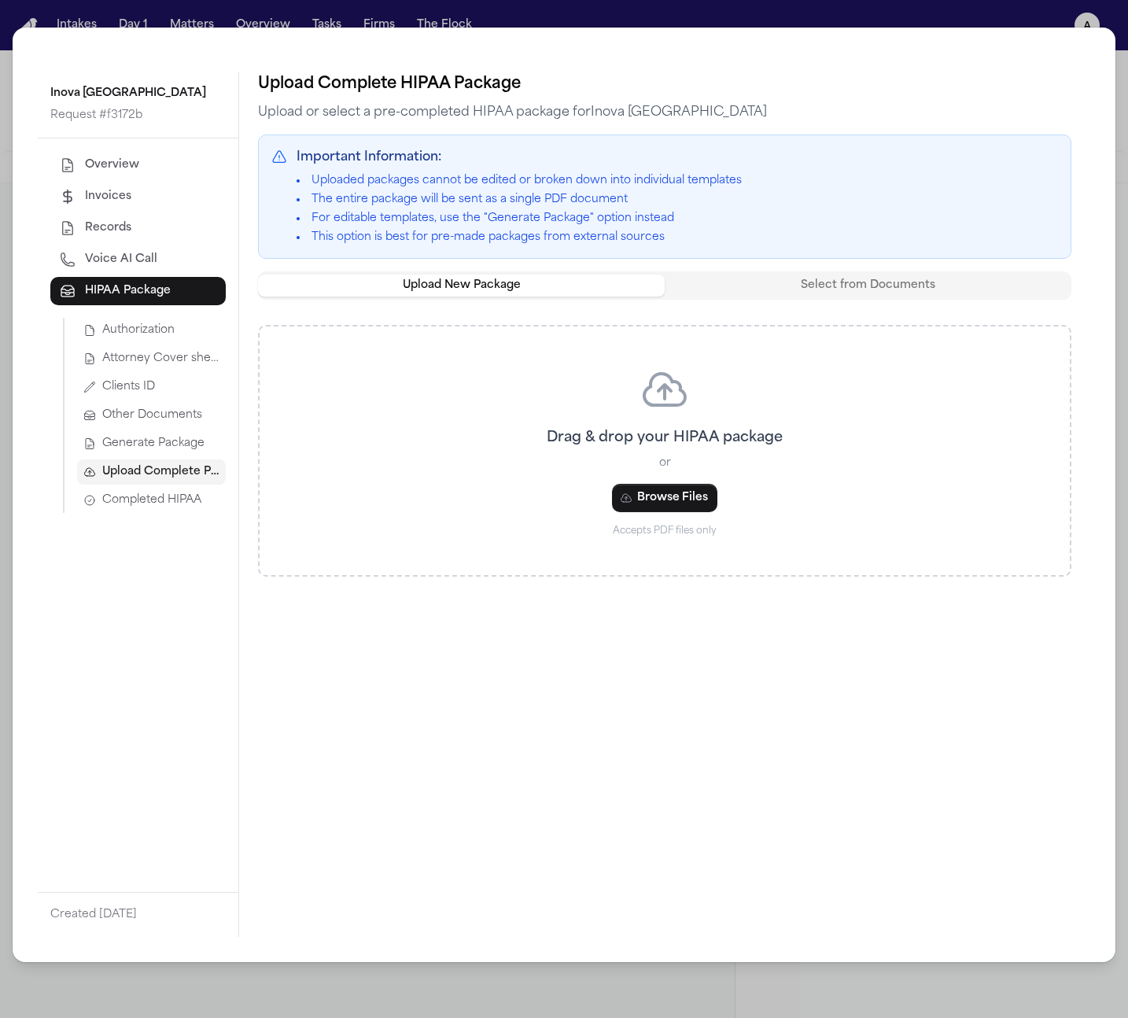
click at [100, 447] on button "Generate Package" at bounding box center [151, 443] width 149 height 25
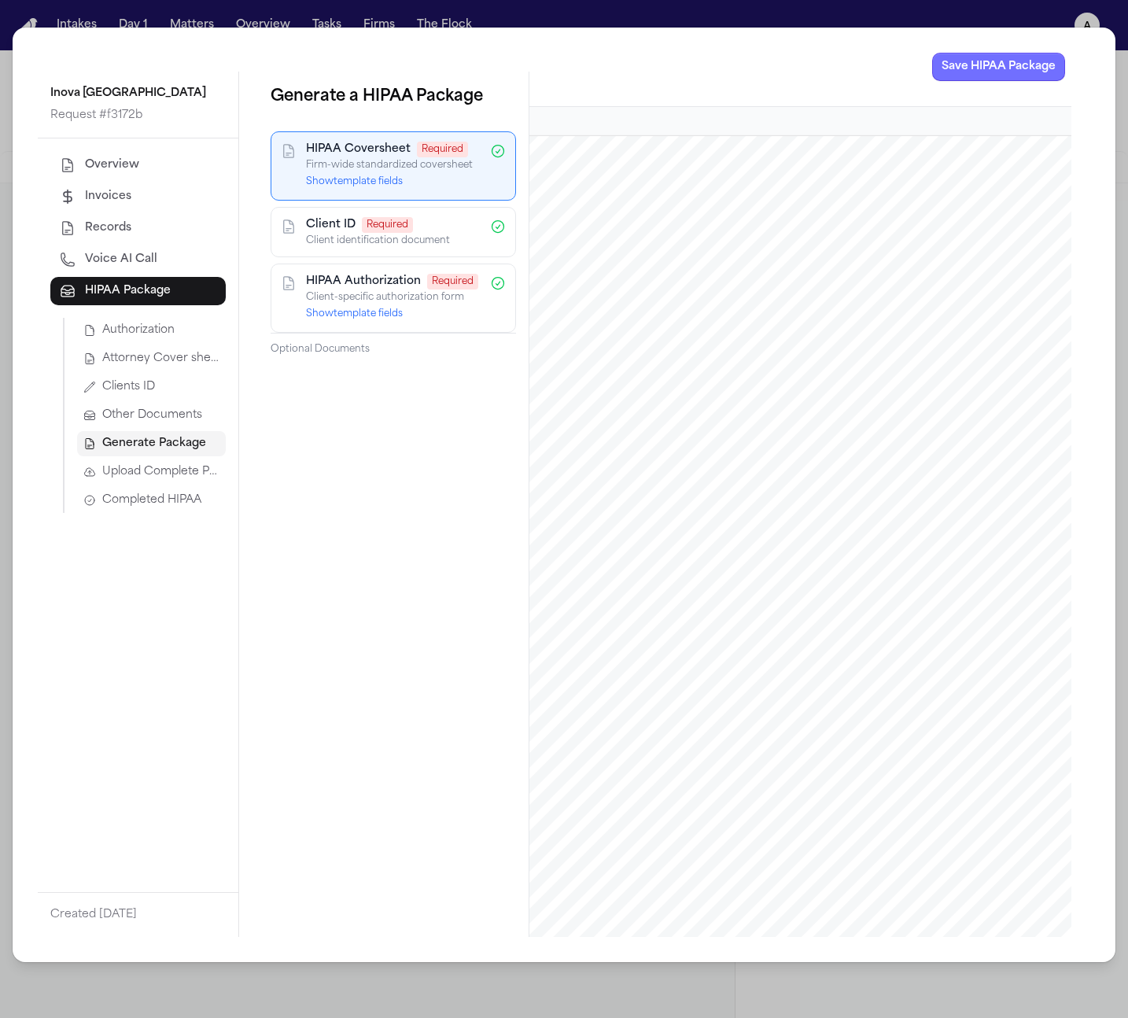
click at [951, 67] on button "Save HIPAA Package" at bounding box center [998, 67] width 133 height 28
click at [364, 180] on button "Show template fields" at bounding box center [354, 181] width 97 height 13
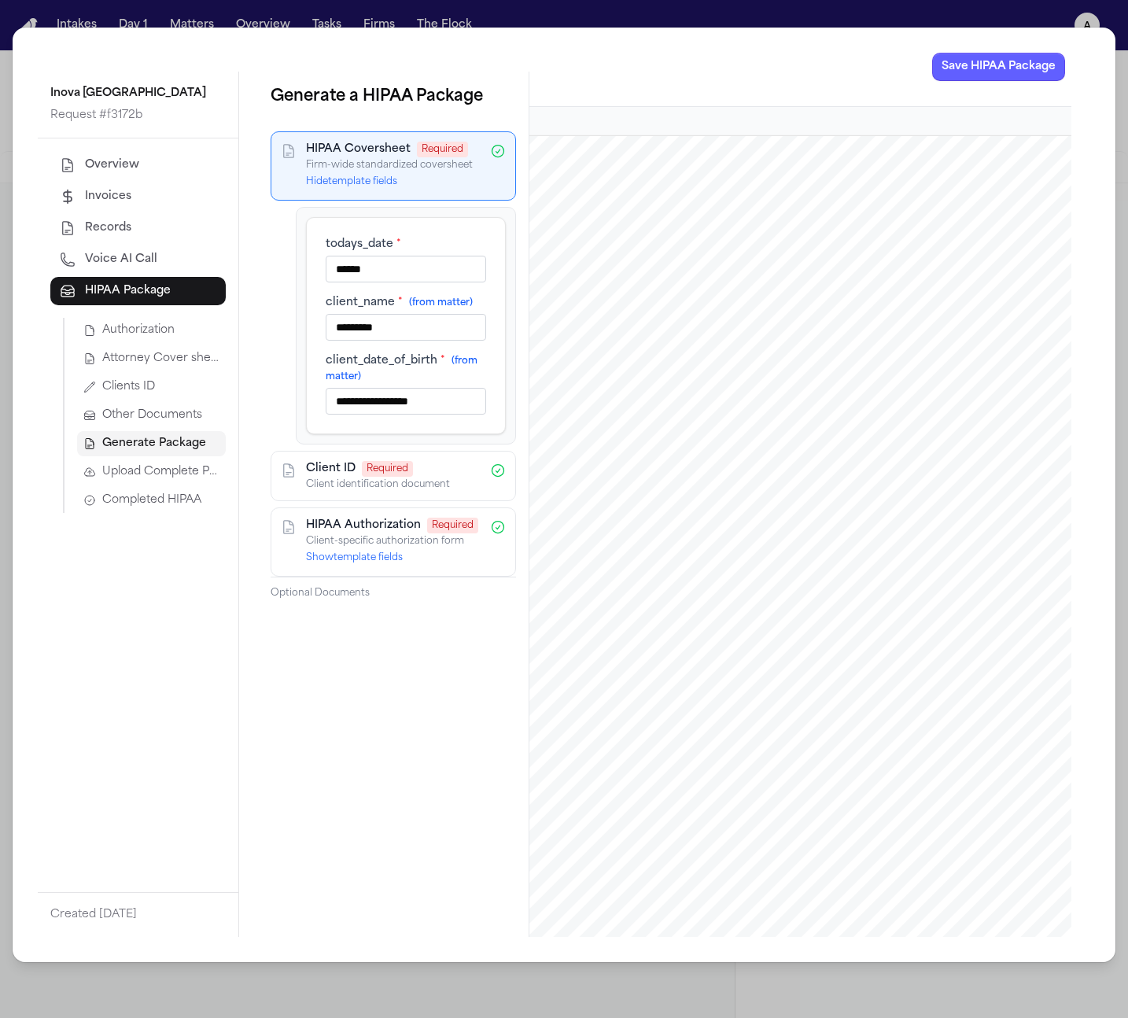
click at [348, 263] on input "******" at bounding box center [406, 269] width 160 height 27
type input "*"
click at [963, 81] on h3 "Preview" at bounding box center [799, 89] width 761 height 16
click at [963, 76] on button "Save HIPAA Package" at bounding box center [998, 67] width 133 height 28
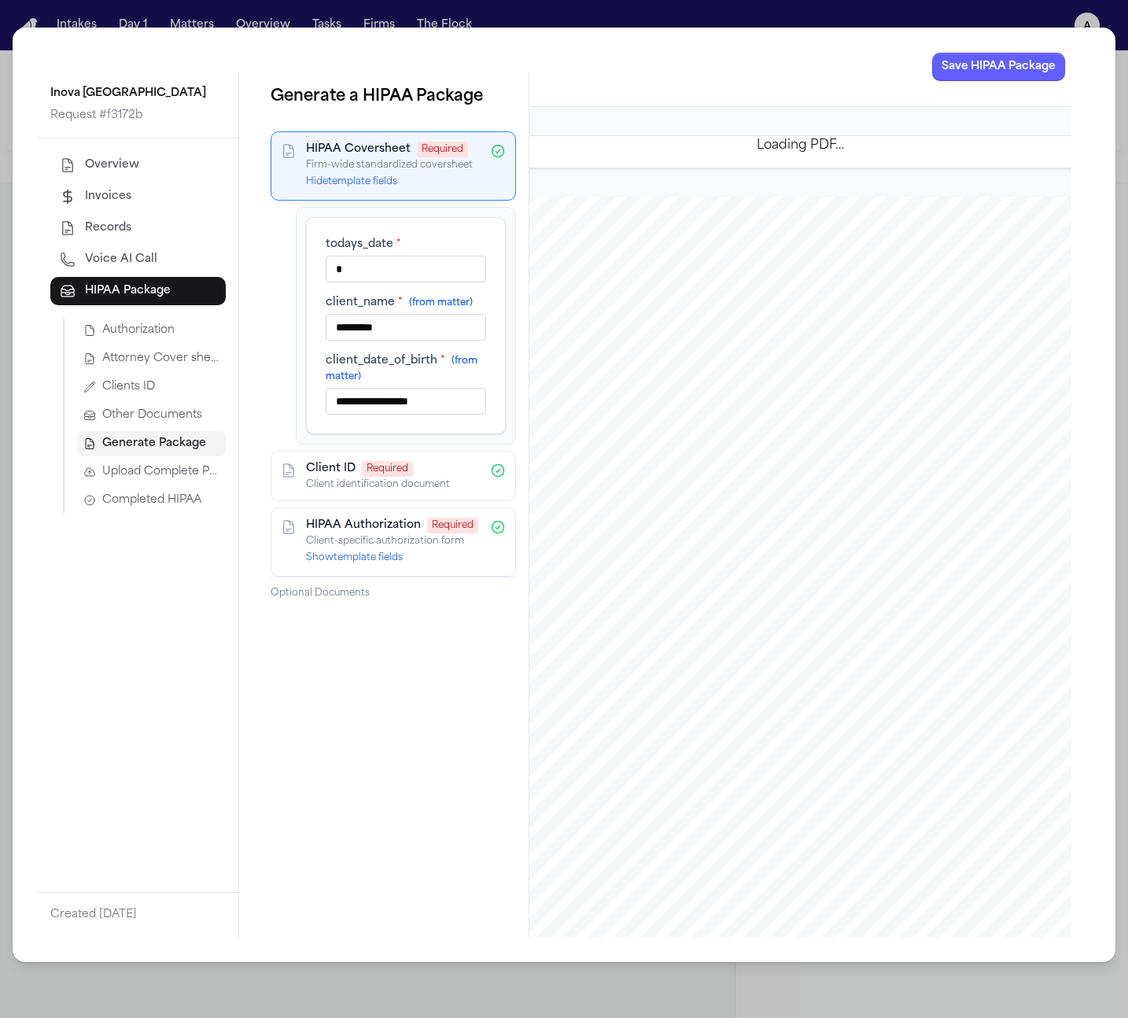
click at [890, 11] on div "**********" at bounding box center [564, 509] width 1128 height 1018
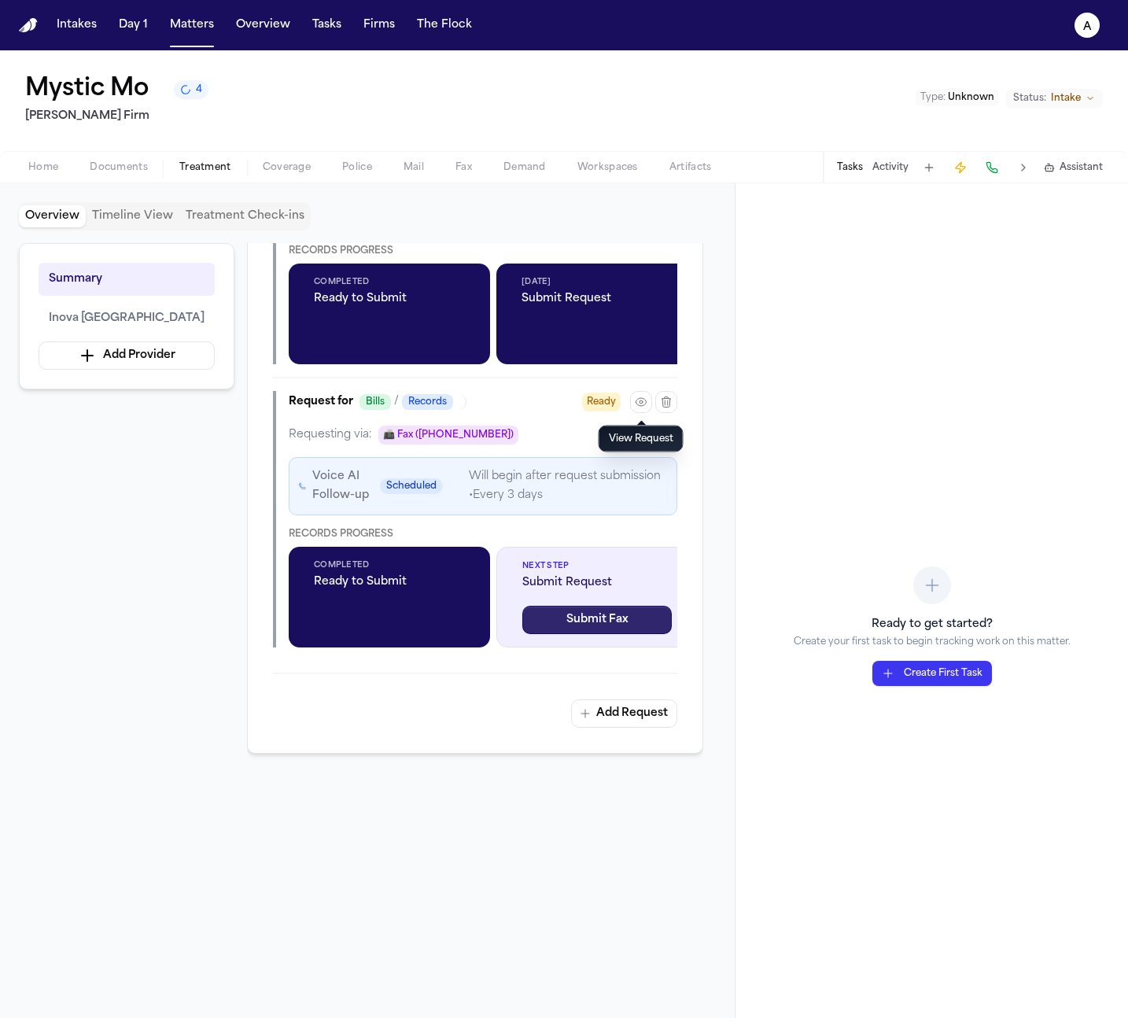
click at [561, 625] on button "Submit Fax" at bounding box center [596, 619] width 149 height 28
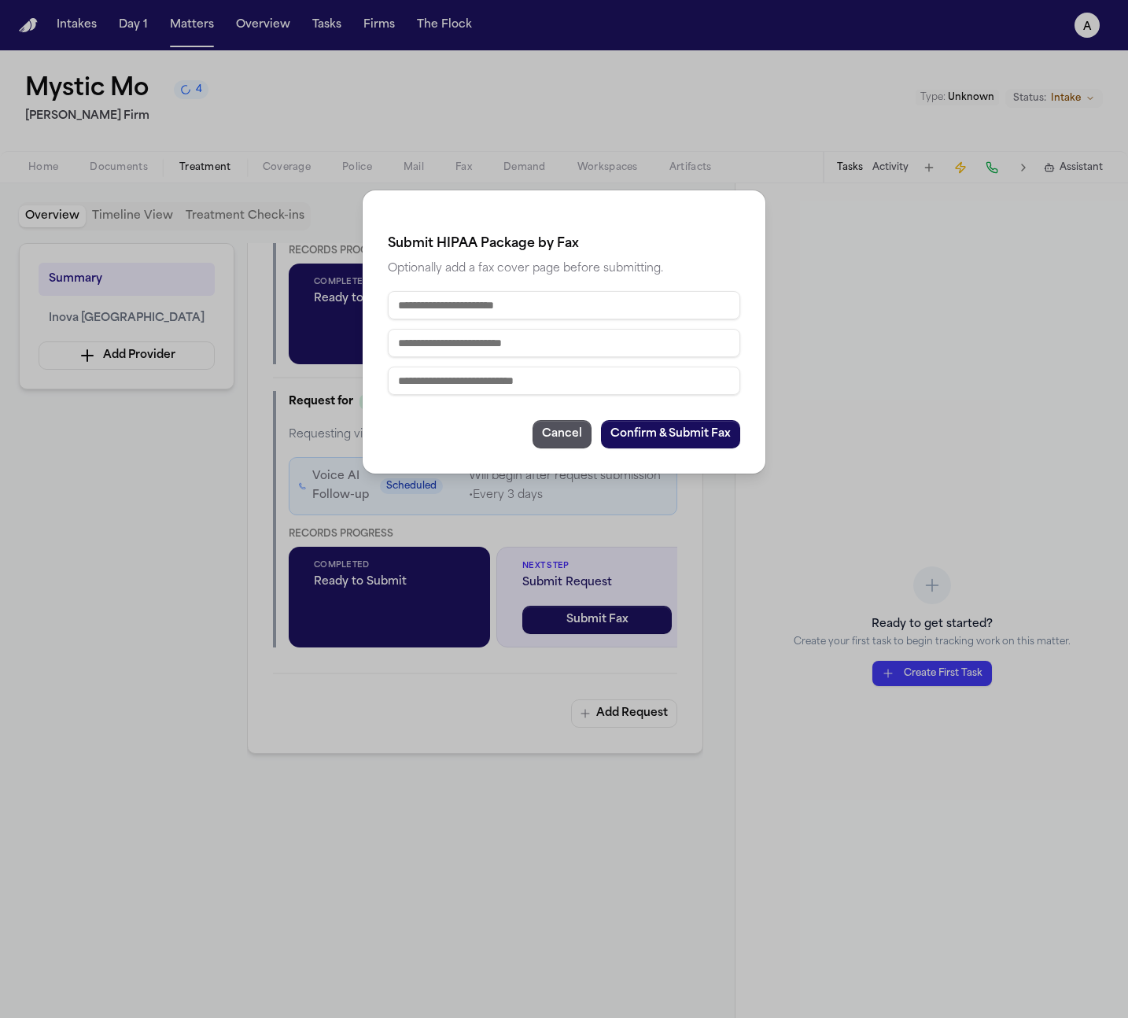
click at [502, 300] on input "text" at bounding box center [564, 305] width 352 height 28
type input "*"
click at [498, 345] on input "text" at bounding box center [564, 343] width 352 height 28
click at [436, 298] on input "*" at bounding box center [564, 305] width 352 height 28
type input "*"
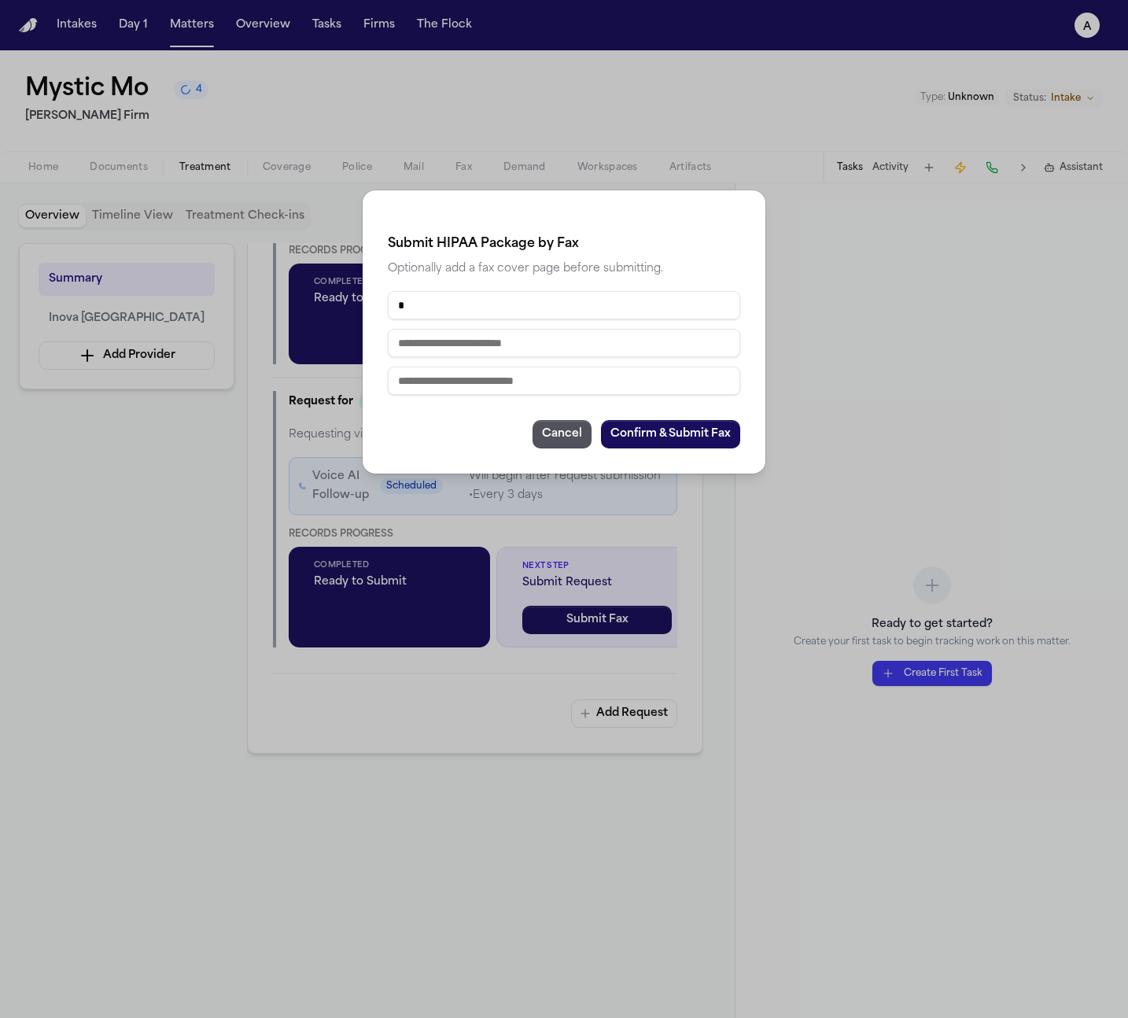
click at [447, 346] on input "text" at bounding box center [564, 343] width 352 height 28
type input "*"
click at [443, 392] on input "text" at bounding box center [564, 380] width 352 height 28
type input "*"
click at [732, 433] on button "Confirm & Submit Fax" at bounding box center [670, 434] width 139 height 28
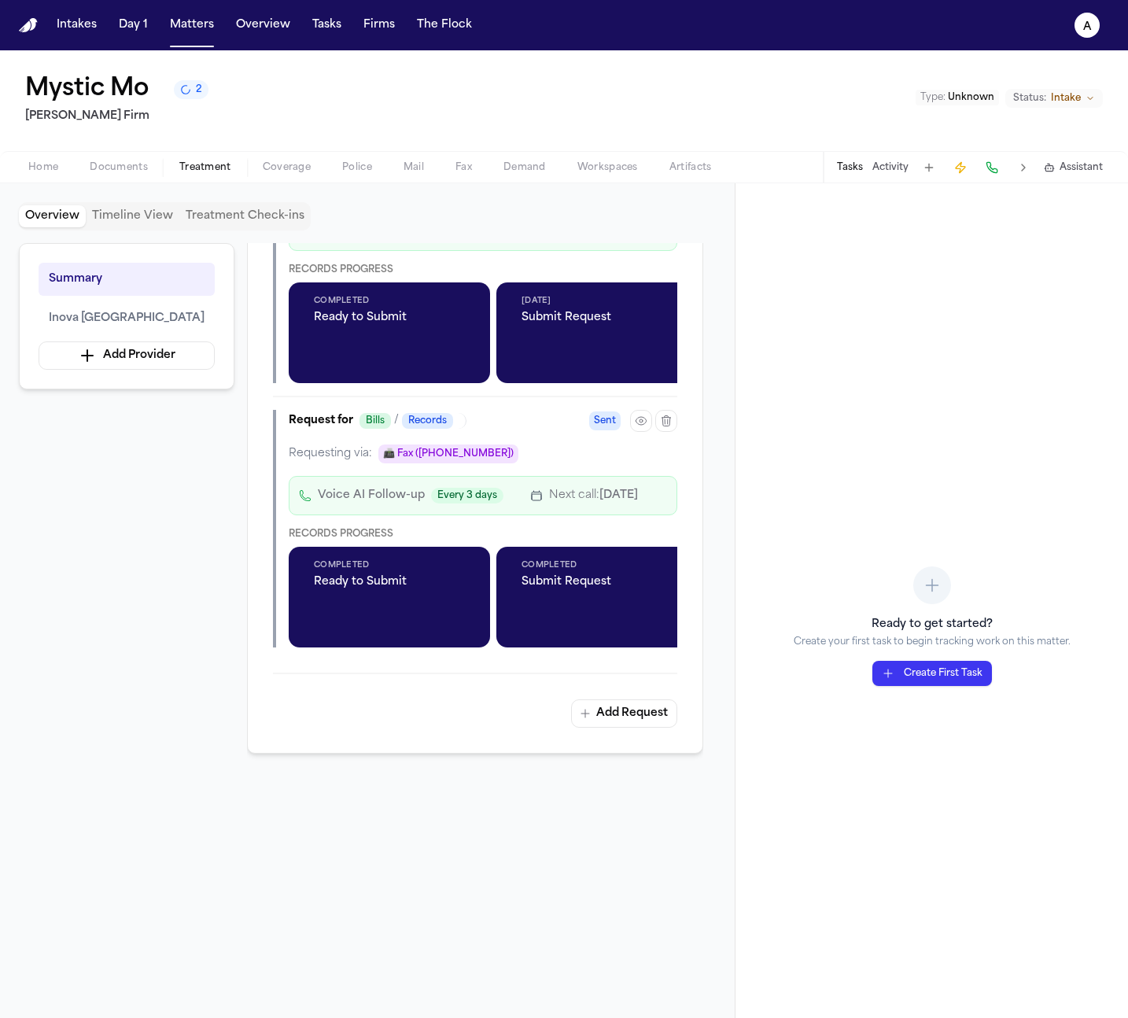
scroll to position [1338, 0]
click at [467, 164] on span "Fax" at bounding box center [463, 167] width 17 height 13
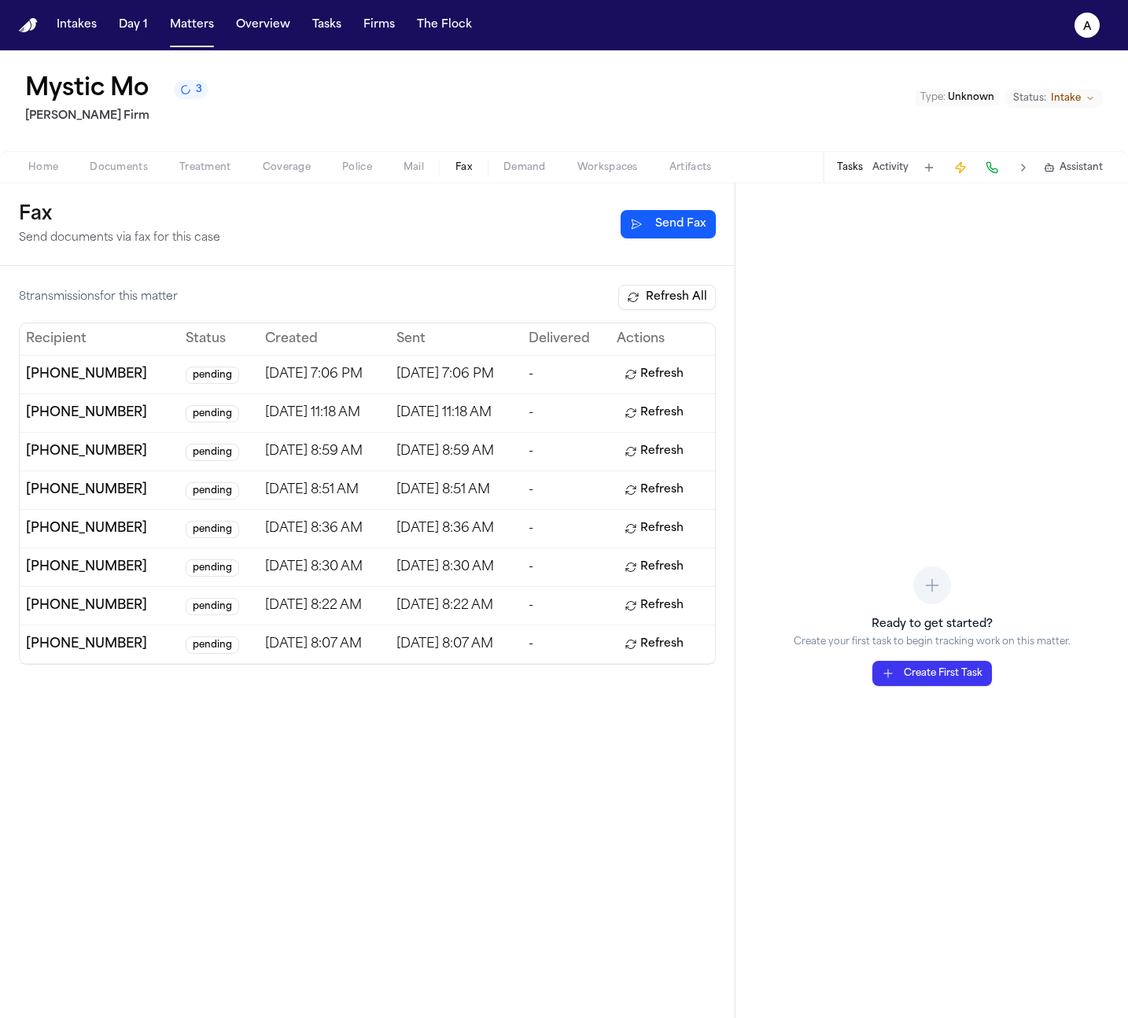
click at [659, 303] on button "Refresh All" at bounding box center [667, 297] width 98 height 25
click at [675, 372] on button "Refresh" at bounding box center [654, 374] width 75 height 25
click at [671, 406] on button "Refresh" at bounding box center [654, 412] width 75 height 25
